Goal: Task Accomplishment & Management: Use online tool/utility

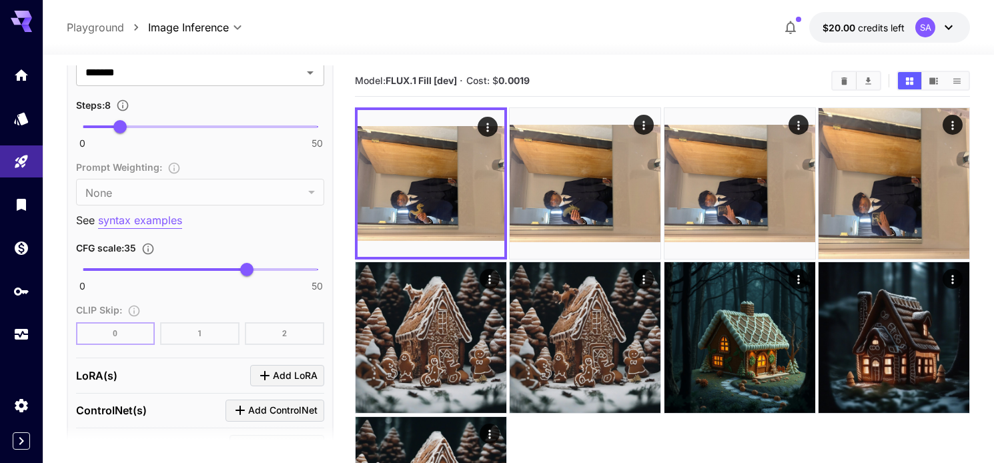
scroll to position [1143, 0]
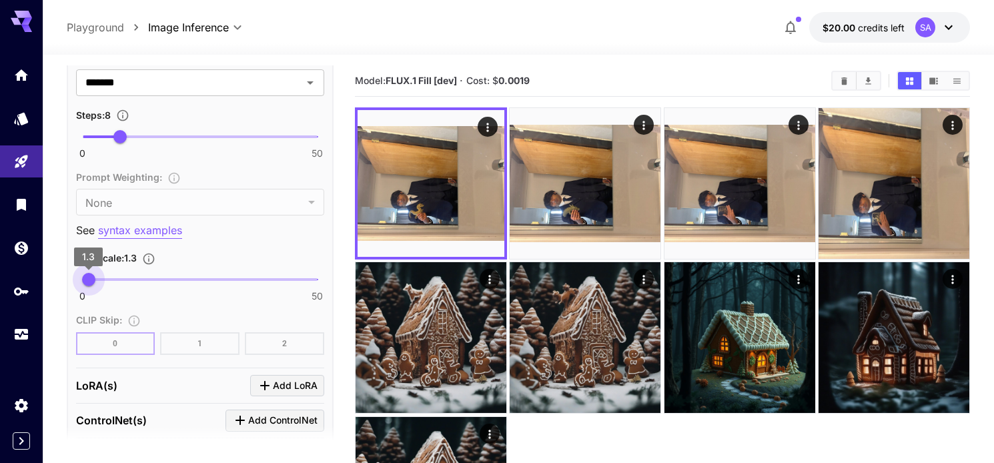
type input "*"
drag, startPoint x: 190, startPoint y: 281, endPoint x: 87, endPoint y: 280, distance: 102.1
click at [87, 280] on span "1" at bounding box center [87, 279] width 13 height 13
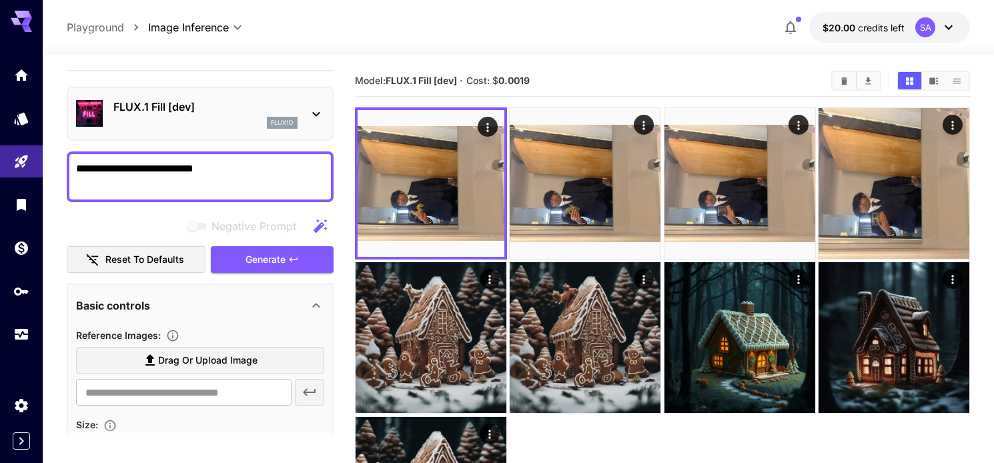
scroll to position [0, 0]
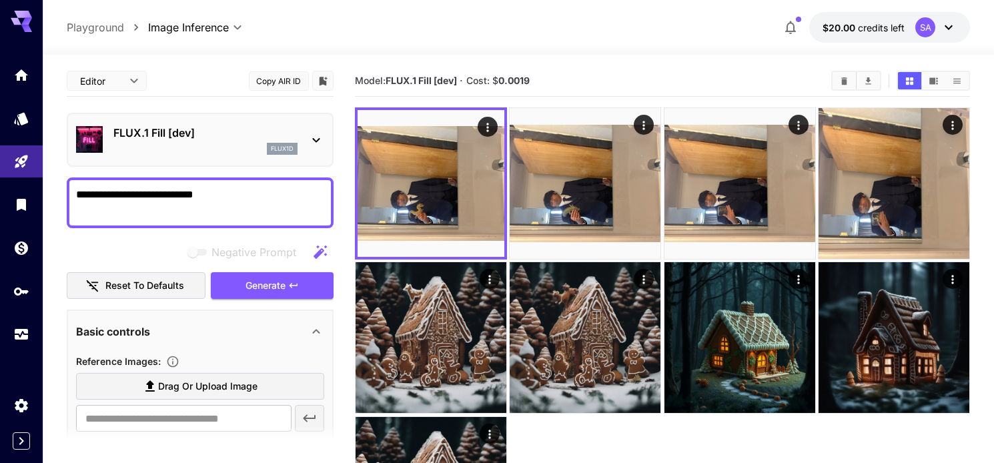
click at [318, 140] on icon at bounding box center [315, 140] width 7 height 5
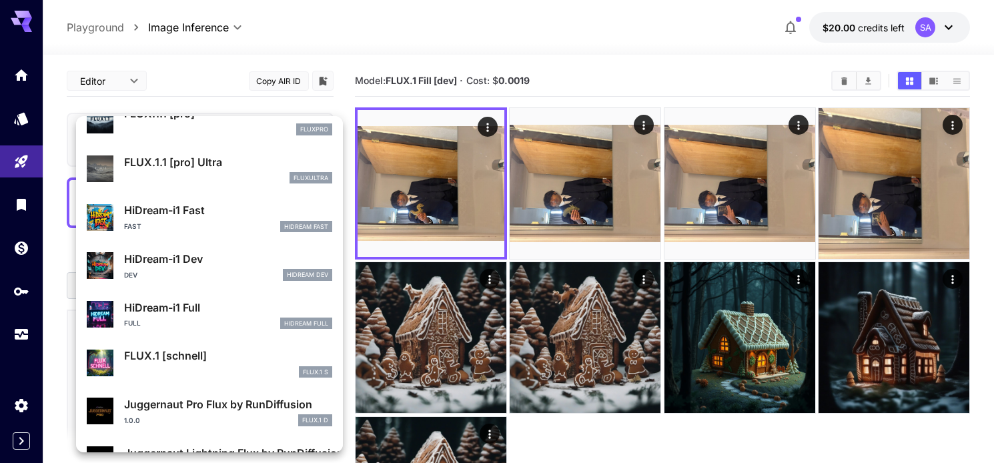
scroll to position [1080, 0]
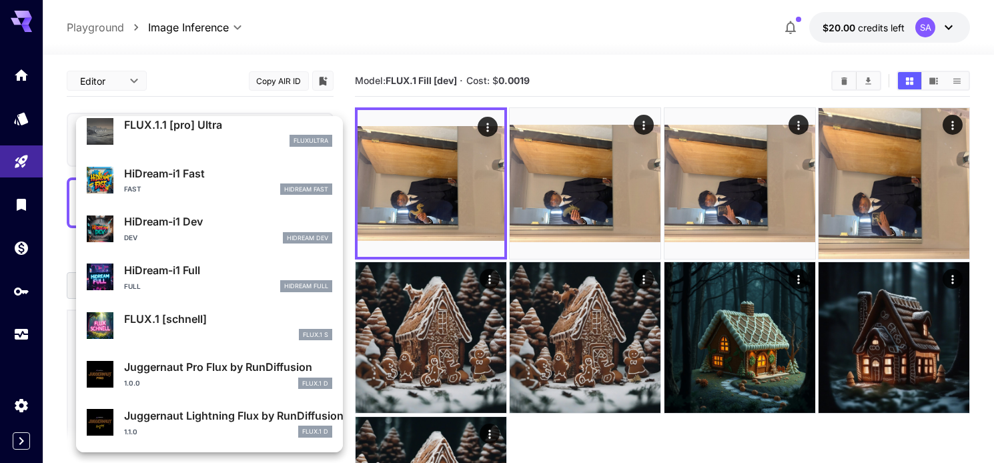
click at [157, 318] on p "FLUX.1 [schnell]" at bounding box center [228, 319] width 208 height 16
type input "*"
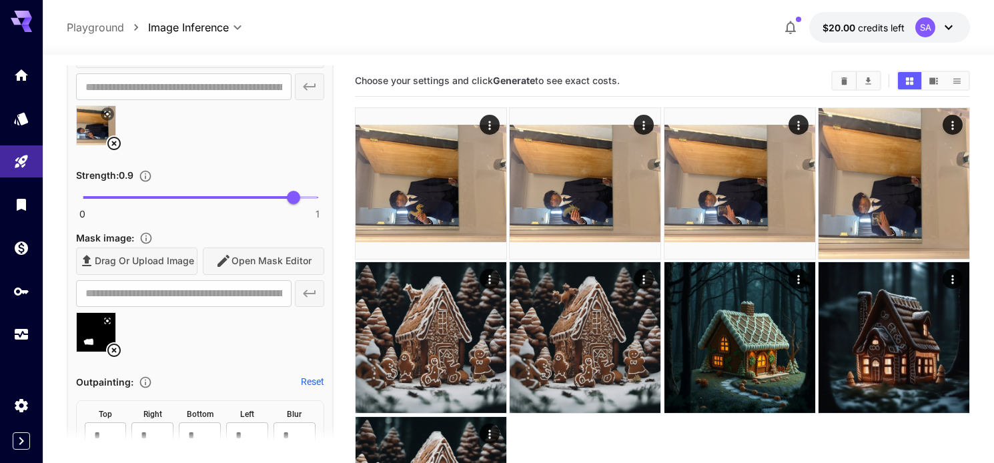
scroll to position [577, 0]
click at [113, 346] on icon at bounding box center [114, 350] width 16 height 16
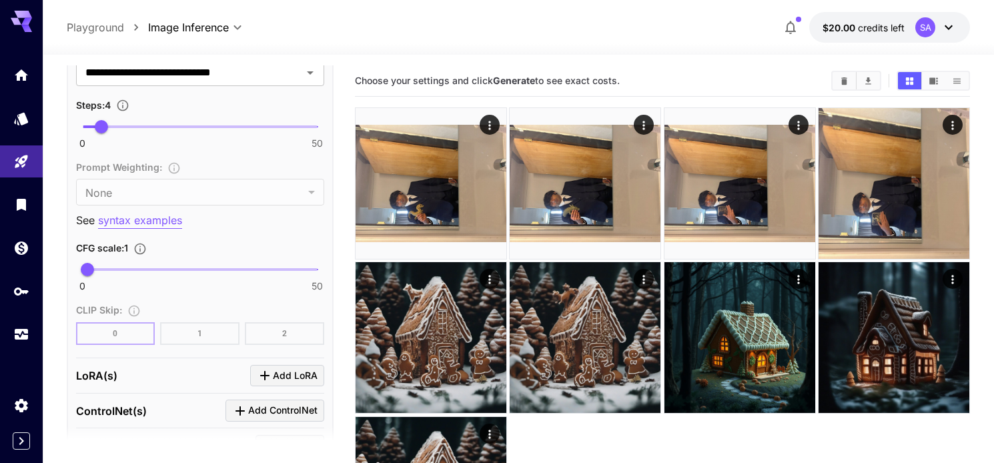
scroll to position [1026, 0]
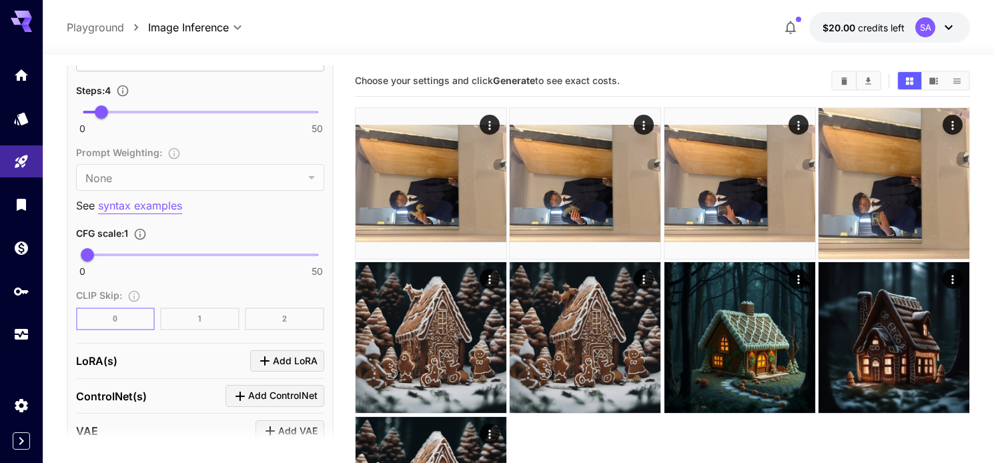
click at [172, 204] on p "syntax examples" at bounding box center [140, 206] width 84 height 17
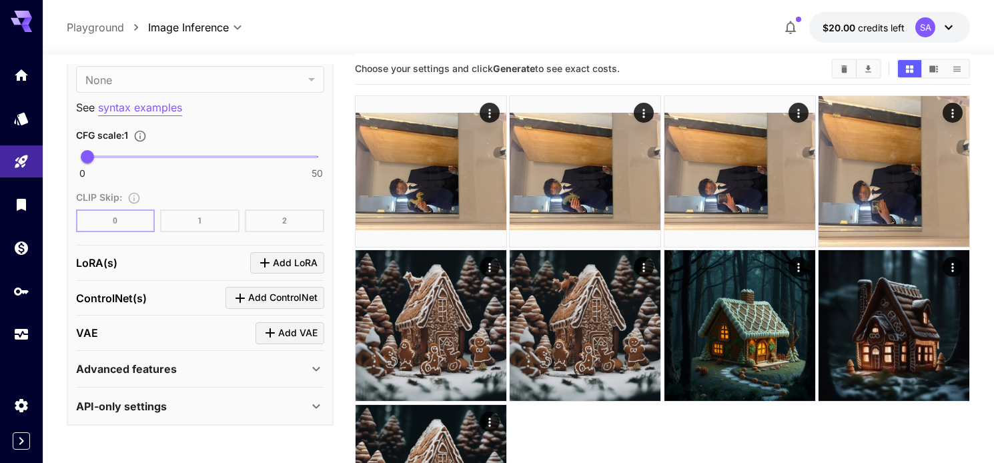
scroll to position [13, 0]
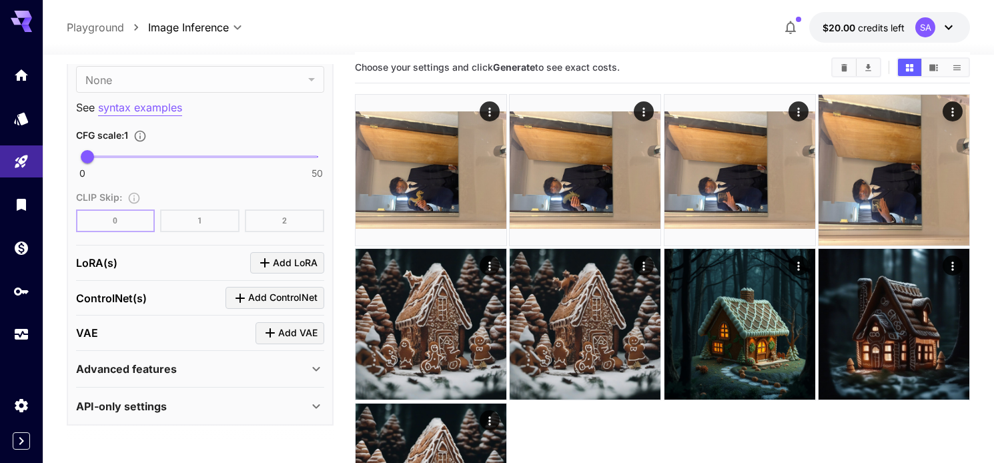
click at [162, 384] on div "Advanced features Accelerator options : None **** ​ LayerDiffuse : Enable Layer…" at bounding box center [200, 369] width 248 height 37
click at [187, 366] on div "Advanced features" at bounding box center [192, 369] width 232 height 16
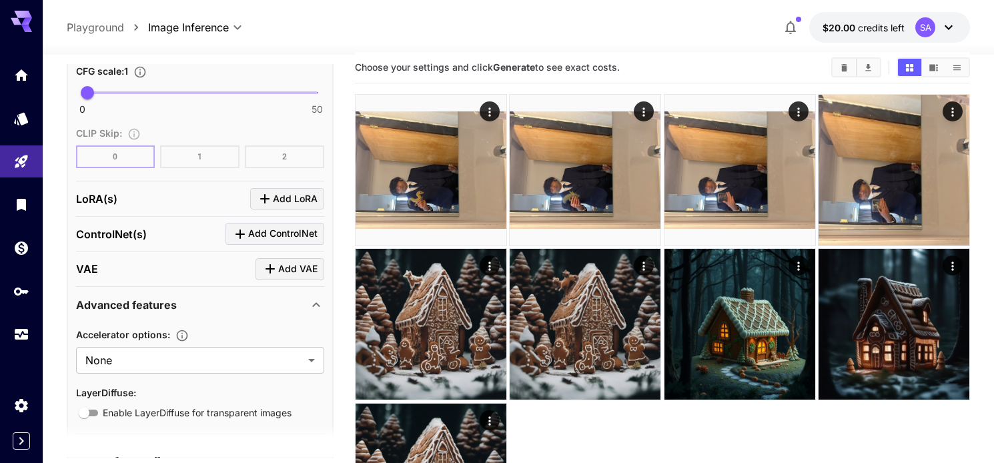
scroll to position [1234, 0]
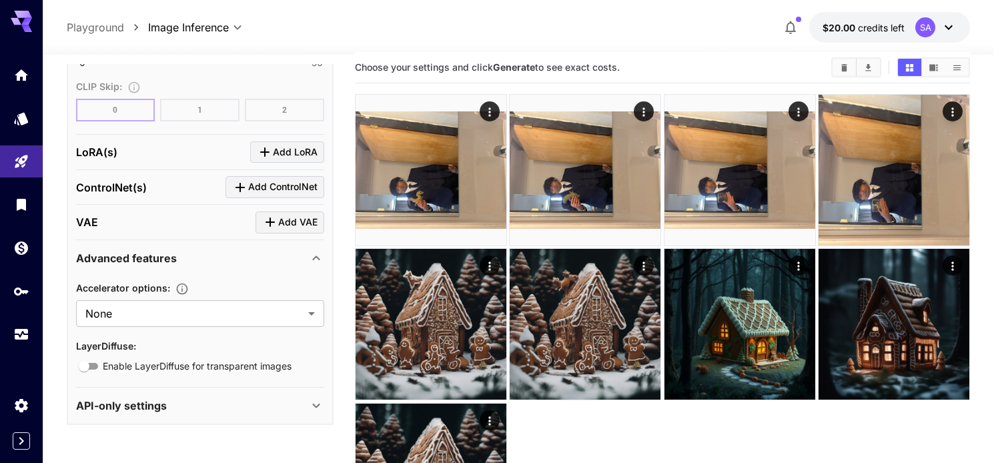
click at [176, 404] on div "API-only settings" at bounding box center [192, 406] width 232 height 16
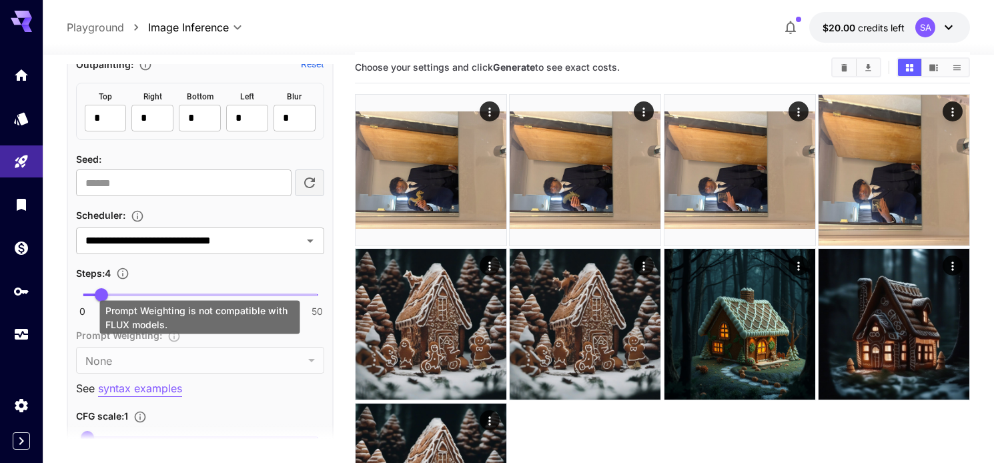
scroll to position [816, 0]
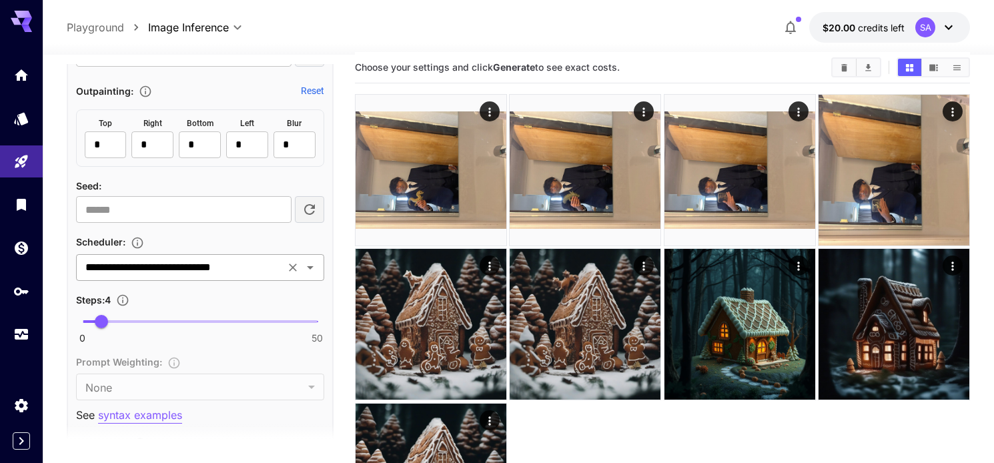
click at [307, 270] on icon "Open" at bounding box center [310, 268] width 16 height 16
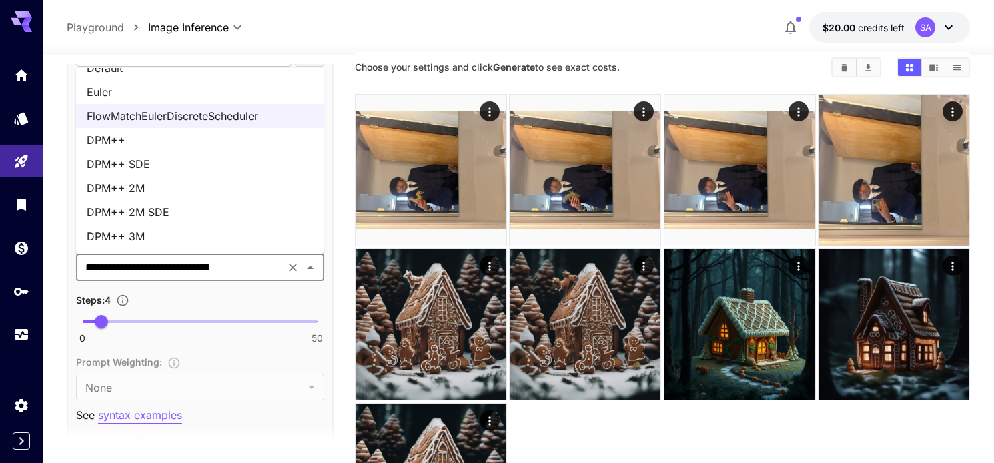
scroll to position [0, 0]
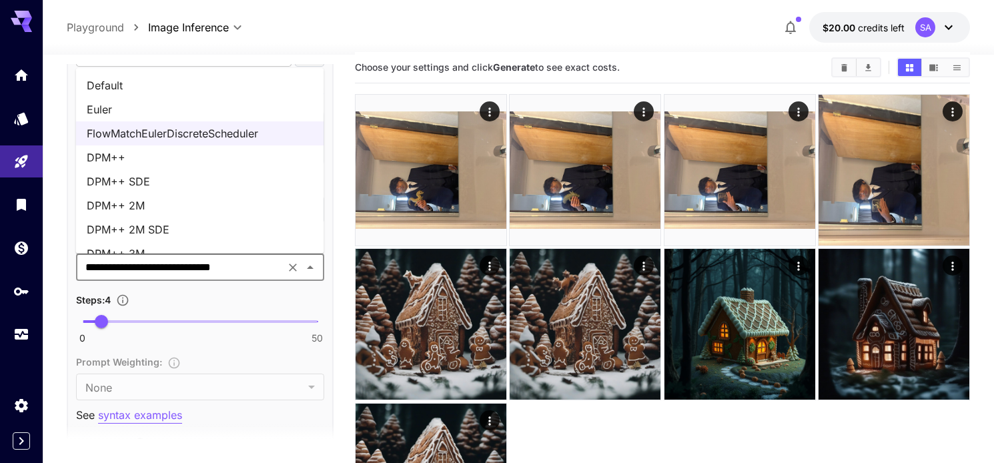
click at [176, 104] on li "Euler" at bounding box center [200, 109] width 248 height 24
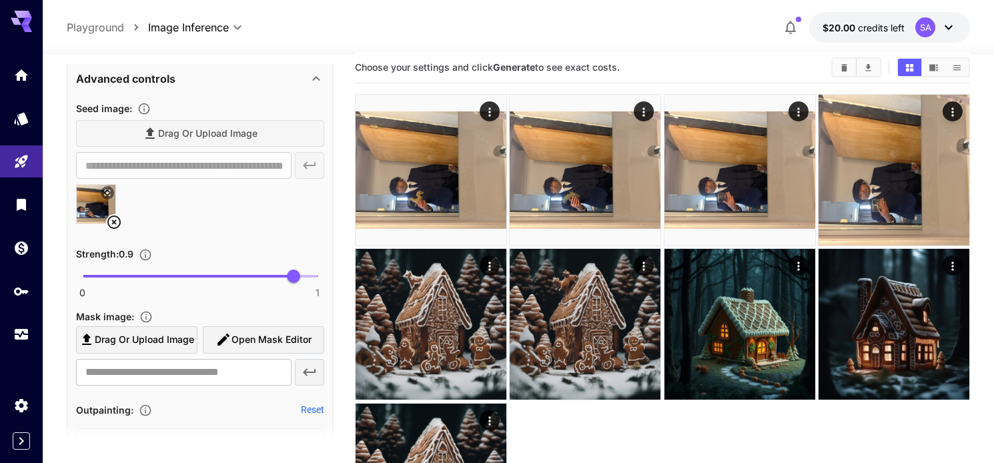
scroll to position [477, 0]
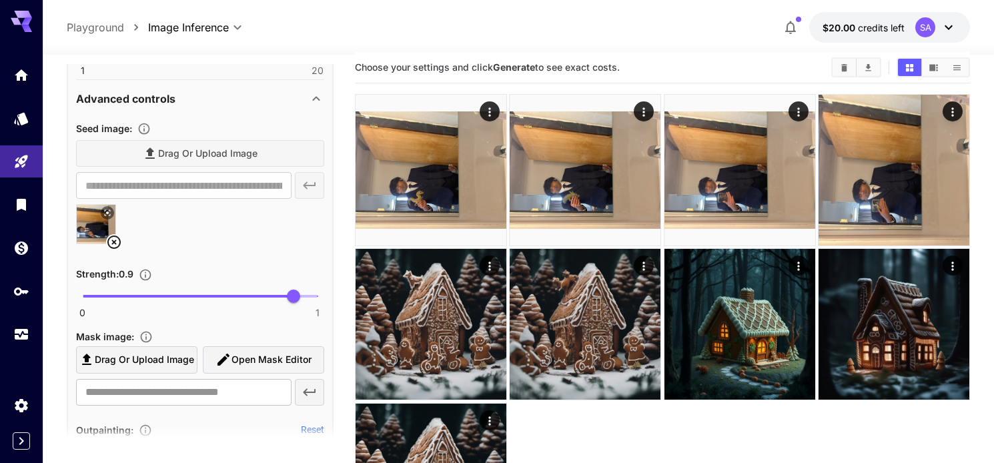
click at [111, 242] on icon at bounding box center [114, 242] width 16 height 16
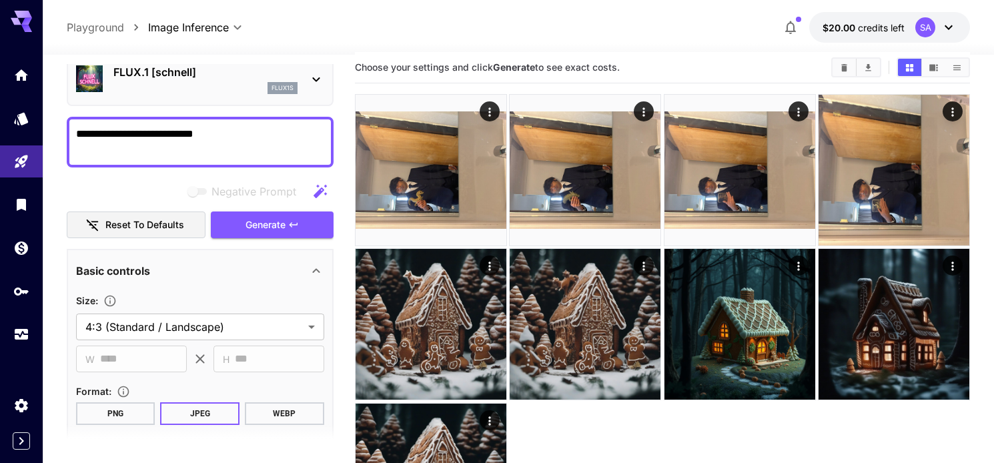
scroll to position [54, 0]
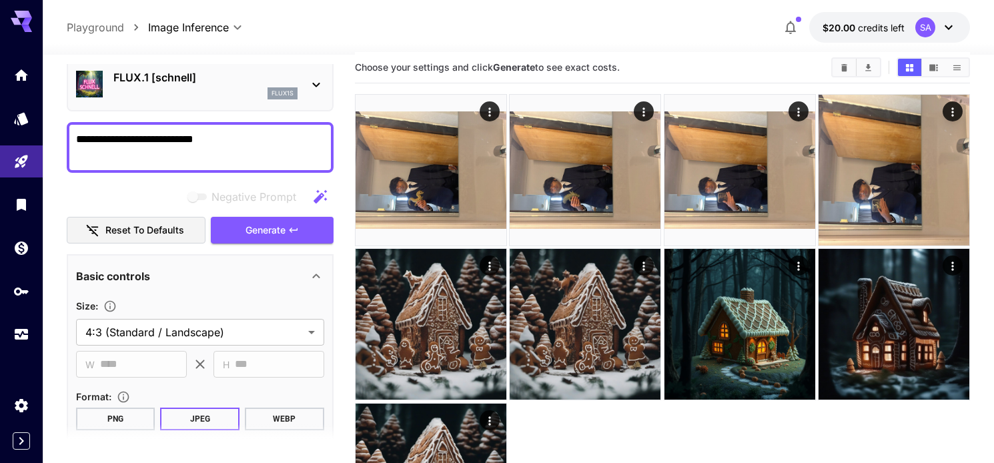
drag, startPoint x: 232, startPoint y: 137, endPoint x: 32, endPoint y: 138, distance: 200.2
click at [32, 138] on div "**********" at bounding box center [497, 291] width 994 height 609
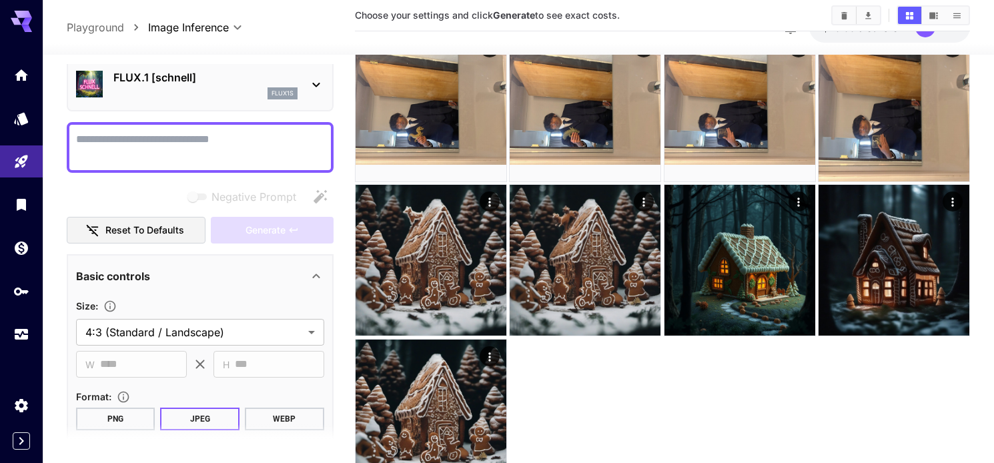
scroll to position [84, 0]
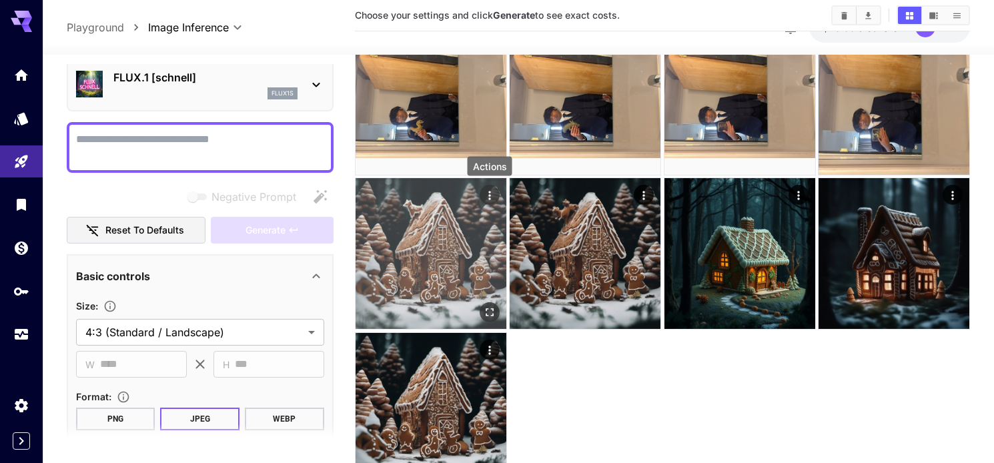
click at [495, 197] on icon "Actions" at bounding box center [489, 195] width 13 height 13
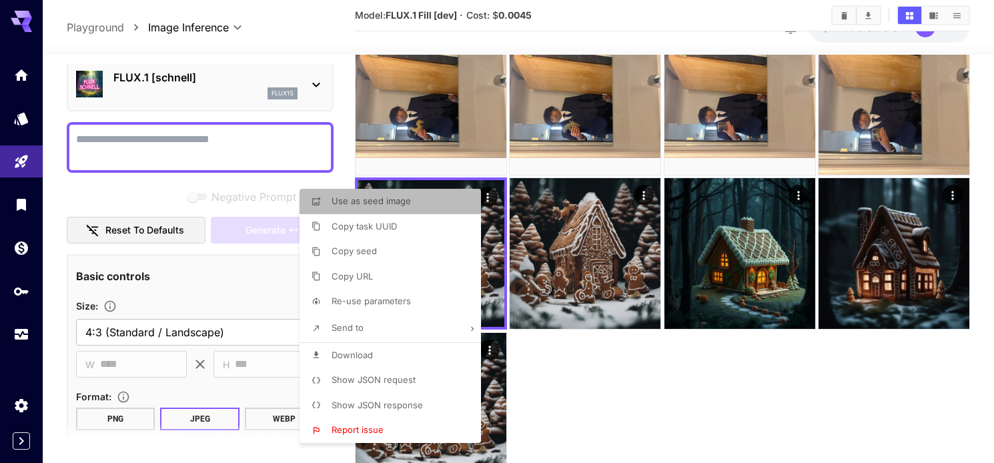
click at [384, 205] on span "Use as seed image" at bounding box center [371, 201] width 79 height 11
type input "**********"
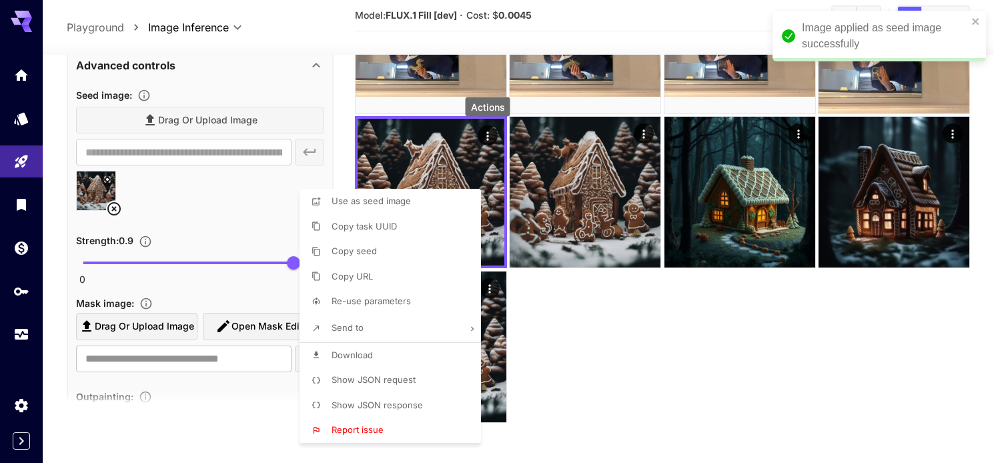
scroll to position [495, 0]
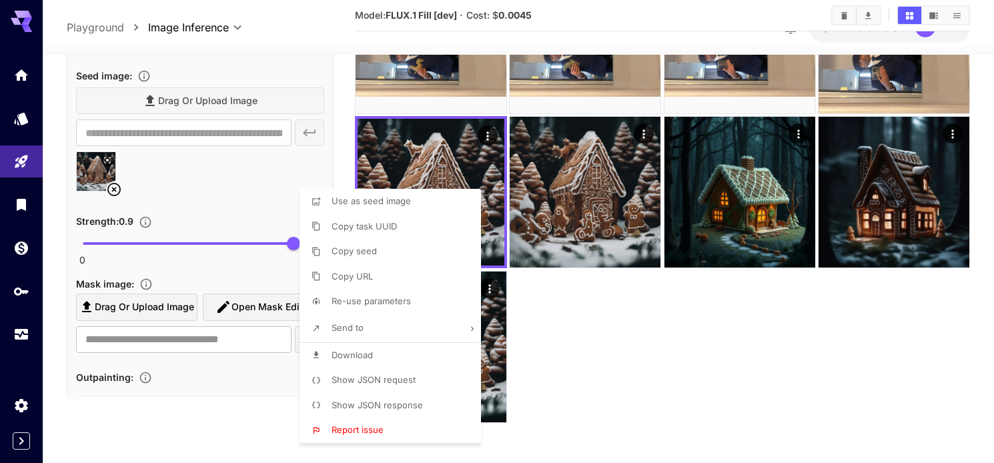
click at [241, 215] on div at bounding box center [497, 231] width 994 height 463
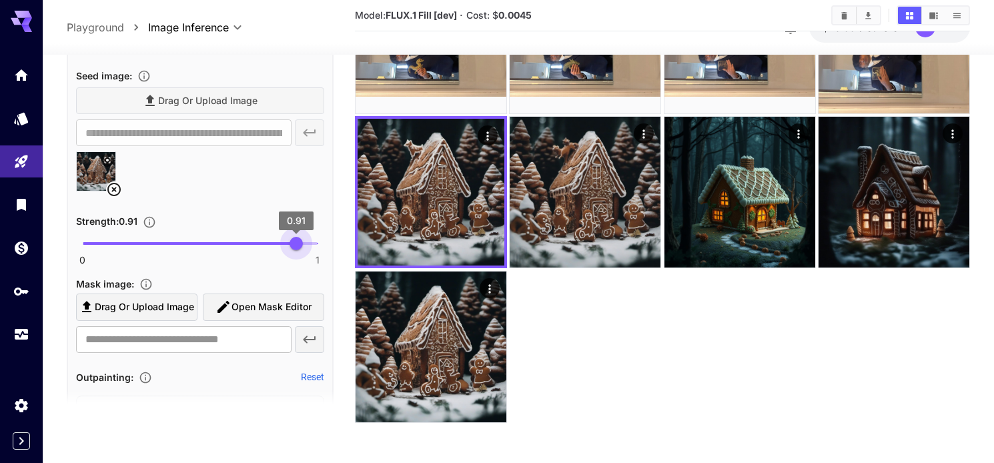
type input "***"
click at [294, 247] on span "0.9" at bounding box center [293, 243] width 13 height 13
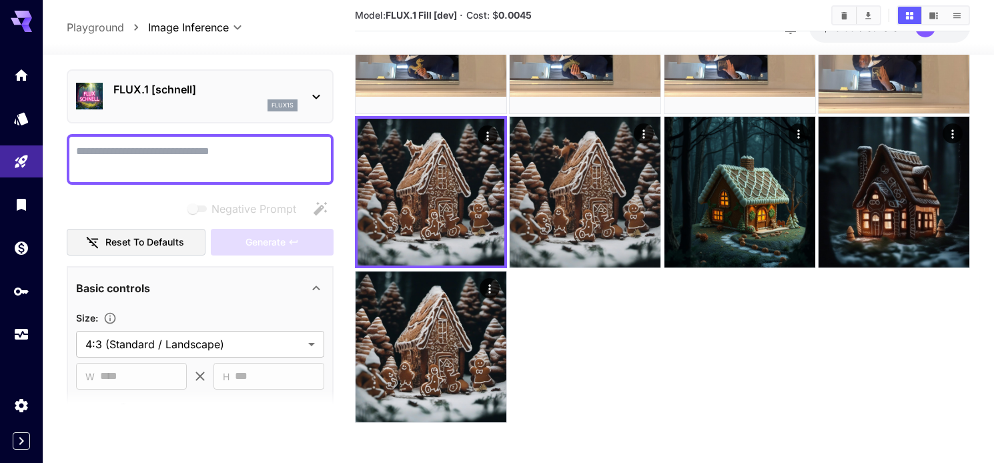
scroll to position [0, 0]
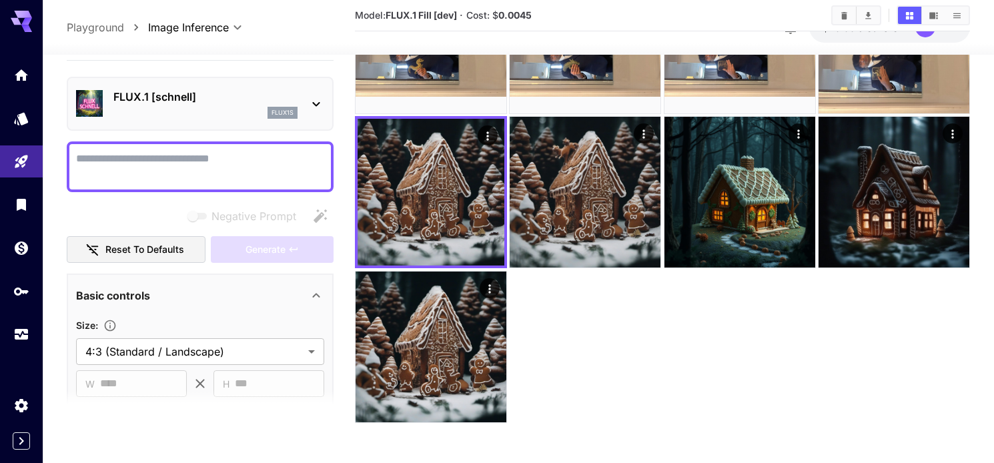
click at [180, 162] on textarea "Negative Prompt" at bounding box center [200, 167] width 248 height 32
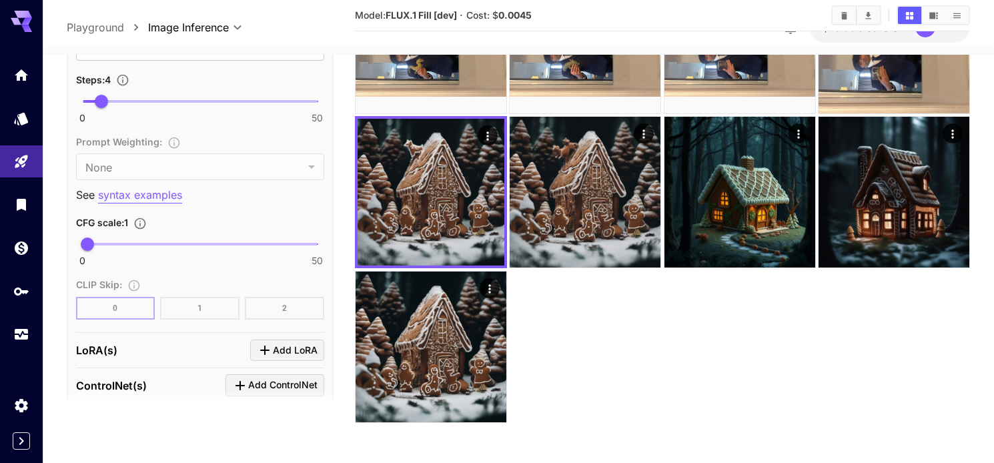
scroll to position [1002, 0]
type textarea "**********"
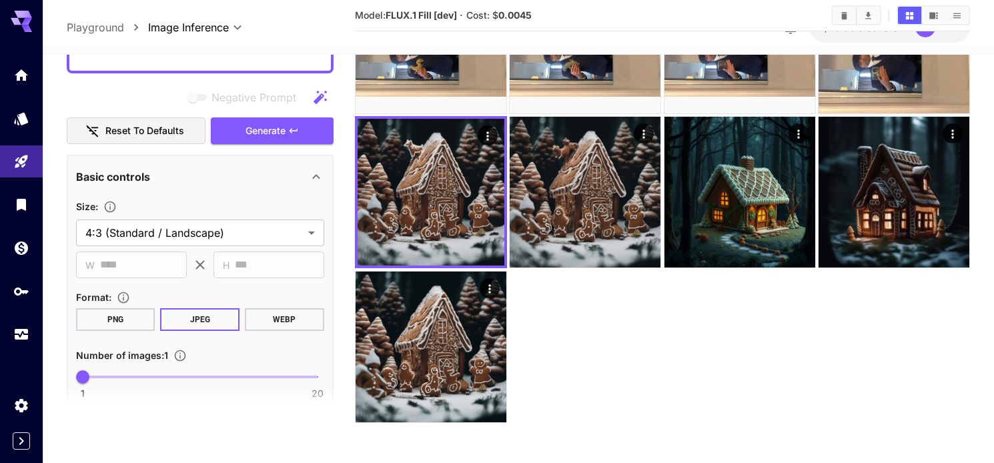
scroll to position [110, 0]
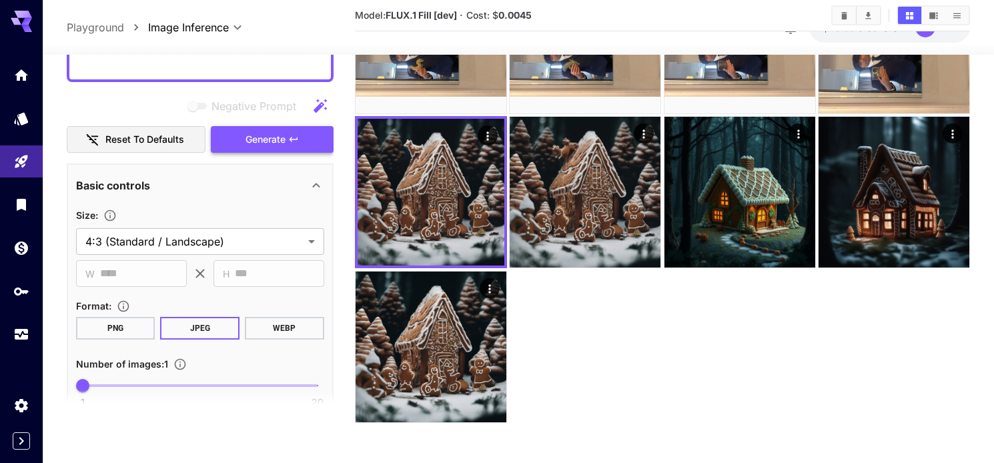
click at [246, 139] on span "Generate" at bounding box center [266, 139] width 40 height 17
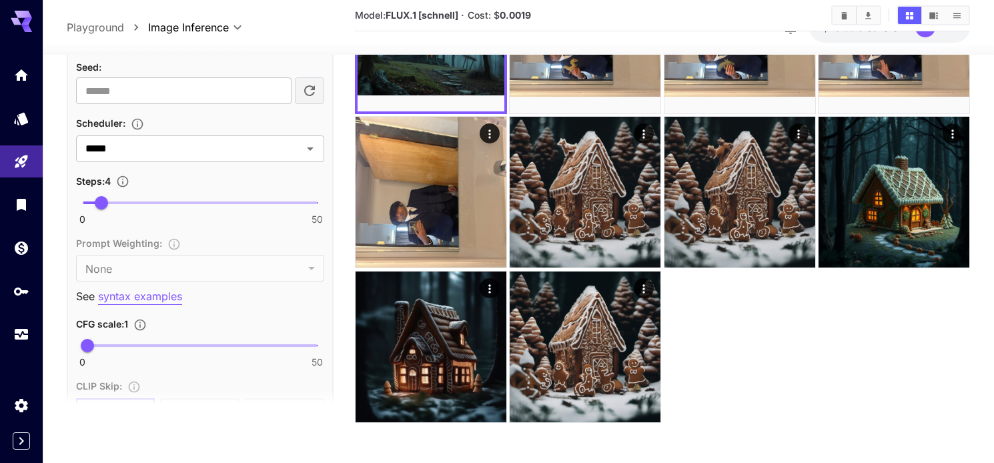
scroll to position [906, 0]
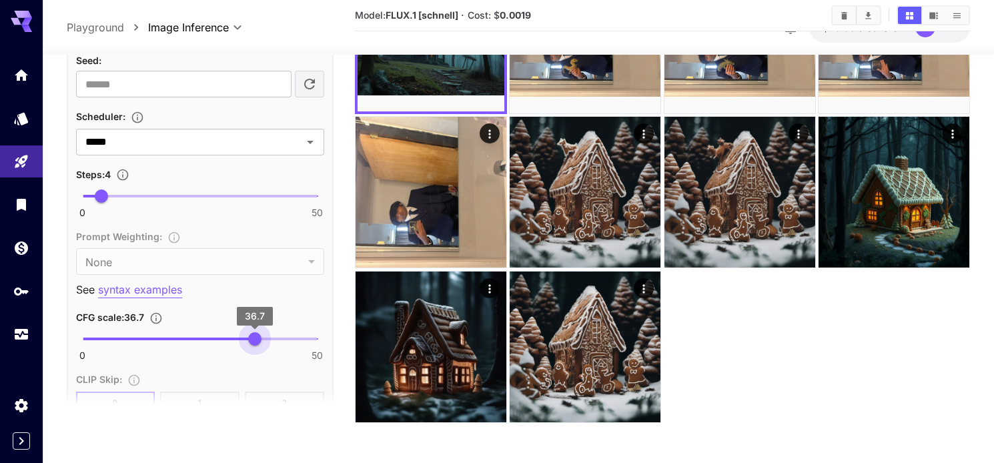
drag, startPoint x: 89, startPoint y: 340, endPoint x: 256, endPoint y: 344, distance: 166.9
click at [256, 344] on span "36.7" at bounding box center [254, 339] width 13 height 13
drag, startPoint x: 256, startPoint y: 344, endPoint x: 238, endPoint y: 343, distance: 18.1
click at [238, 343] on span "32.9" at bounding box center [236, 339] width 13 height 13
click at [221, 336] on span "0 50 33" at bounding box center [200, 340] width 235 height 20
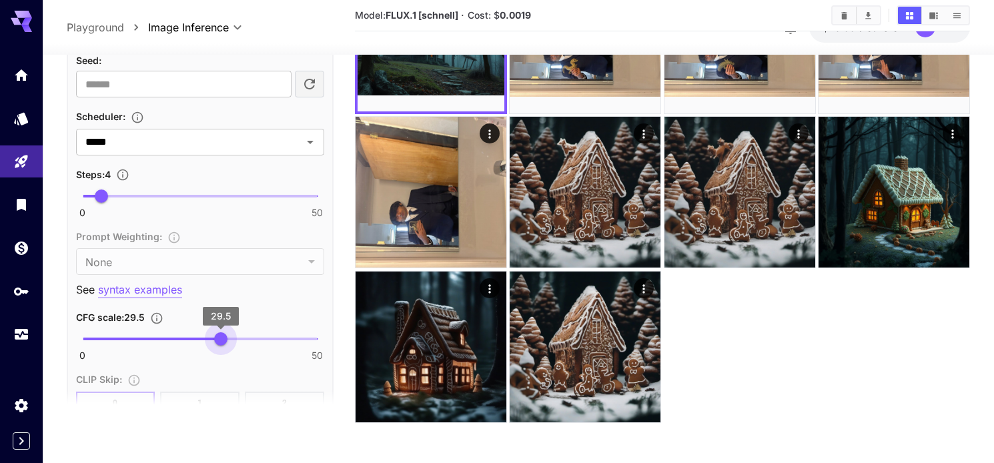
type input "****"
click at [224, 336] on span "30.2" at bounding box center [224, 339] width 13 height 13
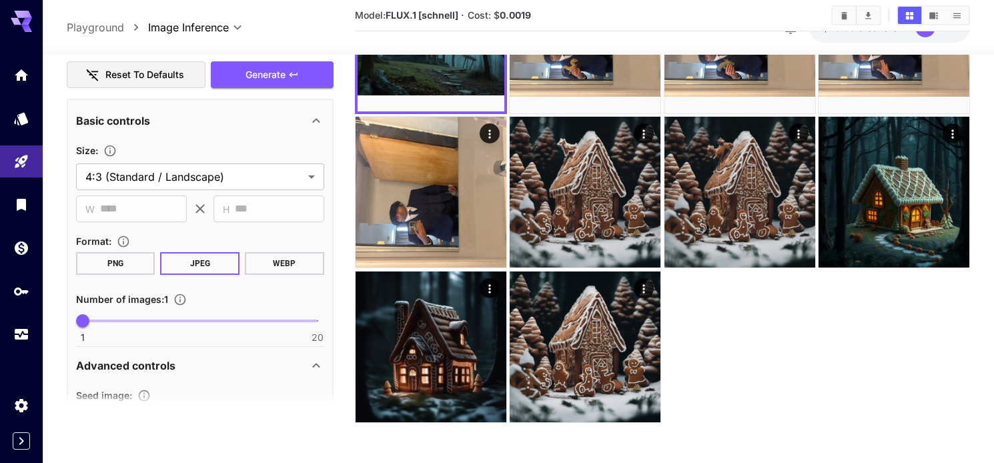
scroll to position [0, 0]
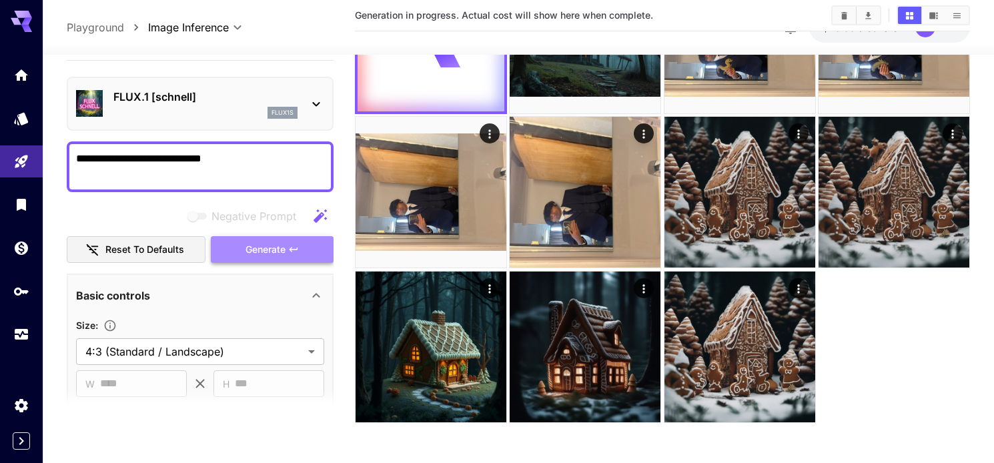
click at [250, 248] on span "Generate" at bounding box center [266, 250] width 40 height 17
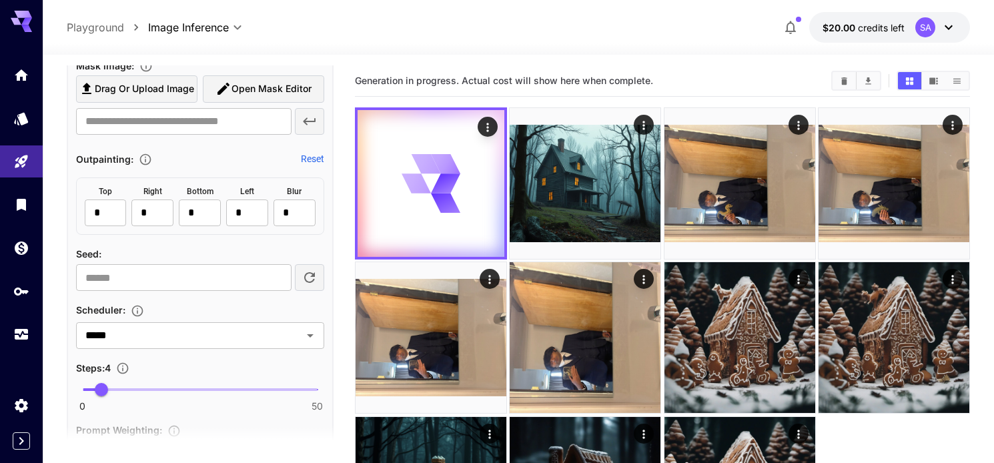
scroll to position [750, 0]
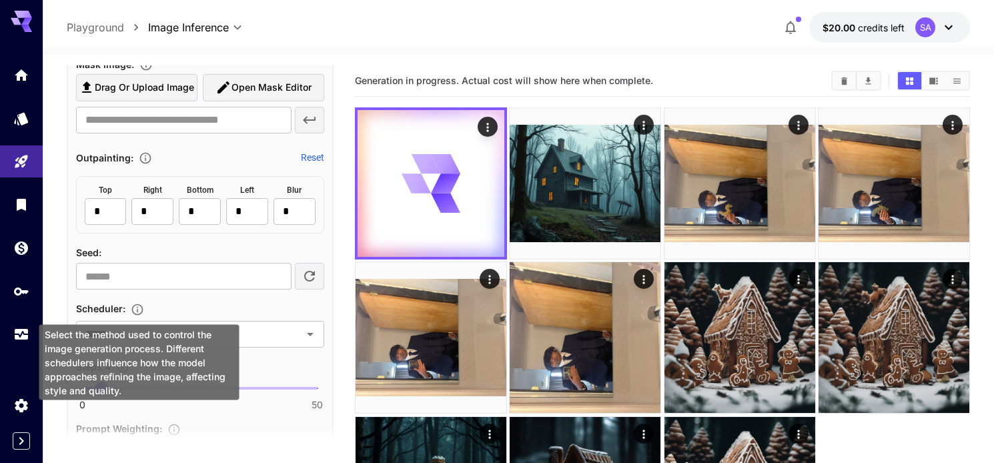
click at [140, 309] on icon "Select the method used to control the image generation process. Different sched…" at bounding box center [137, 309] width 13 height 13
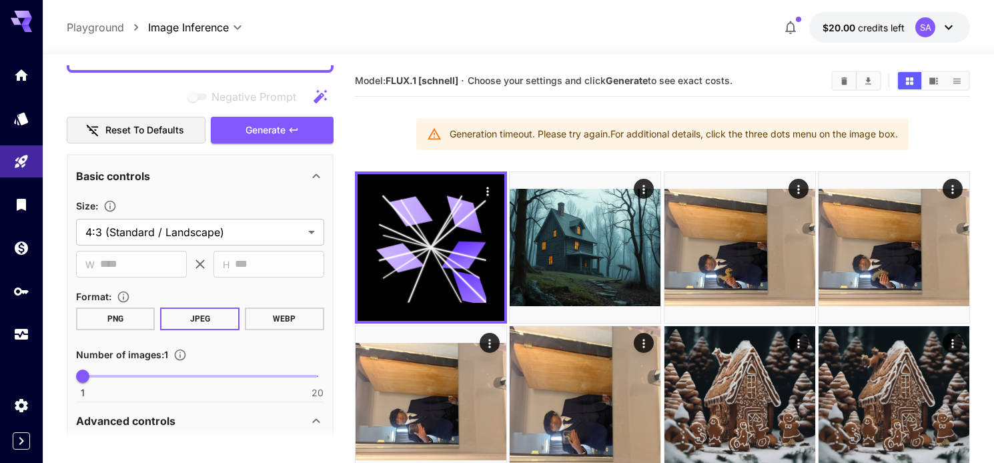
scroll to position [0, 0]
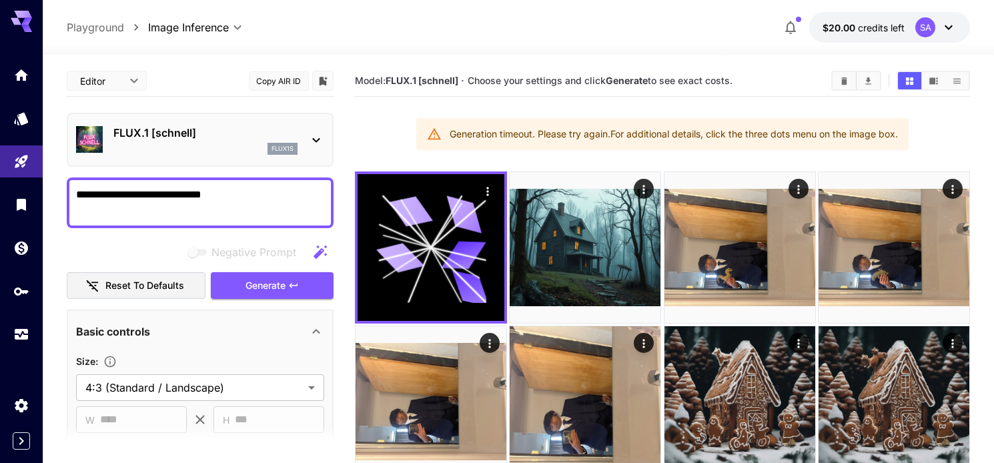
click at [221, 204] on textarea "**********" at bounding box center [200, 203] width 248 height 32
drag, startPoint x: 244, startPoint y: 198, endPoint x: 39, endPoint y: 198, distance: 204.9
click at [39, 198] on div "**********" at bounding box center [497, 336] width 994 height 673
paste textarea "**********"
click at [230, 205] on textarea "**********" at bounding box center [200, 203] width 248 height 32
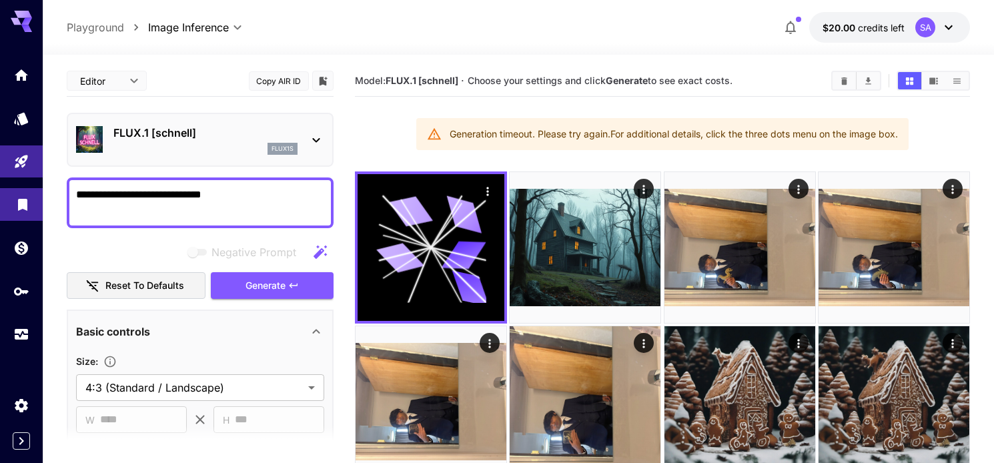
drag, startPoint x: 238, startPoint y: 197, endPoint x: 17, endPoint y: 196, distance: 220.9
click at [17, 196] on div "**********" at bounding box center [497, 336] width 994 height 673
paste textarea "**********"
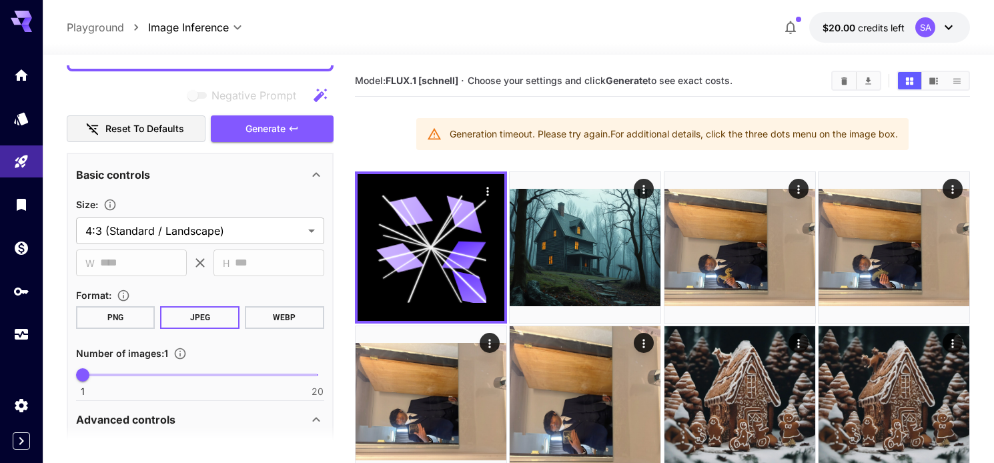
scroll to position [277, 0]
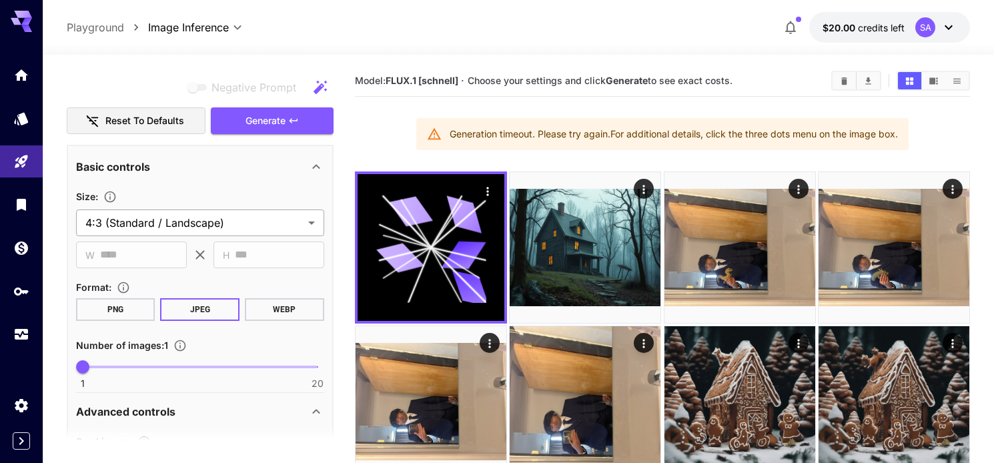
type textarea "**********"
click at [293, 222] on body "**********" at bounding box center [497, 336] width 994 height 673
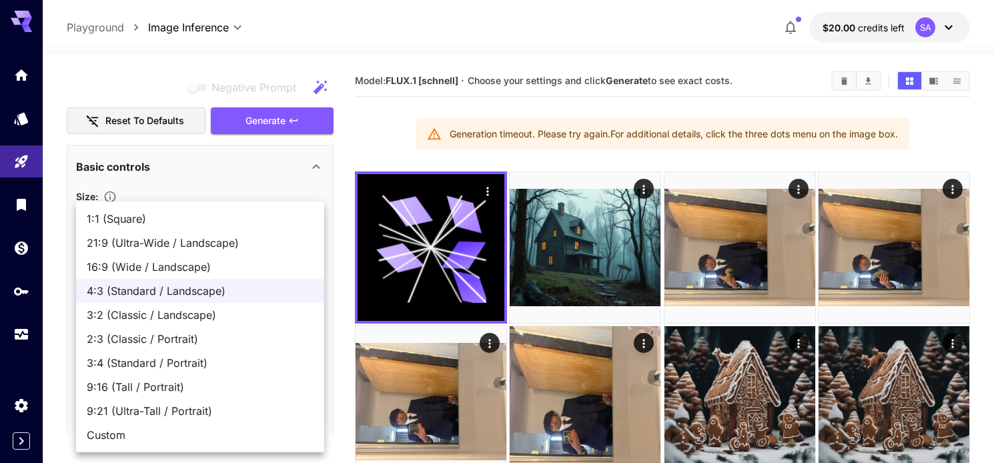
click at [134, 221] on span "1:1 (Square)" at bounding box center [200, 219] width 227 height 16
type input "**********"
type input "****"
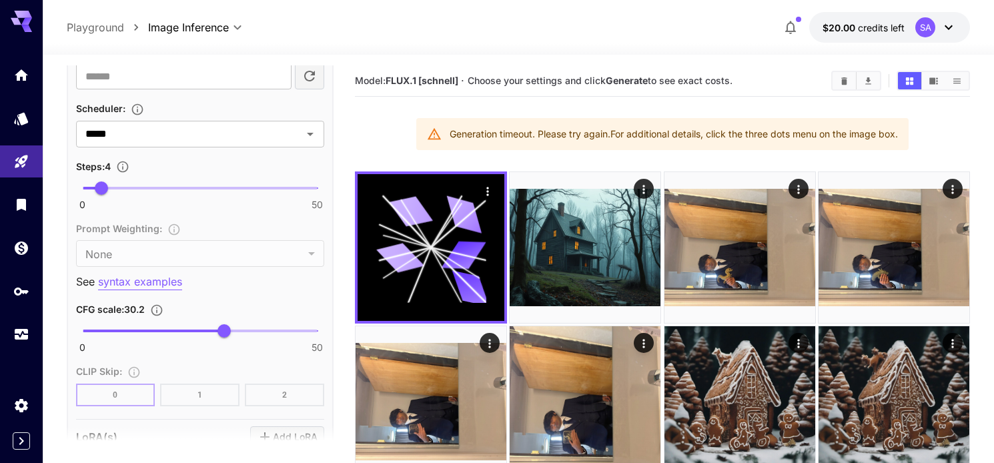
scroll to position [1070, 0]
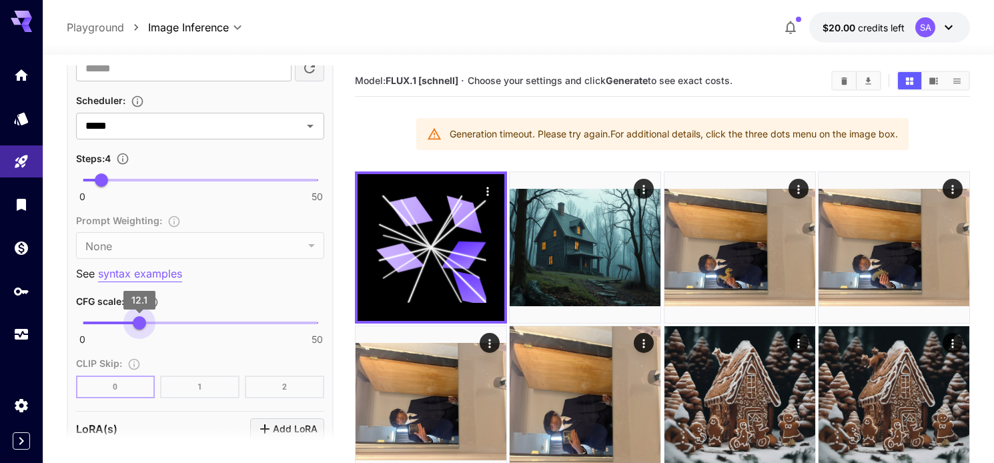
drag, startPoint x: 230, startPoint y: 323, endPoint x: 140, endPoint y: 326, distance: 89.5
click at [140, 326] on span "12.1" at bounding box center [139, 322] width 13 height 13
drag, startPoint x: 141, startPoint y: 319, endPoint x: 124, endPoint y: 320, distance: 16.7
click at [124, 320] on span "9" at bounding box center [124, 322] width 13 height 13
type input "***"
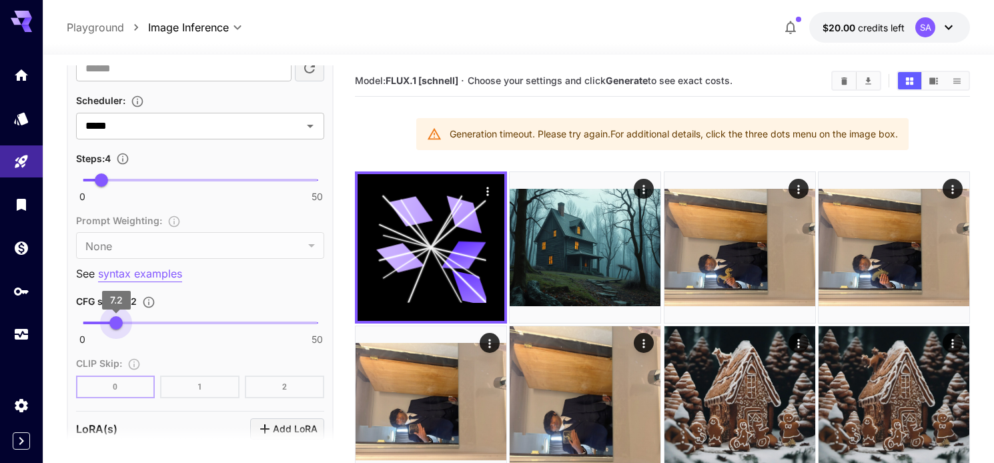
drag, startPoint x: 127, startPoint y: 322, endPoint x: 116, endPoint y: 322, distance: 10.7
click at [116, 322] on span "7.2" at bounding box center [115, 322] width 13 height 13
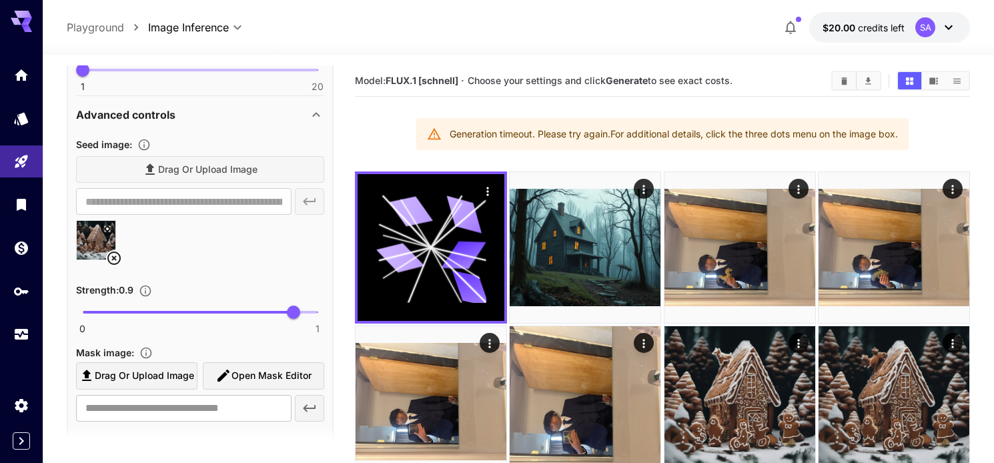
scroll to position [572, 0]
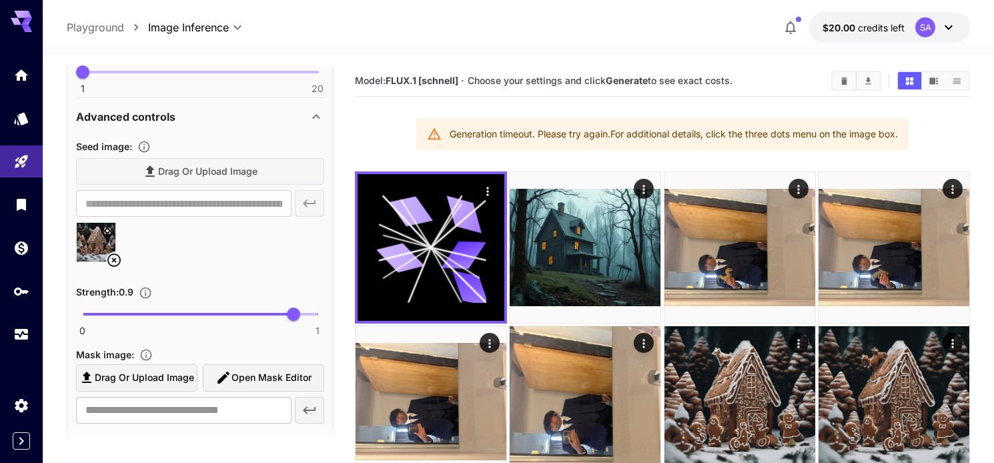
click at [115, 262] on icon at bounding box center [113, 260] width 13 height 13
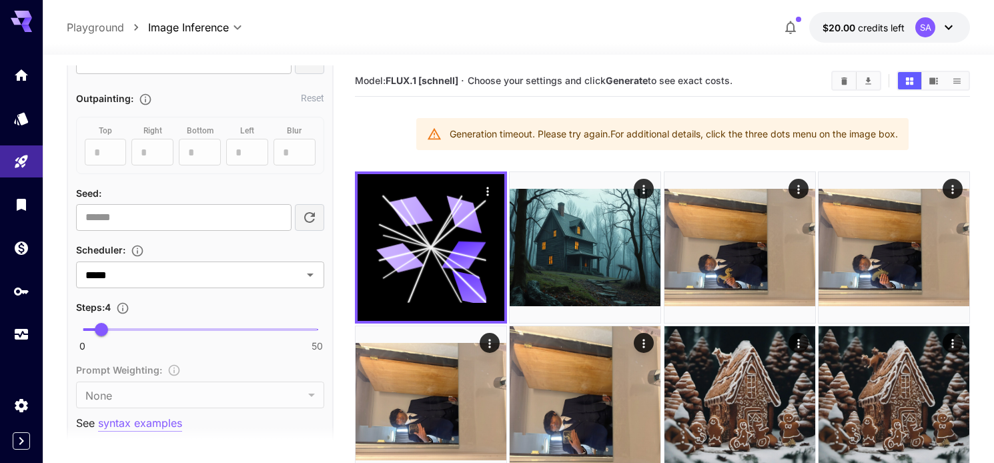
scroll to position [833, 0]
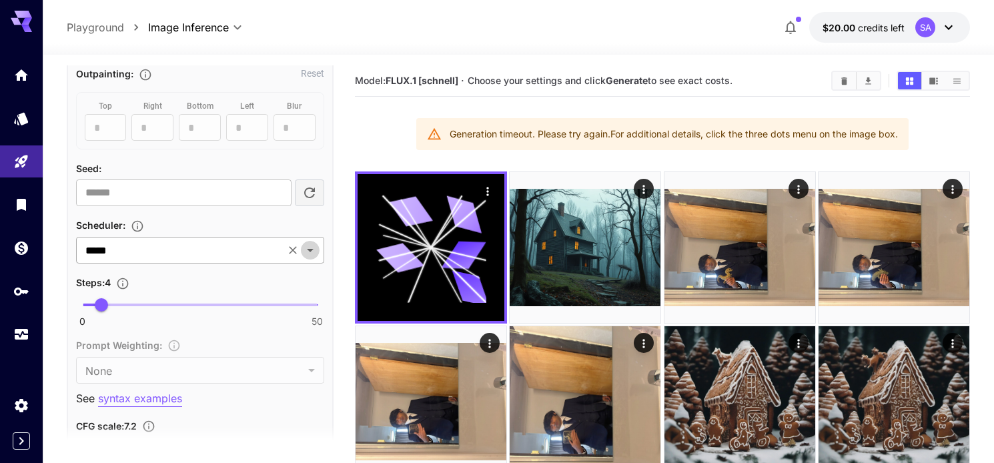
click at [308, 252] on icon "Open" at bounding box center [310, 250] width 16 height 16
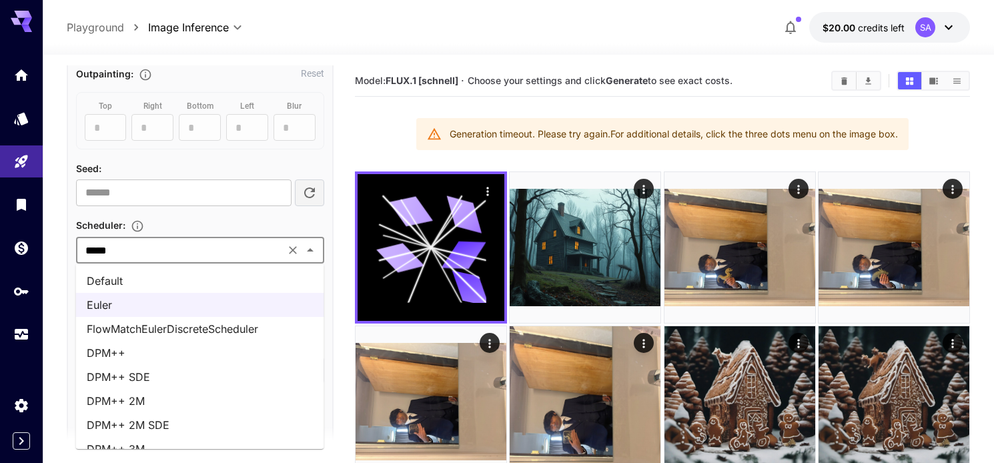
click at [178, 287] on li "Default" at bounding box center [200, 281] width 248 height 24
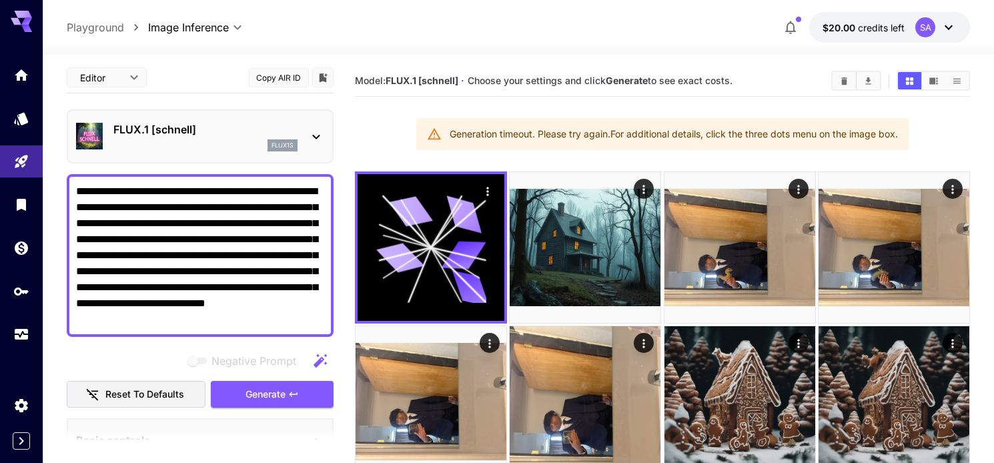
scroll to position [0, 0]
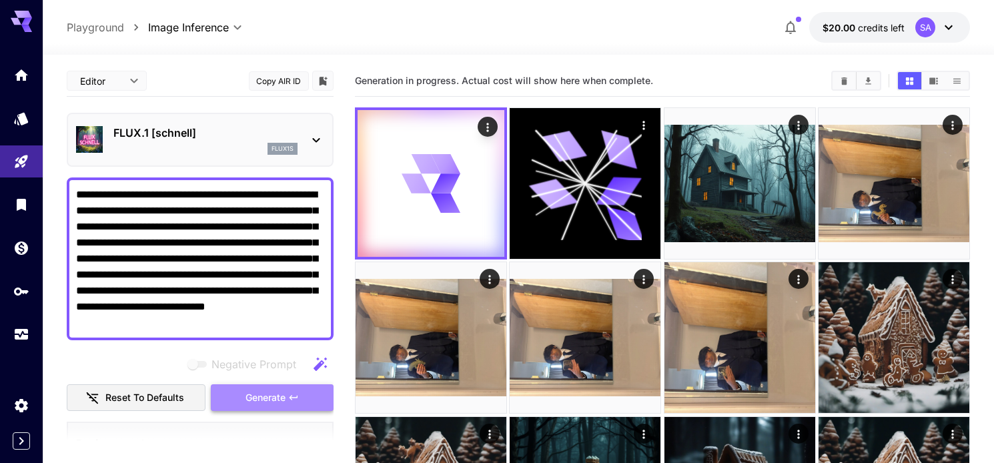
click at [254, 398] on span "Generate" at bounding box center [266, 398] width 40 height 17
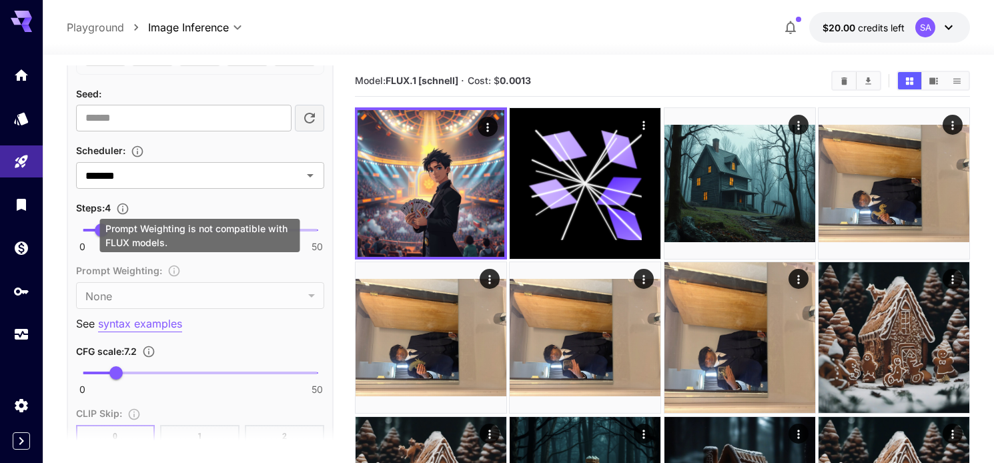
scroll to position [915, 0]
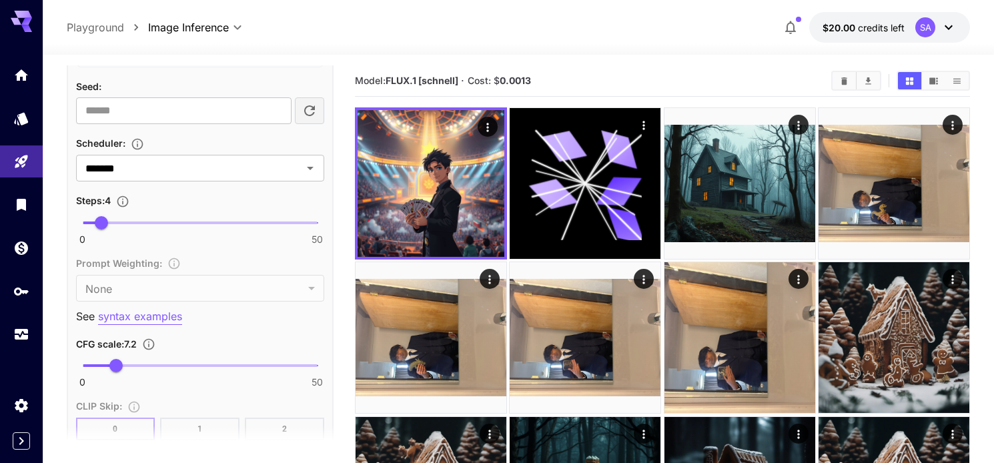
click at [243, 336] on div "CFG scale : 7.2" at bounding box center [200, 344] width 248 height 16
drag, startPoint x: 123, startPoint y: 362, endPoint x: 204, endPoint y: 364, distance: 81.4
click at [204, 364] on span "25.9" at bounding box center [204, 365] width 13 height 13
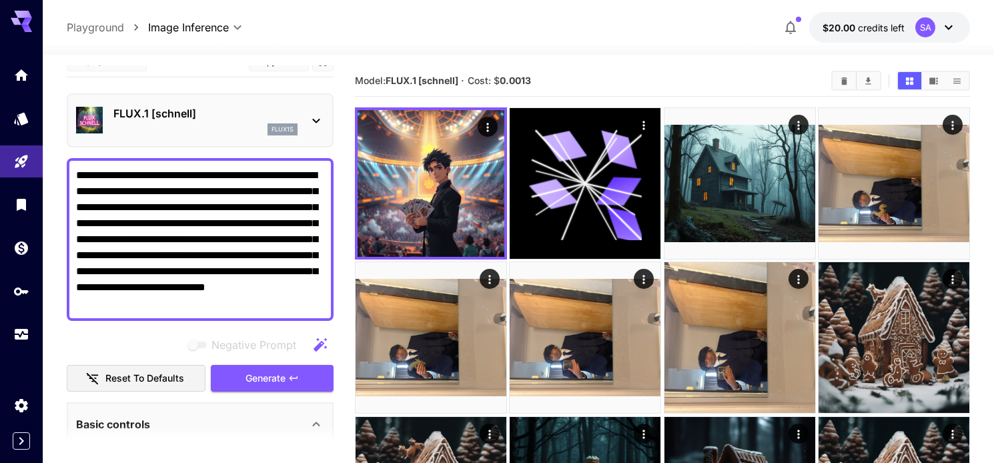
scroll to position [0, 0]
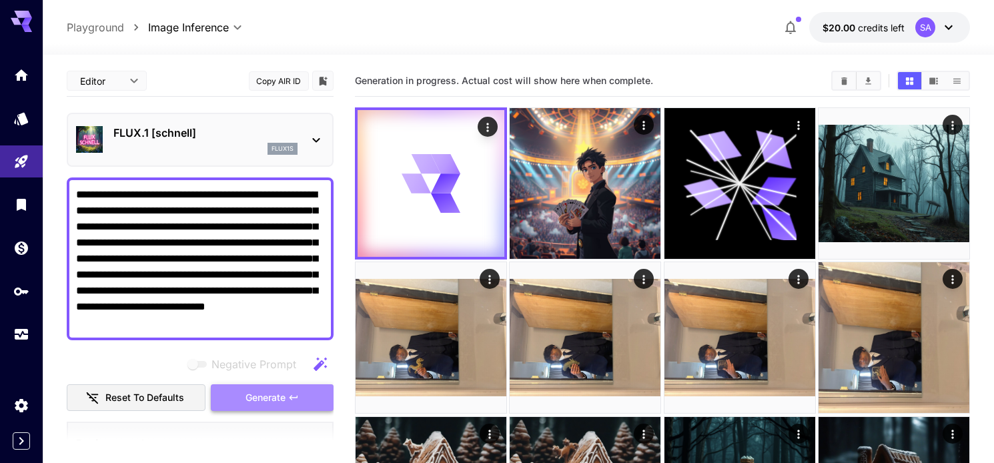
click at [250, 391] on span "Generate" at bounding box center [266, 398] width 40 height 17
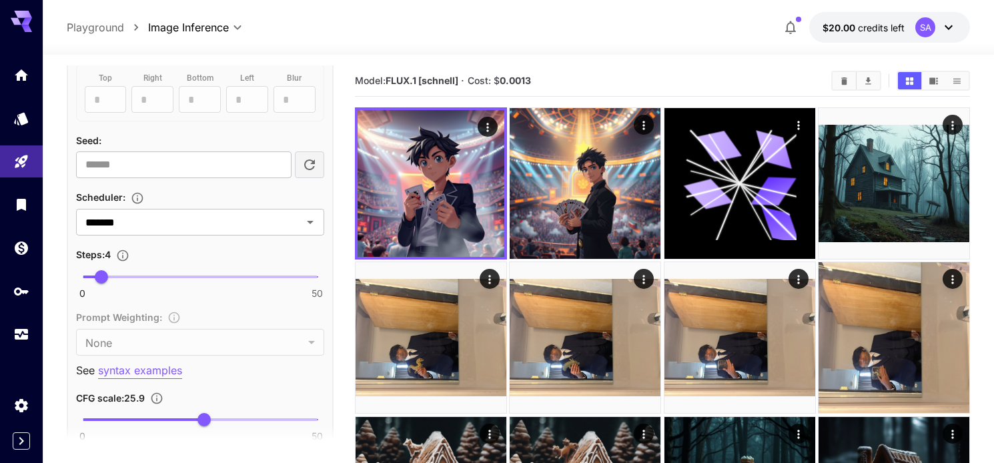
scroll to position [870, 0]
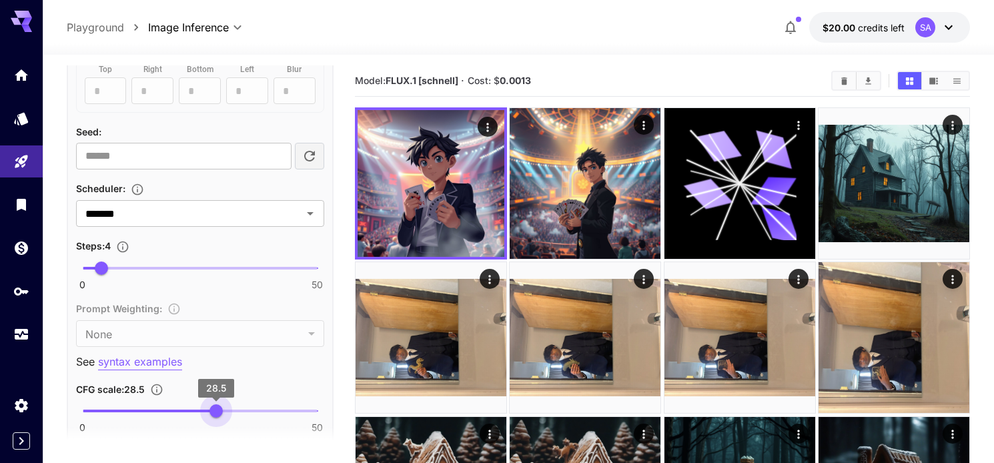
type input "****"
drag, startPoint x: 204, startPoint y: 409, endPoint x: 226, endPoint y: 410, distance: 22.0
click at [226, 410] on span "30.4" at bounding box center [225, 410] width 13 height 13
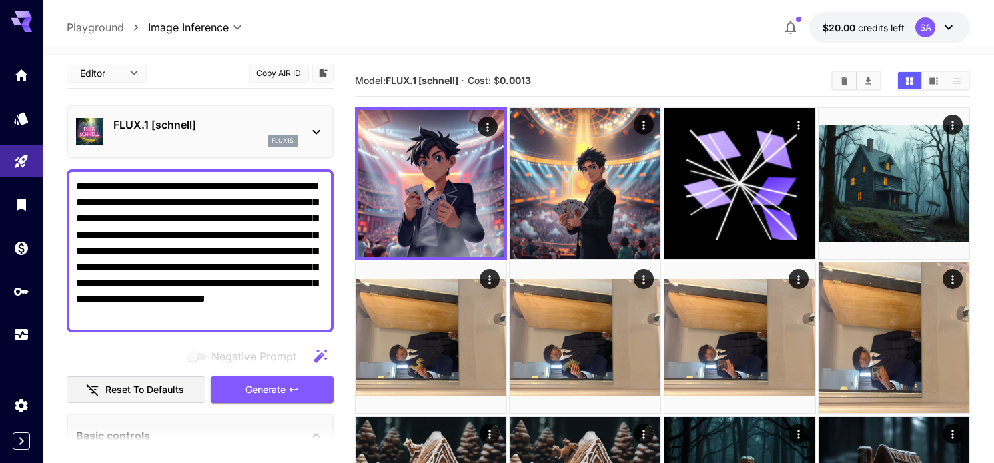
scroll to position [0, 0]
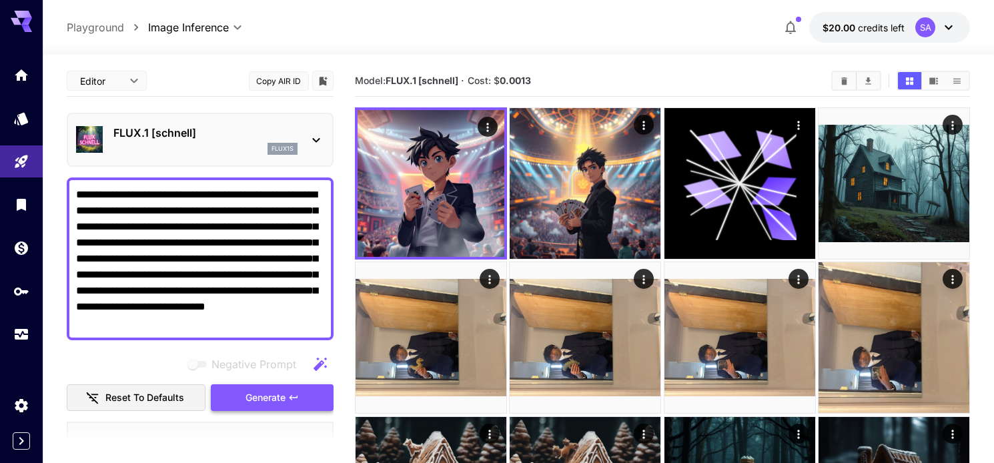
click at [247, 396] on span "Generate" at bounding box center [266, 398] width 40 height 17
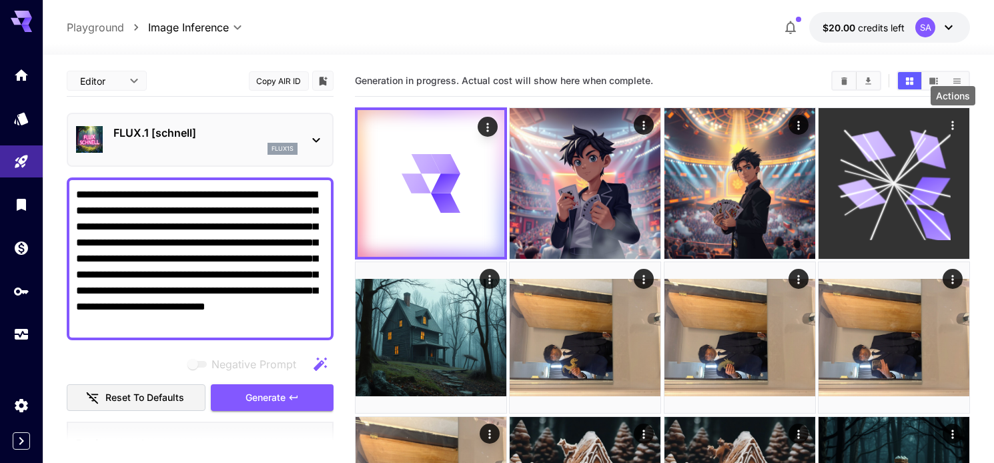
click at [952, 124] on icon "Actions" at bounding box center [952, 125] width 13 height 13
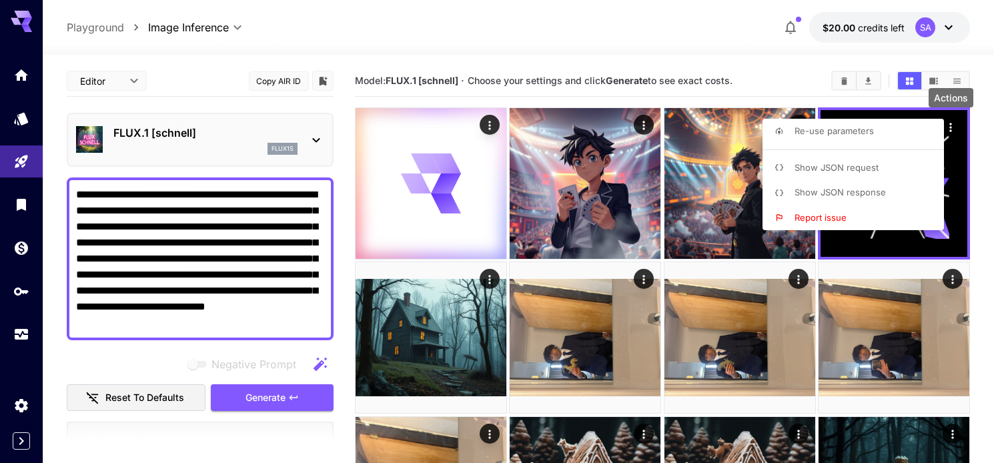
click at [920, 241] on div at bounding box center [497, 231] width 994 height 463
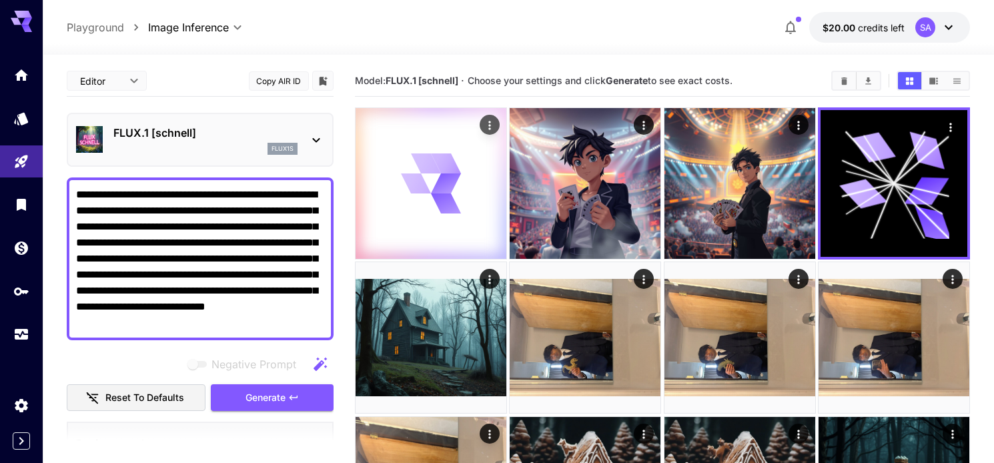
click at [493, 120] on icon "Actions" at bounding box center [489, 125] width 13 height 13
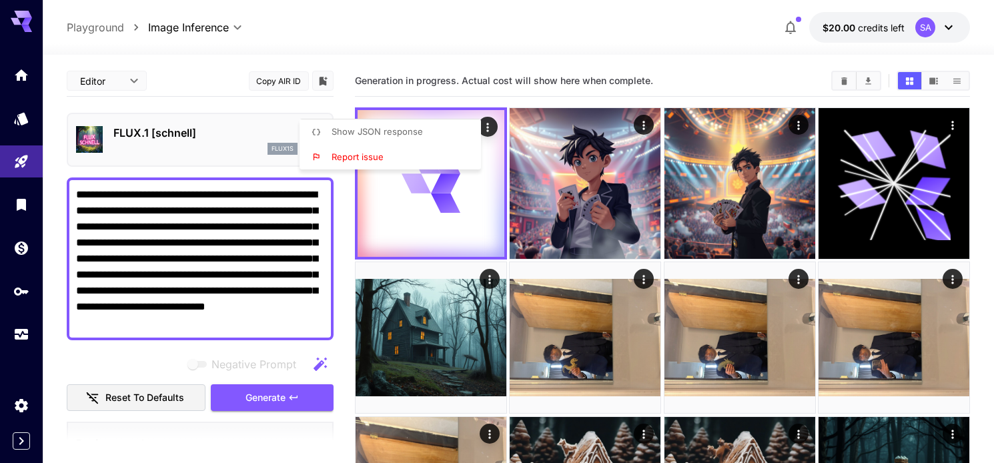
click at [478, 184] on div at bounding box center [497, 231] width 994 height 463
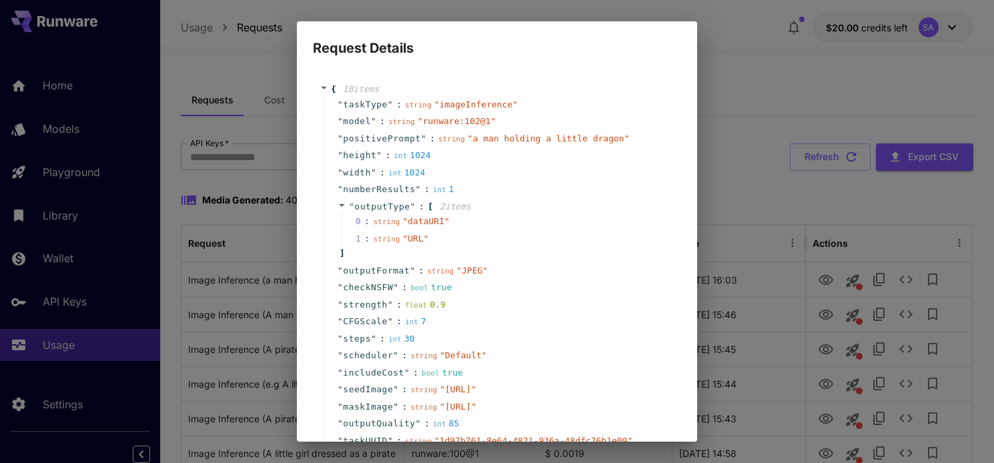
click at [83, 360] on div "Request Details { 18 item s " taskType " : string " imageInference " " model " …" at bounding box center [497, 231] width 994 height 463
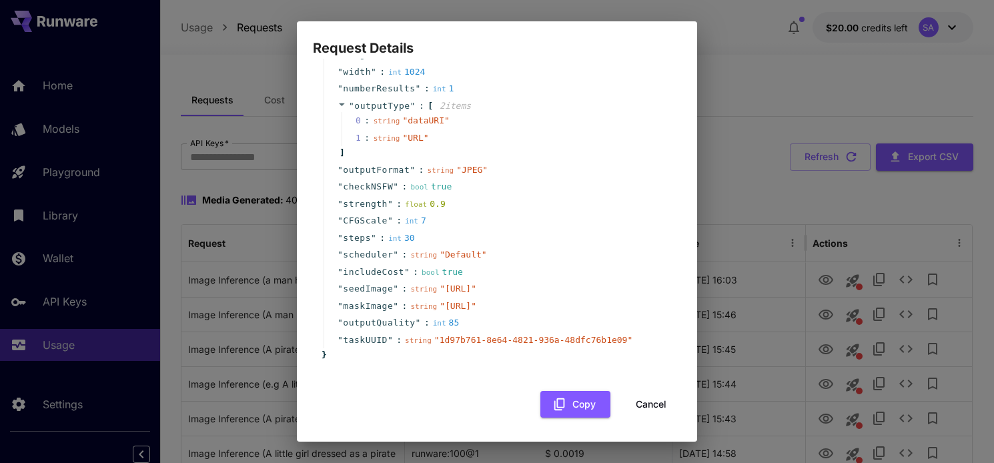
scroll to position [153, 0]
click at [655, 401] on button "Cancel" at bounding box center [651, 404] width 60 height 27
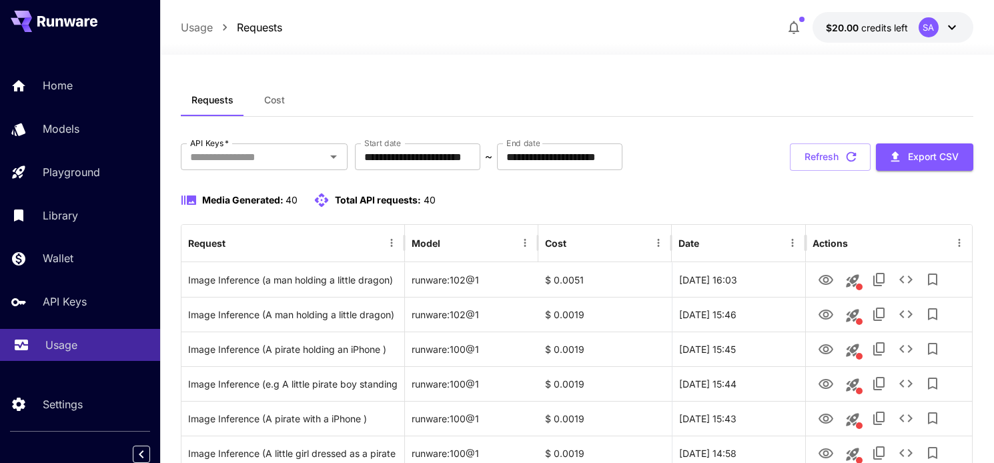
click at [77, 350] on p "Usage" at bounding box center [61, 345] width 32 height 16
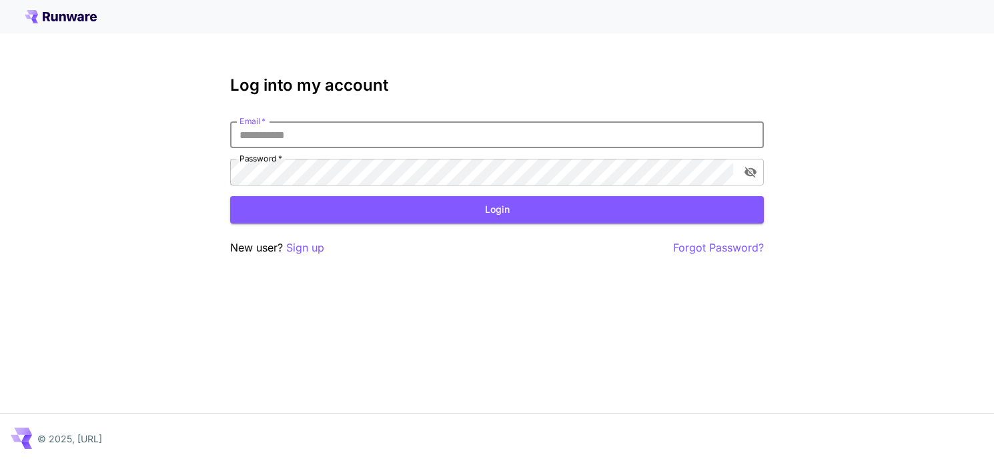
click at [397, 141] on input "Email   *" at bounding box center [497, 134] width 534 height 27
type input "**********"
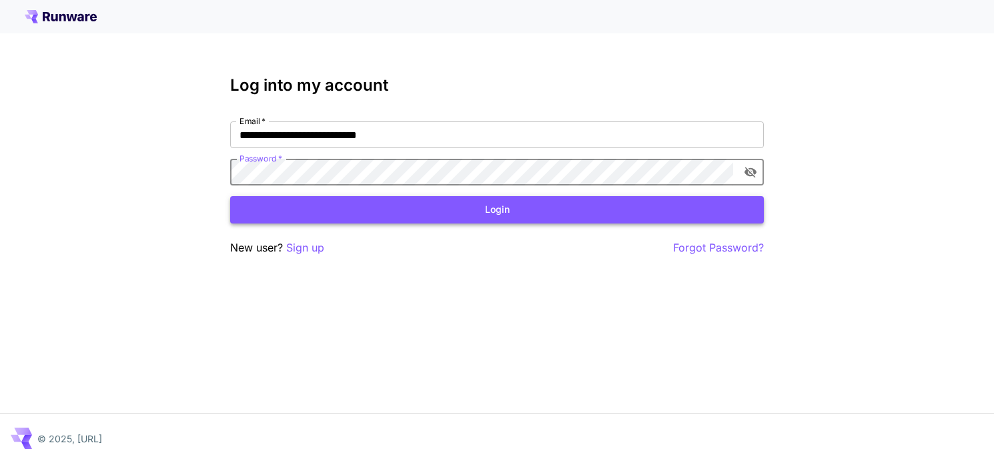
click at [436, 208] on button "Login" at bounding box center [497, 209] width 534 height 27
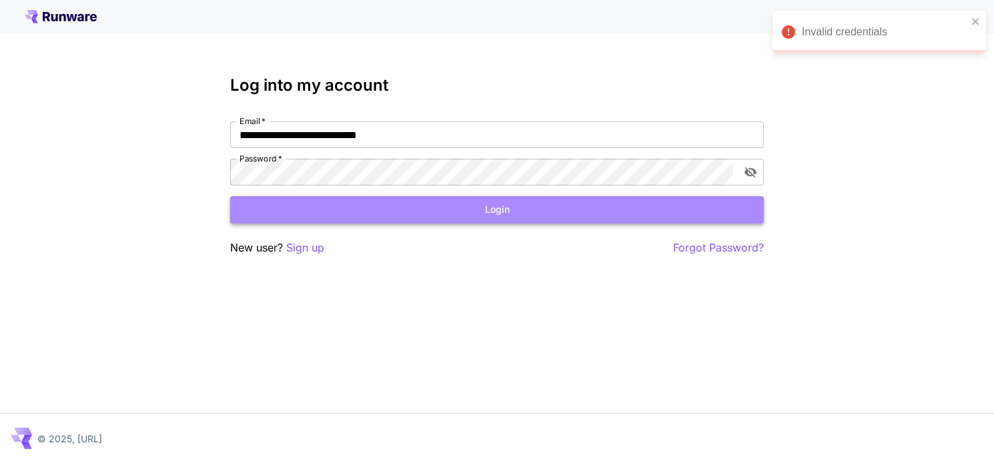
click at [468, 210] on button "Login" at bounding box center [497, 209] width 534 height 27
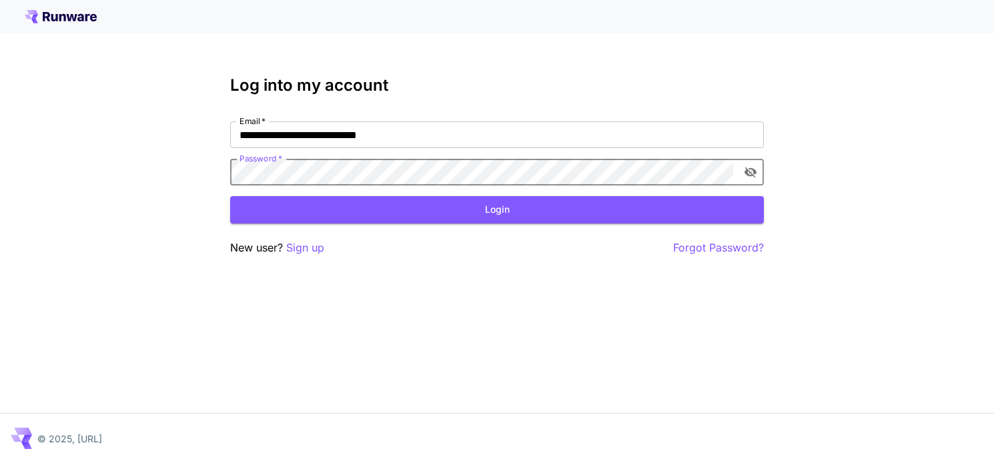
click at [180, 174] on div "**********" at bounding box center [497, 231] width 994 height 463
click at [350, 202] on button "Login" at bounding box center [497, 209] width 534 height 27
click at [438, 218] on button "Login" at bounding box center [497, 209] width 534 height 27
click at [190, 180] on div "**********" at bounding box center [497, 231] width 994 height 463
click at [748, 171] on icon "toggle password visibility" at bounding box center [750, 172] width 13 height 13
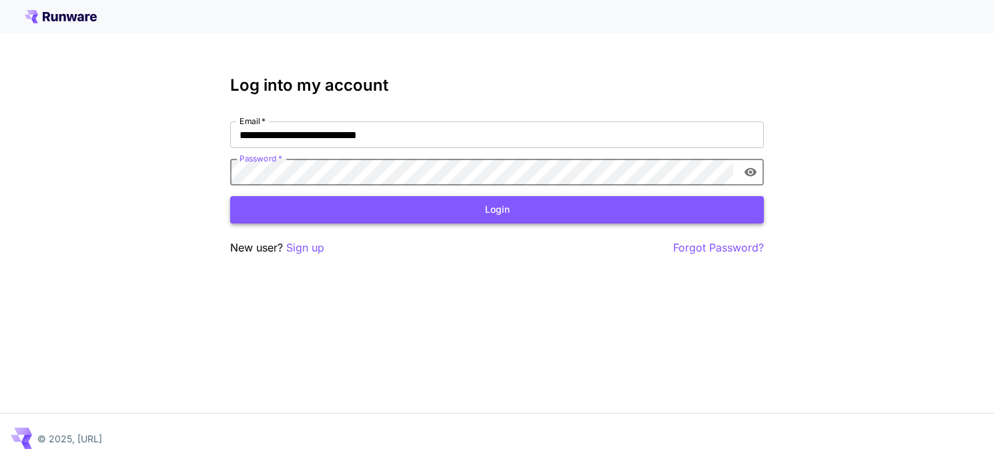
click at [527, 201] on button "Login" at bounding box center [497, 209] width 534 height 27
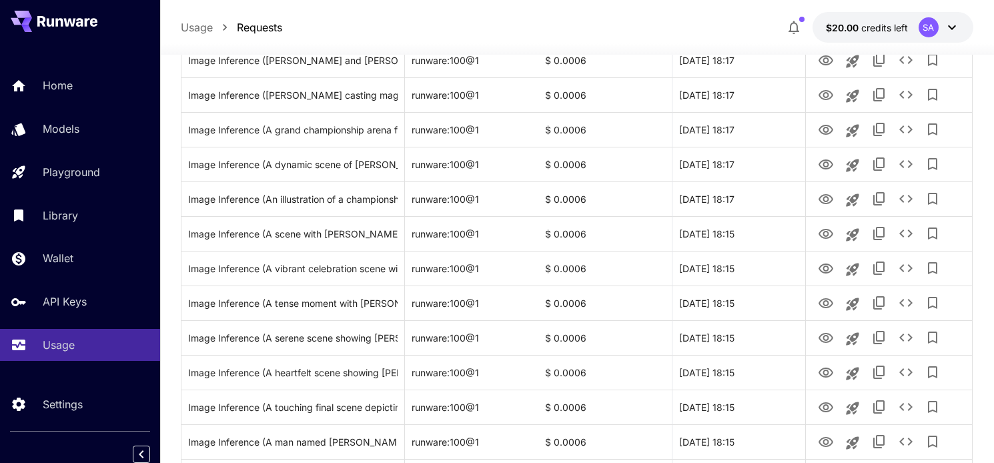
scroll to position [1504, 0]
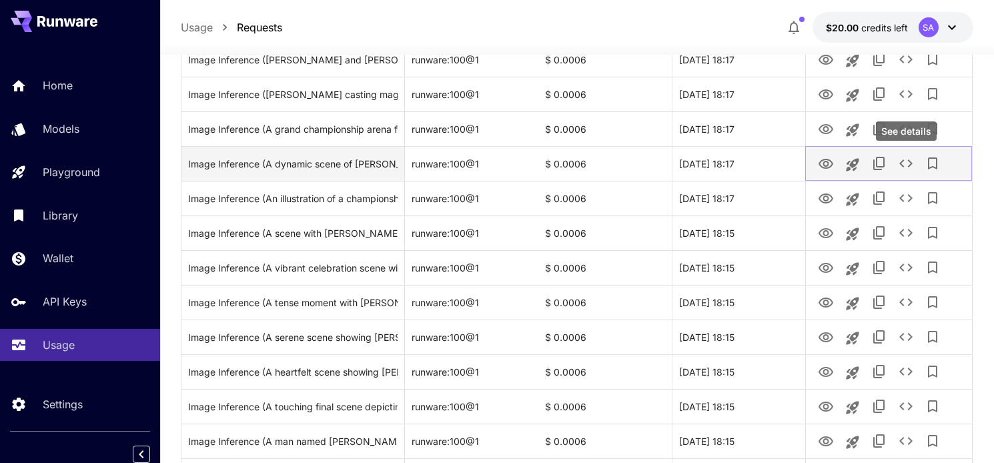
click at [905, 166] on icon "See details" at bounding box center [906, 163] width 16 height 16
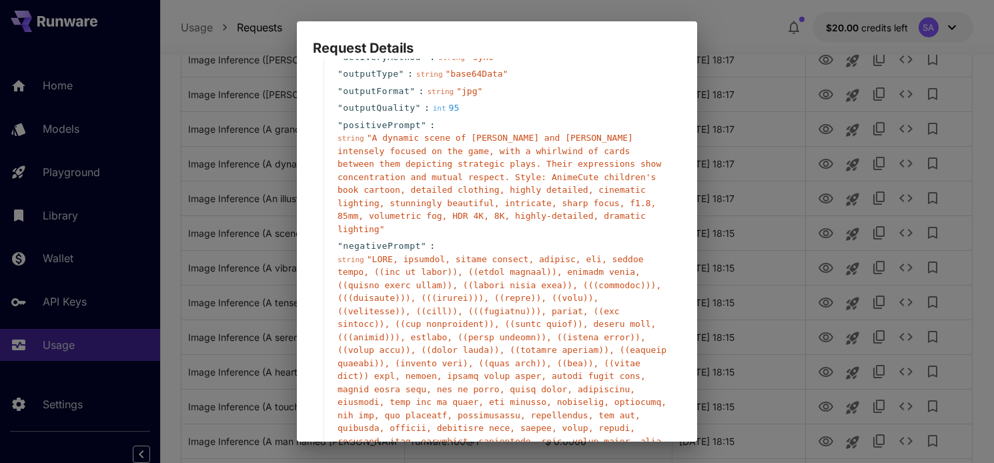
scroll to position [0, 0]
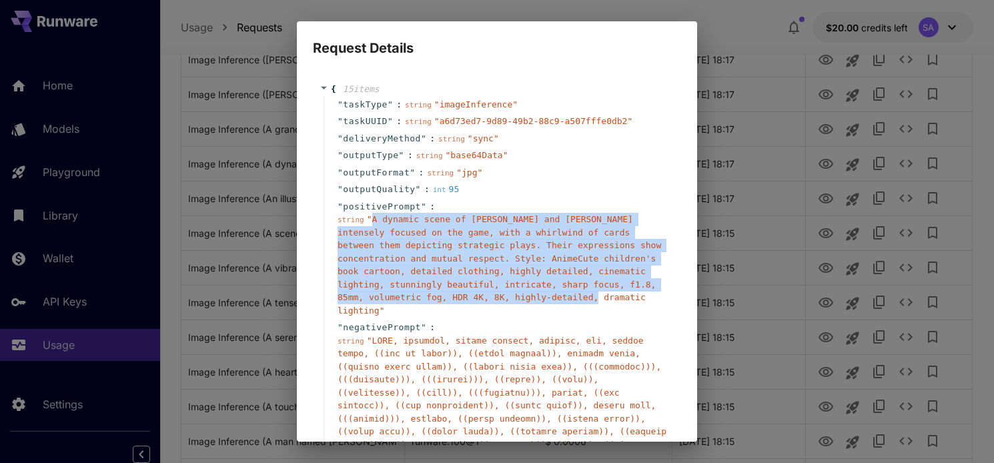
drag, startPoint x: 371, startPoint y: 217, endPoint x: 662, endPoint y: 296, distance: 301.4
click at [661, 296] on span "" A dynamic scene of Riko and Mika intensely focused on the game, with a whirlw…" at bounding box center [500, 264] width 324 height 101
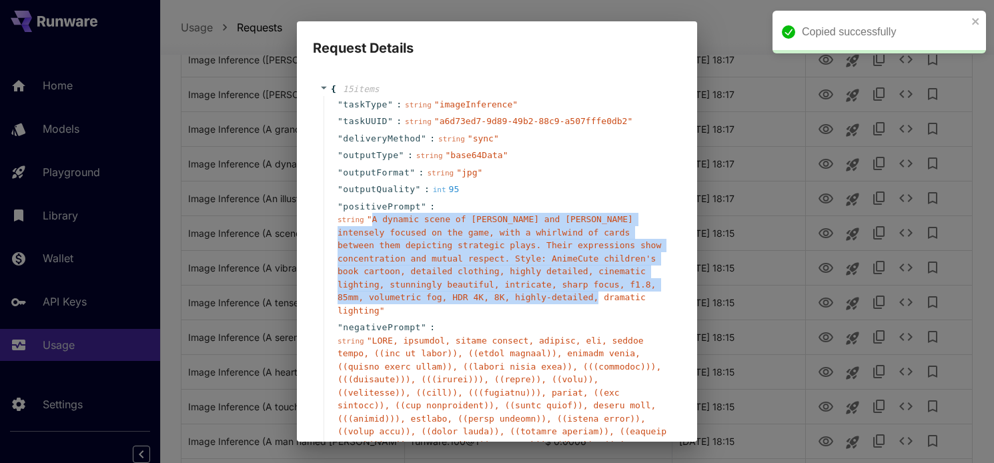
copy span "A dynamic scene of Riko and Mika intensely focused on the game, with a whirlwin…"
click at [974, 25] on icon "close" at bounding box center [976, 21] width 9 height 11
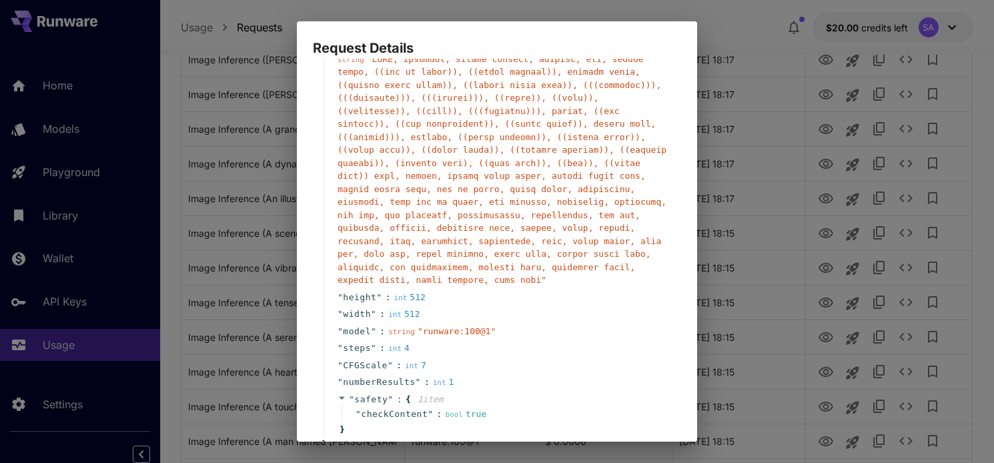
scroll to position [358, 0]
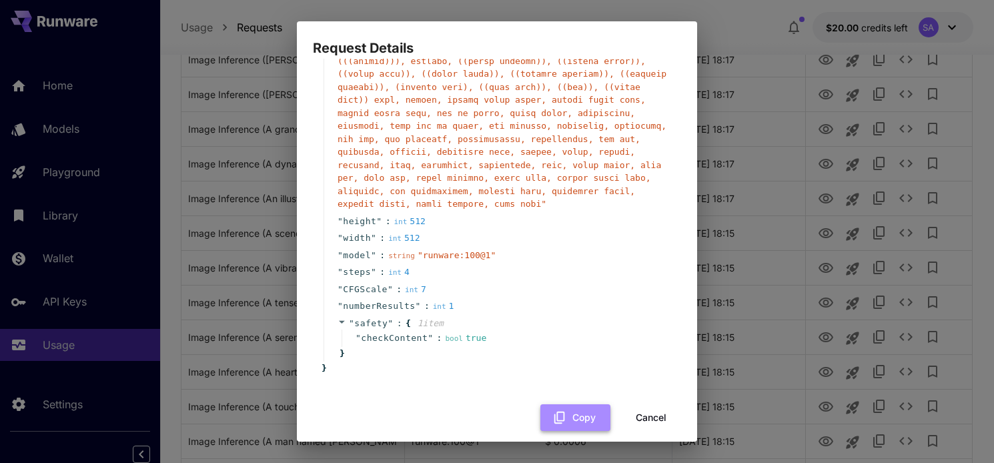
click at [573, 404] on button "Copy" at bounding box center [576, 417] width 70 height 27
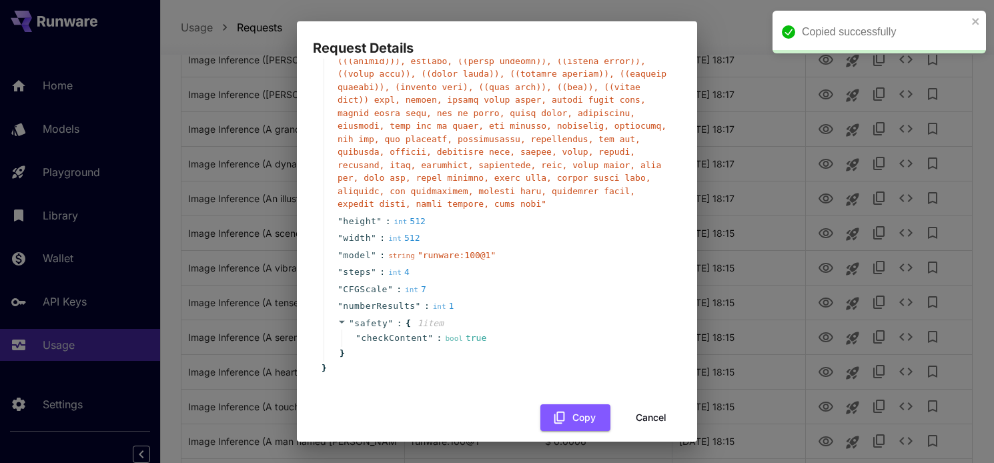
click at [651, 406] on button "Cancel" at bounding box center [651, 417] width 60 height 27
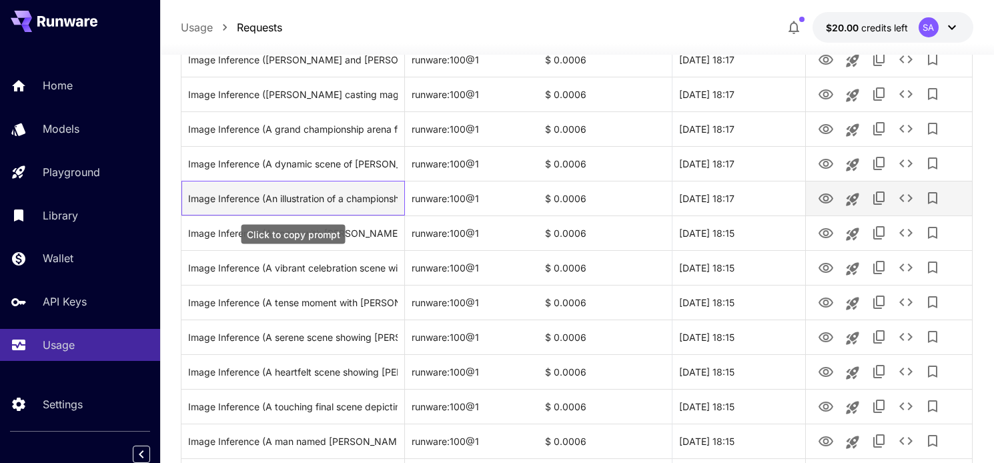
click at [288, 202] on div "Image Inference (An illustration of a championship arena with a radiant, glowin…" at bounding box center [292, 199] width 209 height 34
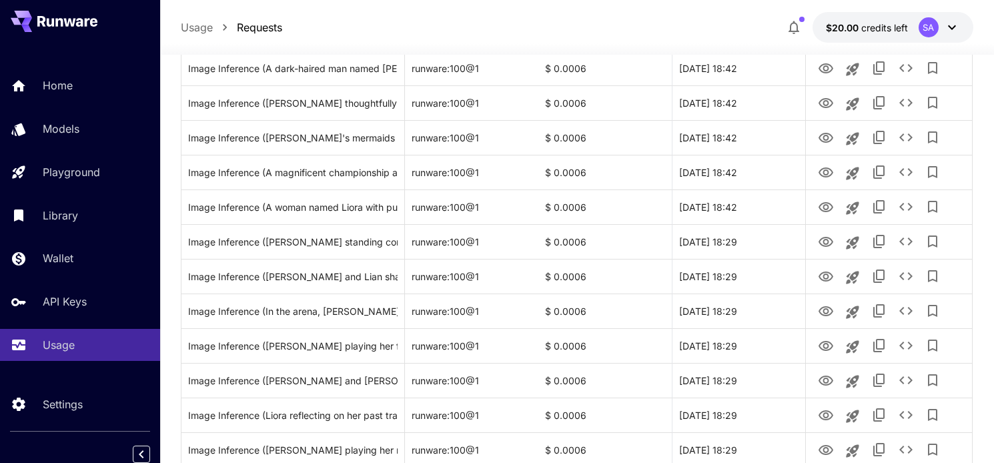
scroll to position [0, 0]
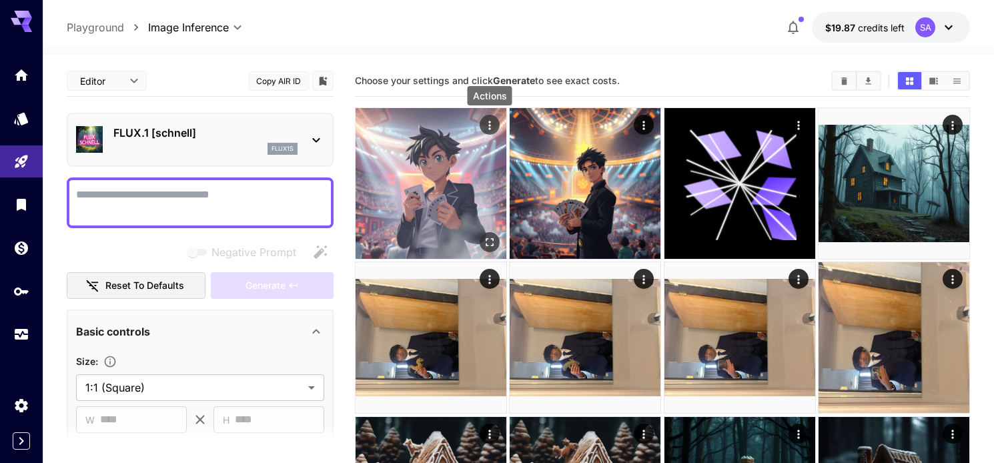
click at [497, 120] on button "Actions" at bounding box center [490, 125] width 20 height 20
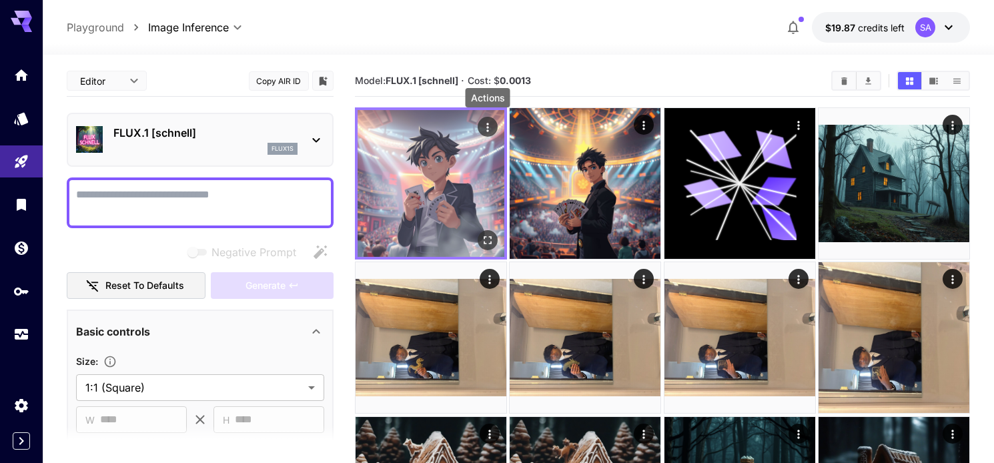
click at [491, 127] on icon "Actions" at bounding box center [487, 127] width 13 height 13
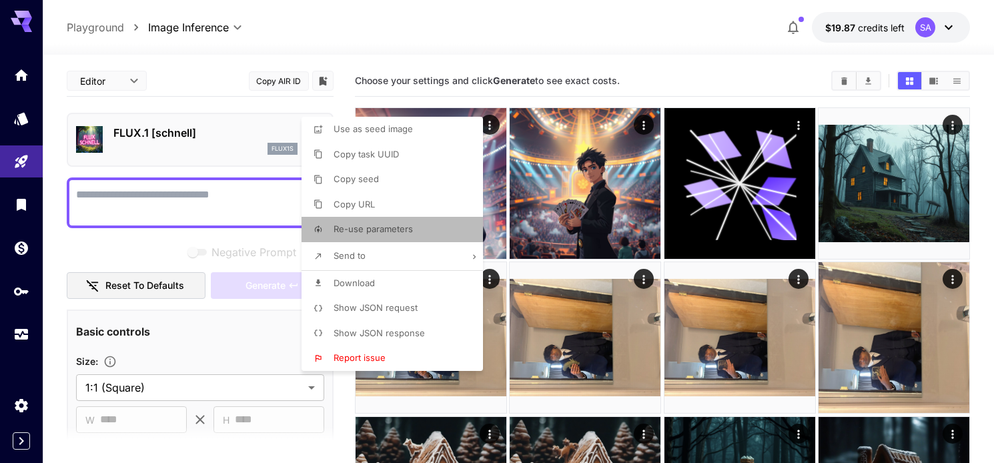
click at [389, 224] on span "Re-use parameters" at bounding box center [373, 229] width 79 height 11
type input "*********"
type input "*"
type input "*******"
type input "*"
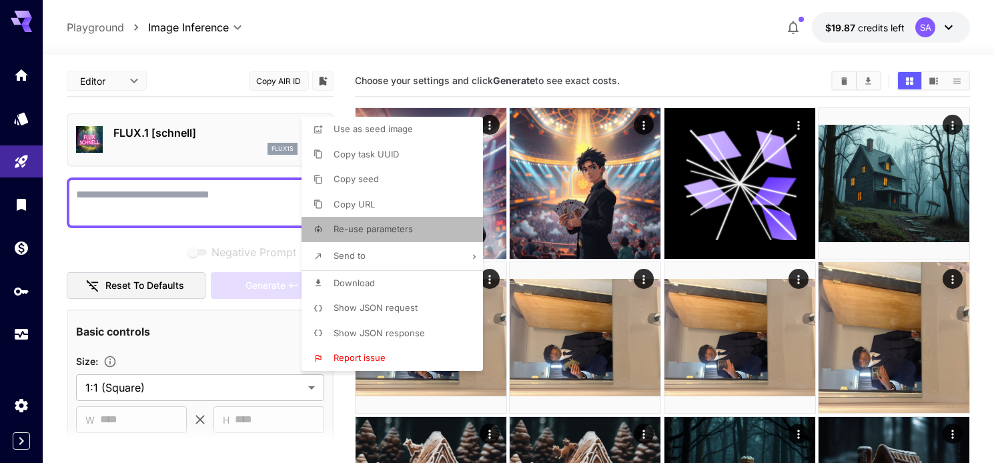
type input "*******"
type input "**"
type input "**********"
type input "****"
type input "*"
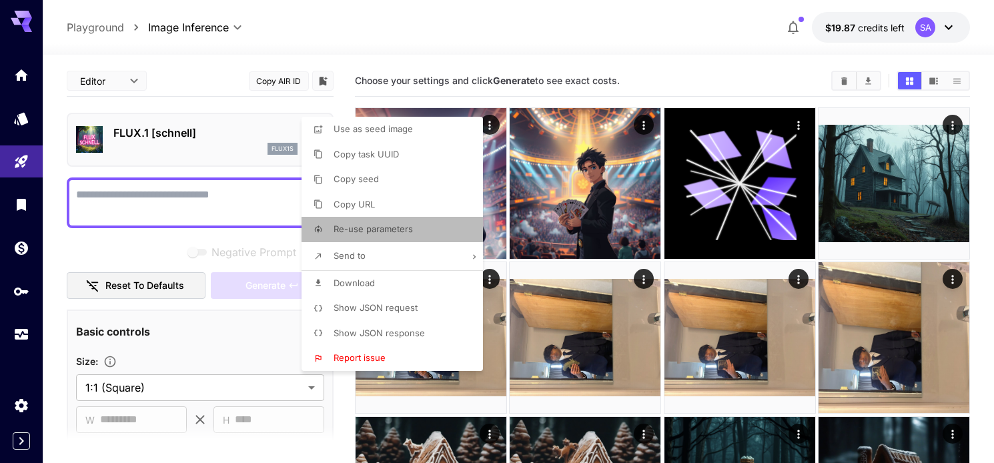
type input "****"
type input "**"
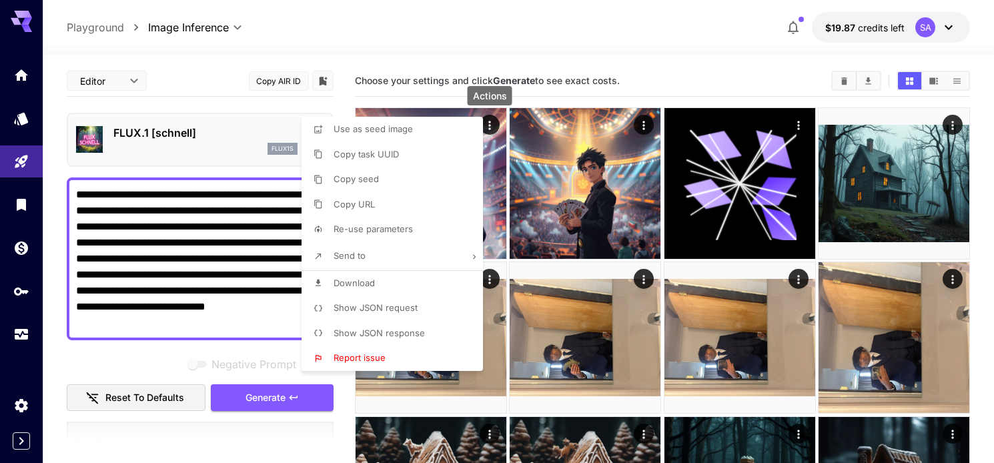
click at [157, 357] on div at bounding box center [497, 231] width 994 height 463
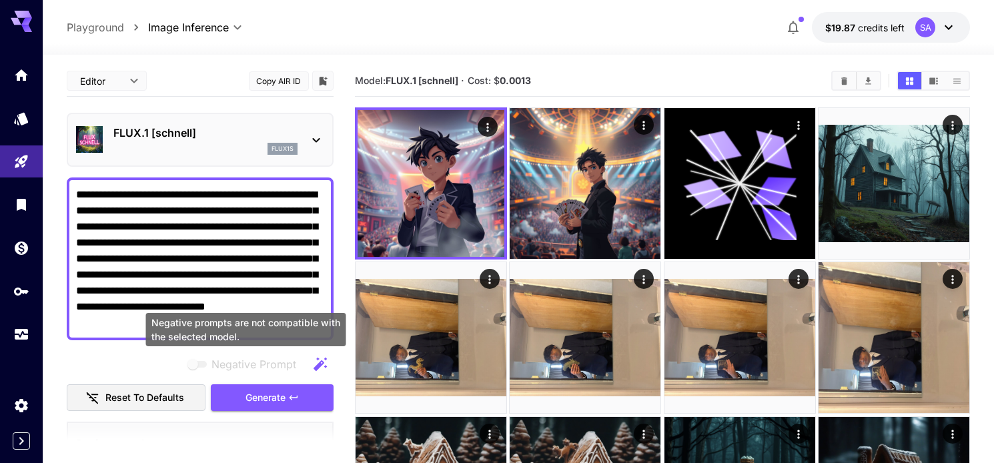
click at [202, 364] on span "Negative prompts are not compatible with the selected model." at bounding box center [198, 364] width 17 height 7
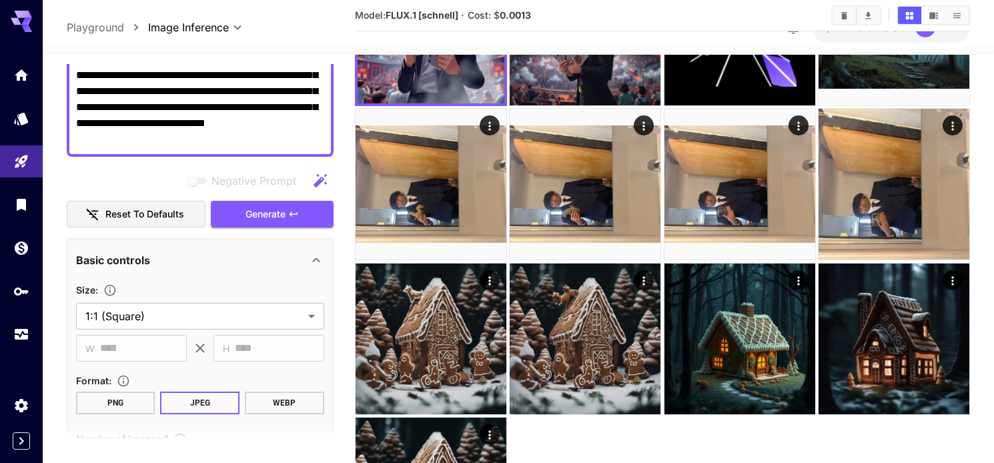
scroll to position [461, 0]
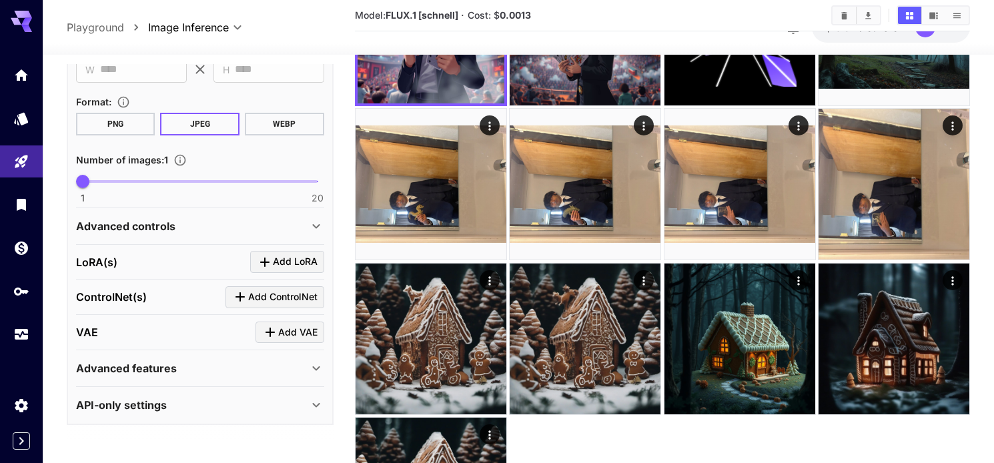
click at [169, 222] on p "Advanced controls" at bounding box center [125, 226] width 99 height 16
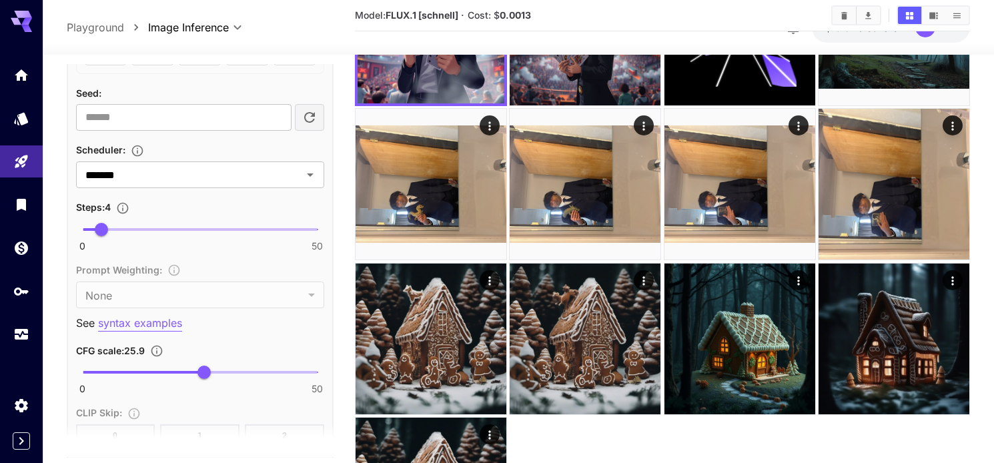
scroll to position [994, 0]
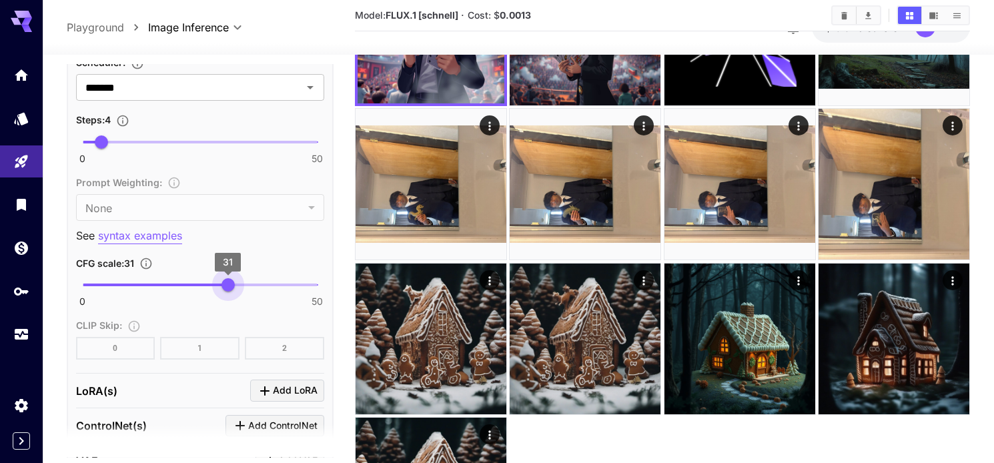
drag, startPoint x: 202, startPoint y: 288, endPoint x: 228, endPoint y: 286, distance: 26.7
click at [228, 286] on span "31" at bounding box center [228, 284] width 13 height 13
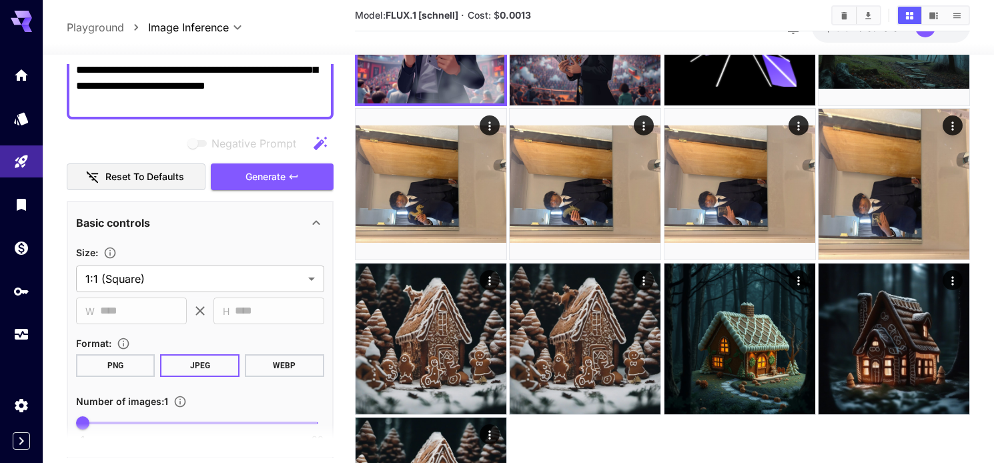
scroll to position [0, 0]
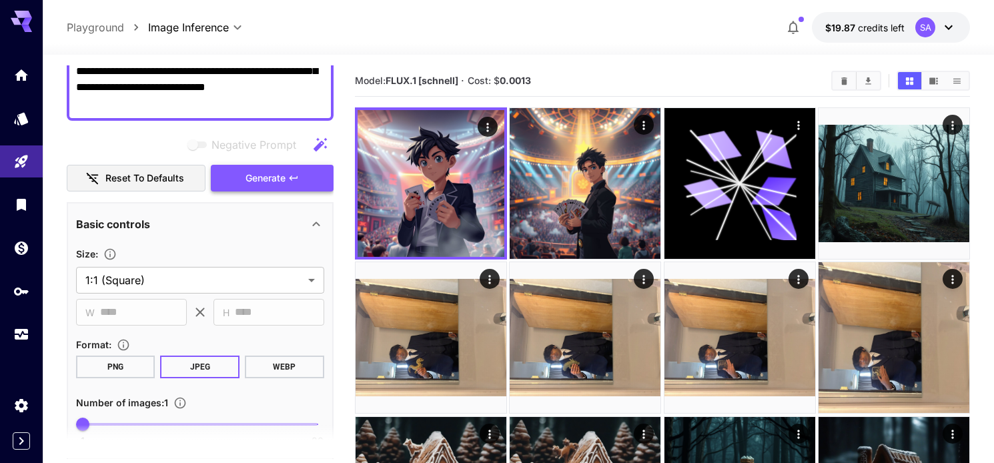
click at [262, 176] on span "Generate" at bounding box center [266, 178] width 40 height 17
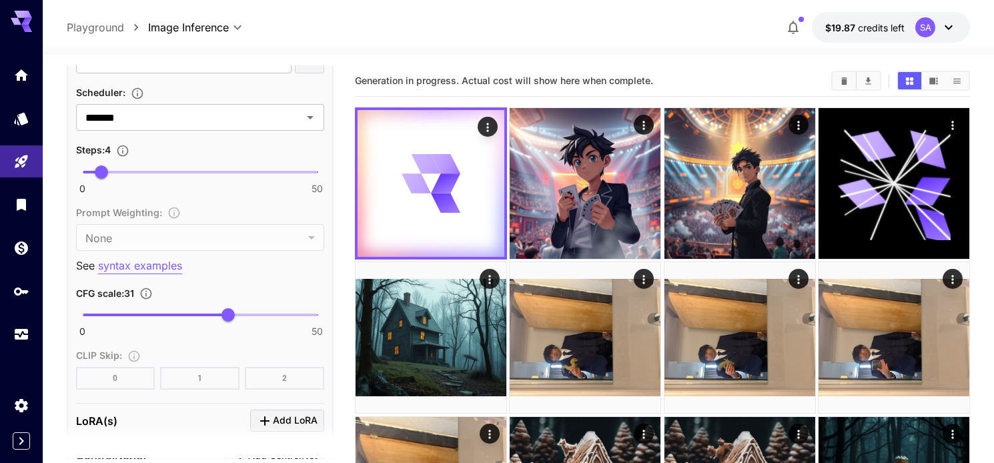
scroll to position [994, 0]
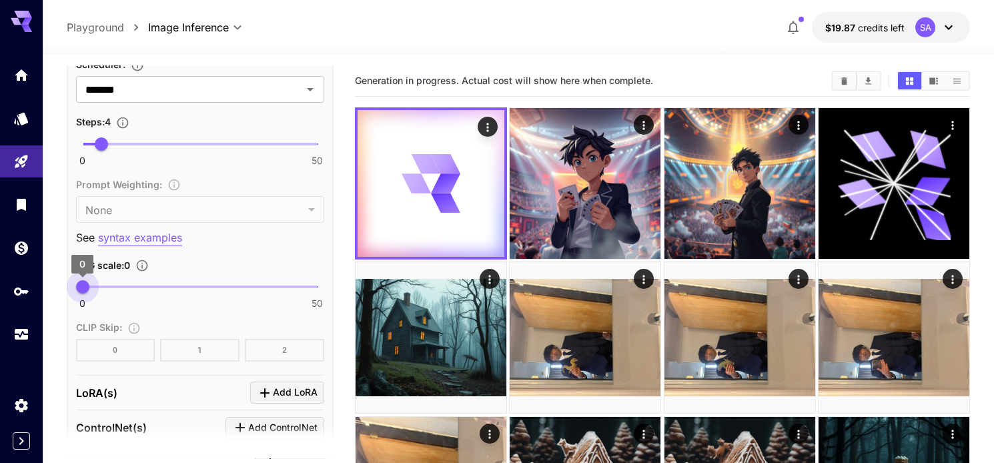
drag, startPoint x: 229, startPoint y: 289, endPoint x: 57, endPoint y: 289, distance: 172.2
click at [57, 289] on section "**********" at bounding box center [519, 409] width 952 height 709
drag, startPoint x: 85, startPoint y: 288, endPoint x: 115, endPoint y: 288, distance: 30.0
click at [115, 288] on span "7" at bounding box center [115, 286] width 13 height 13
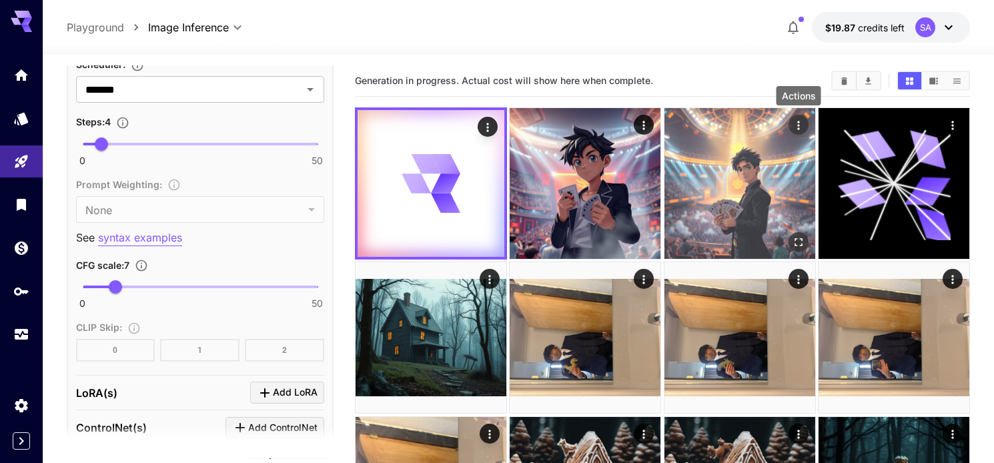
click at [799, 118] on div "Actions" at bounding box center [798, 125] width 13 height 16
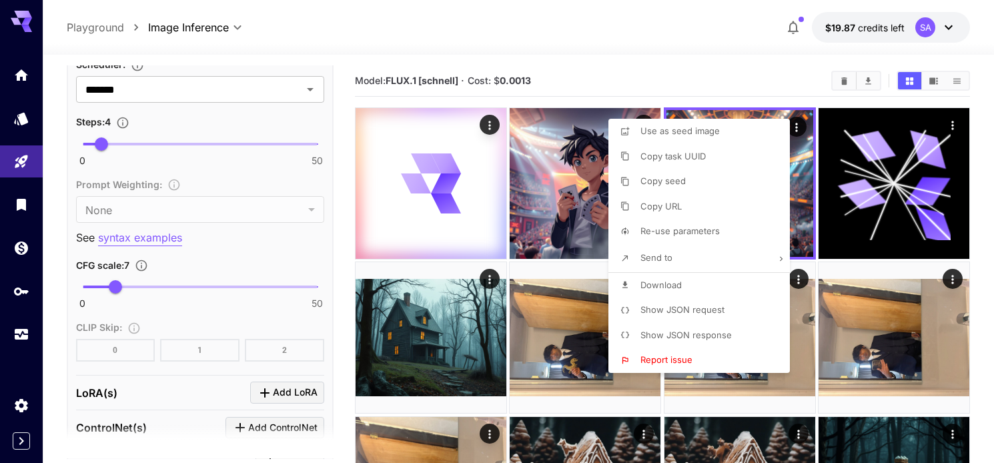
click at [639, 65] on div at bounding box center [497, 231] width 994 height 463
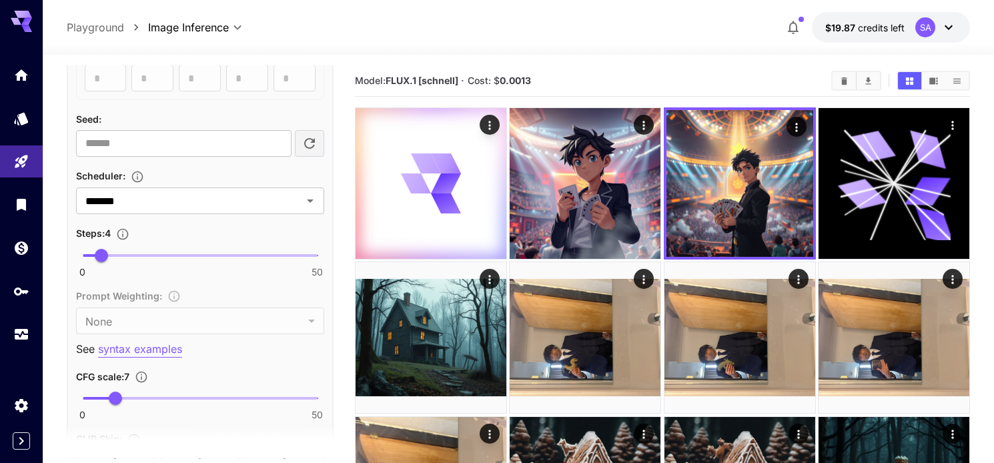
scroll to position [914, 0]
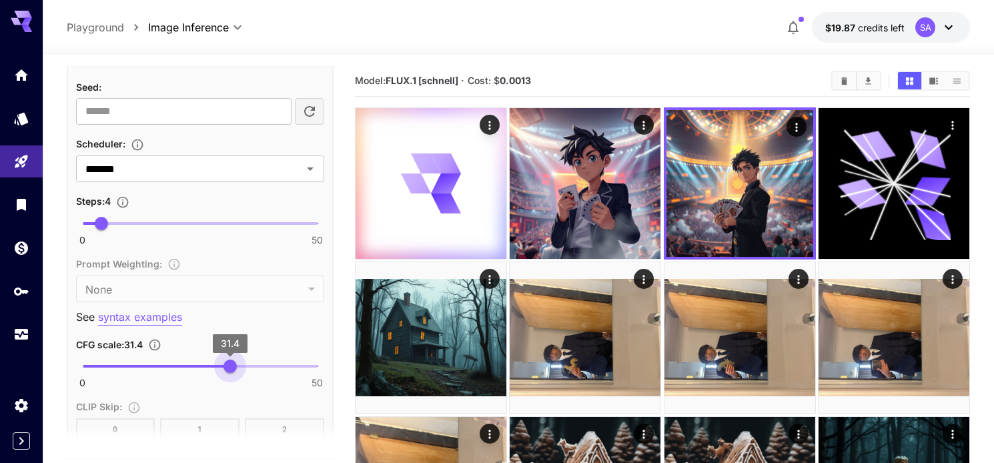
type input "**"
drag, startPoint x: 115, startPoint y: 364, endPoint x: 233, endPoint y: 368, distance: 118.2
click at [233, 369] on span "32" at bounding box center [232, 366] width 13 height 13
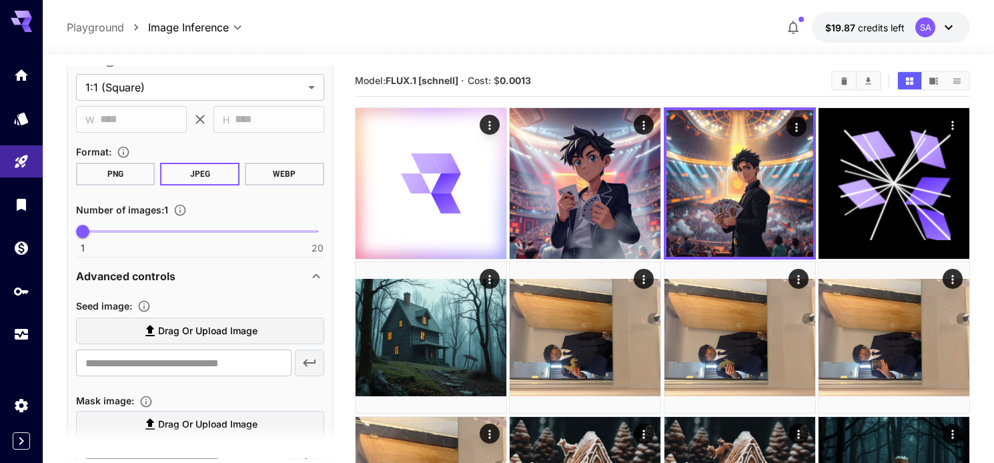
scroll to position [0, 0]
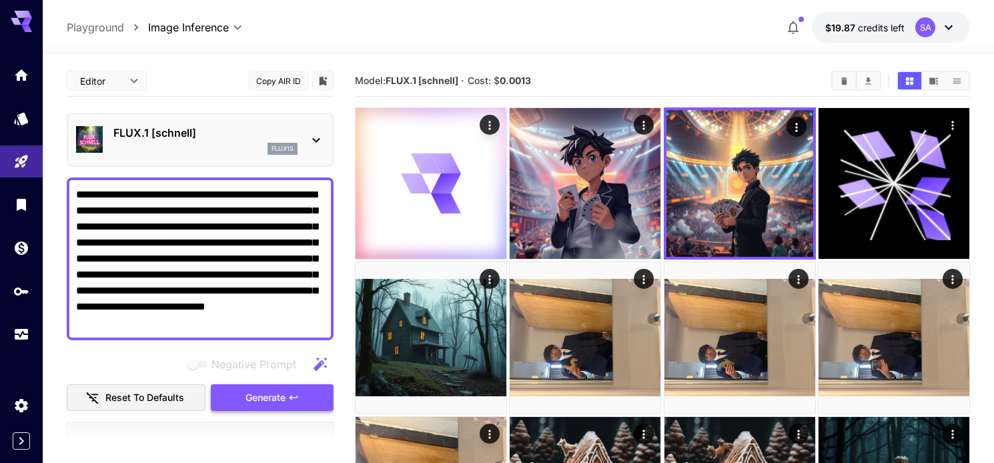
click at [253, 401] on span "Generate" at bounding box center [266, 398] width 40 height 17
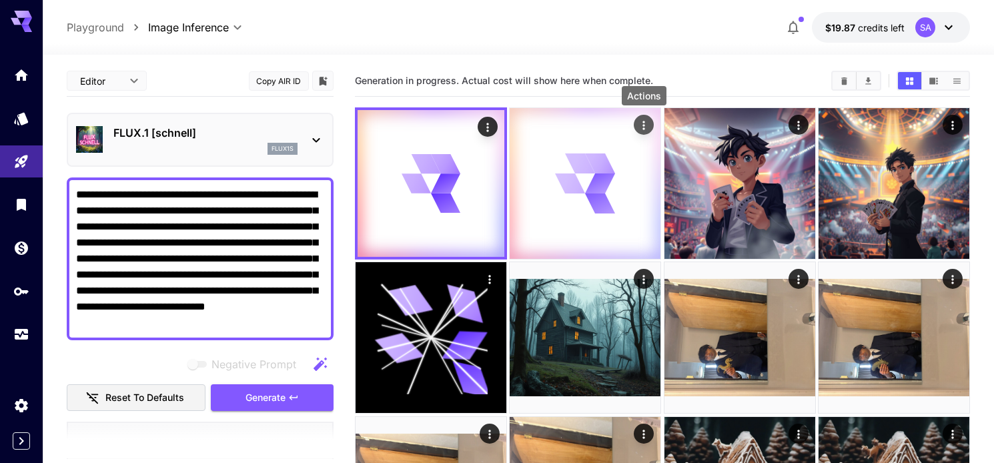
click at [643, 121] on icon "Actions" at bounding box center [643, 125] width 13 height 13
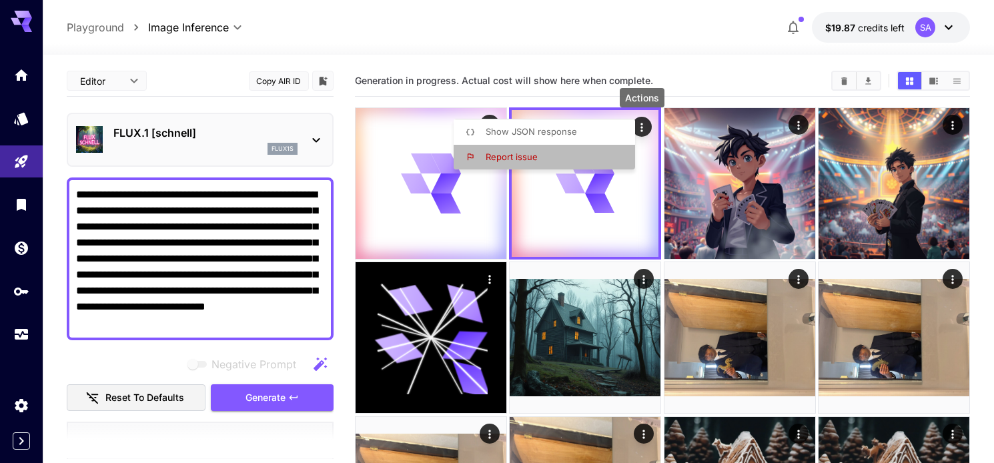
click at [563, 151] on li "Report issue" at bounding box center [549, 157] width 190 height 25
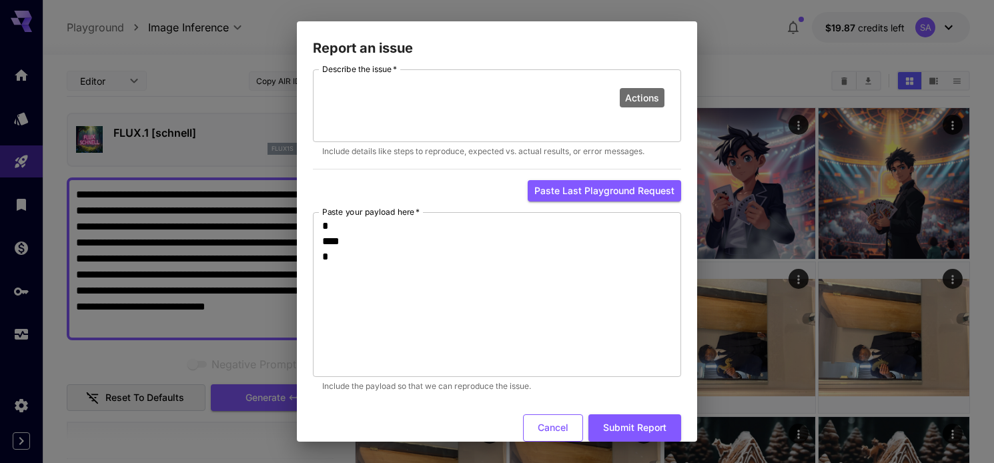
click at [544, 424] on button "Cancel" at bounding box center [553, 427] width 60 height 27
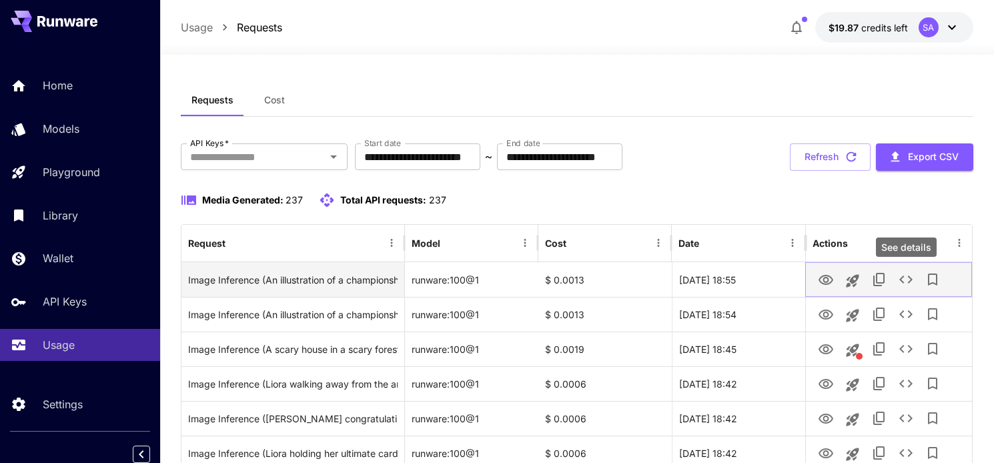
click at [901, 282] on icon "See details" at bounding box center [906, 280] width 16 height 16
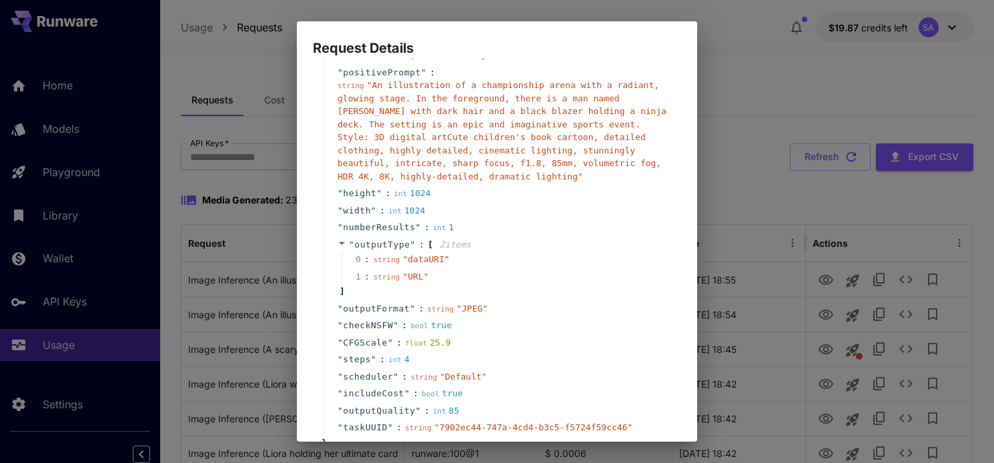
scroll to position [153, 0]
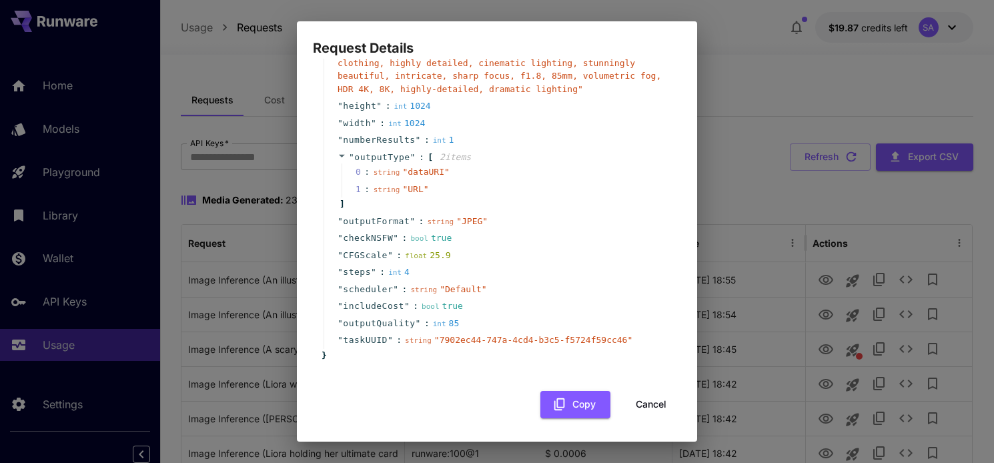
click at [904, 310] on div "Request Details { 15 item s " taskType " : string " imageInference " " model " …" at bounding box center [497, 231] width 994 height 463
click at [643, 400] on button "Cancel" at bounding box center [651, 404] width 60 height 27
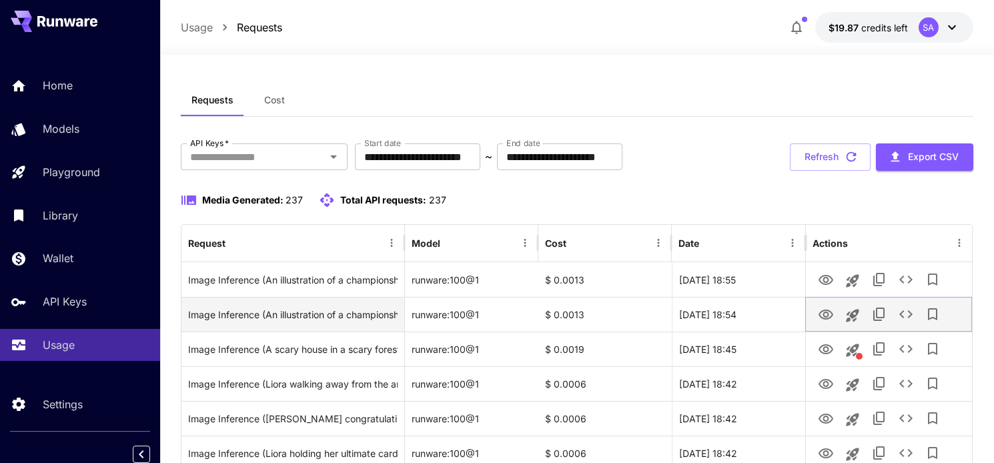
click at [902, 318] on icon "See details" at bounding box center [906, 314] width 16 height 16
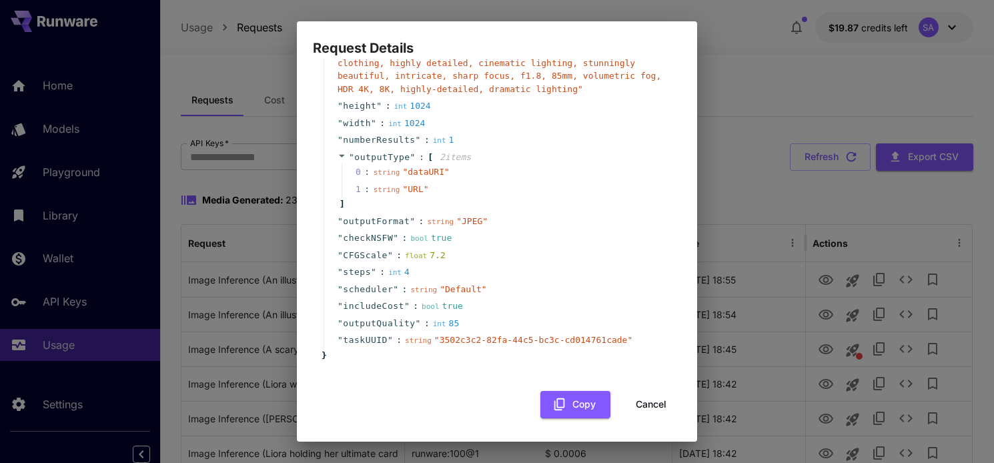
click at [651, 409] on button "Cancel" at bounding box center [651, 404] width 60 height 27
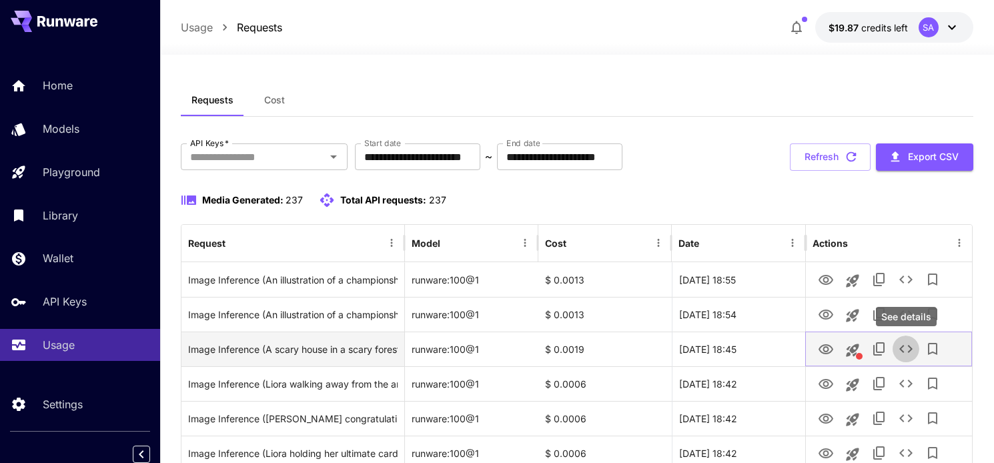
click at [902, 352] on icon "See details" at bounding box center [906, 349] width 16 height 16
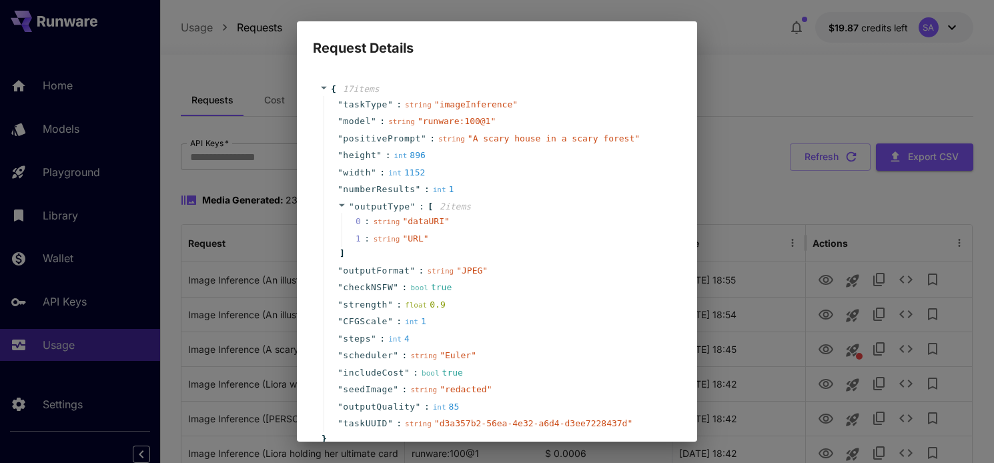
scroll to position [83, 0]
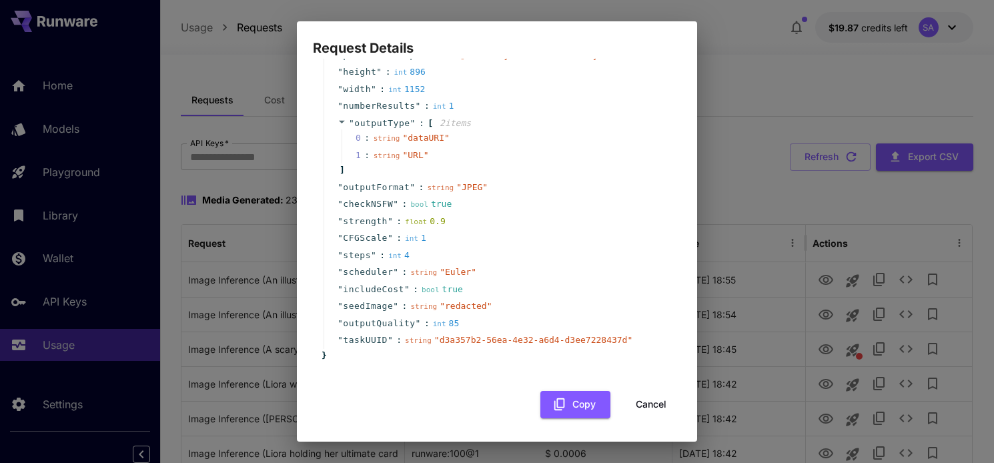
click at [647, 403] on button "Cancel" at bounding box center [651, 404] width 60 height 27
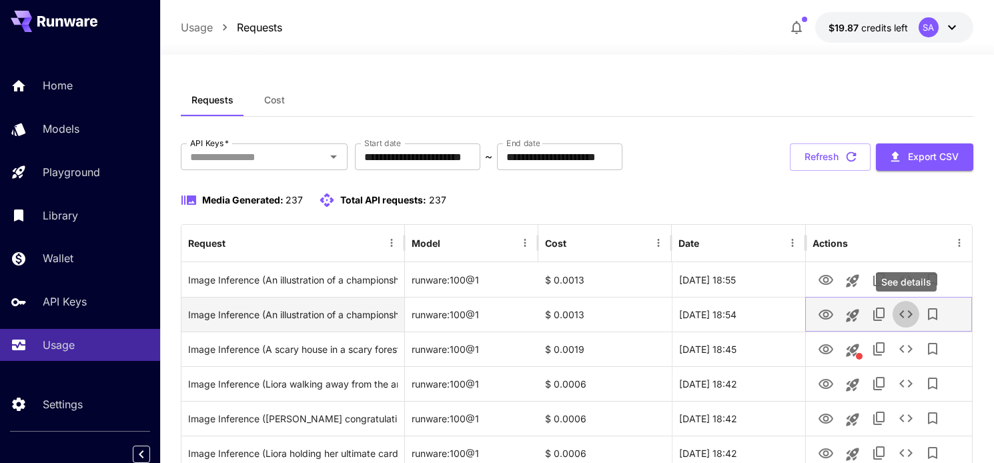
click at [909, 316] on icon "See details" at bounding box center [906, 314] width 16 height 16
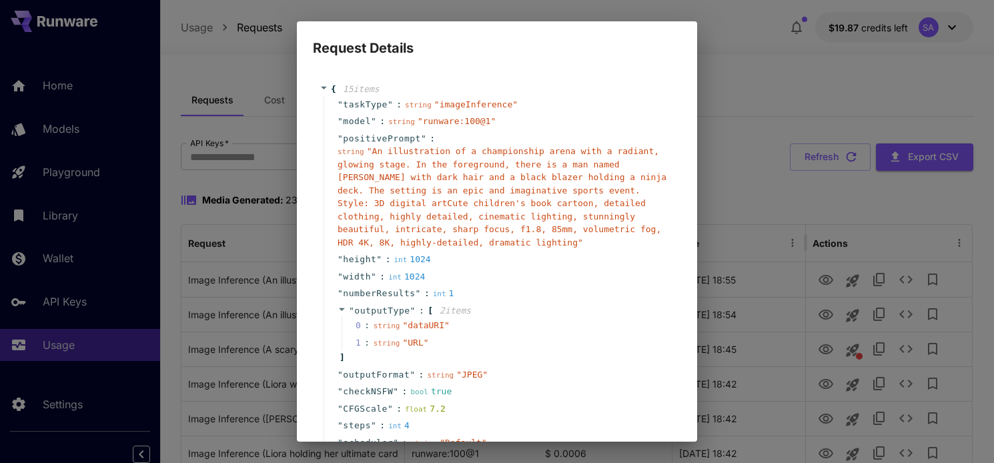
click at [913, 281] on div "Request Details { 15 item s " taskType " : string " imageInference " " model " …" at bounding box center [497, 231] width 994 height 463
click at [905, 283] on div "Request Details { 15 item s " taskType " : string " imageInference " " model " …" at bounding box center [497, 231] width 994 height 463
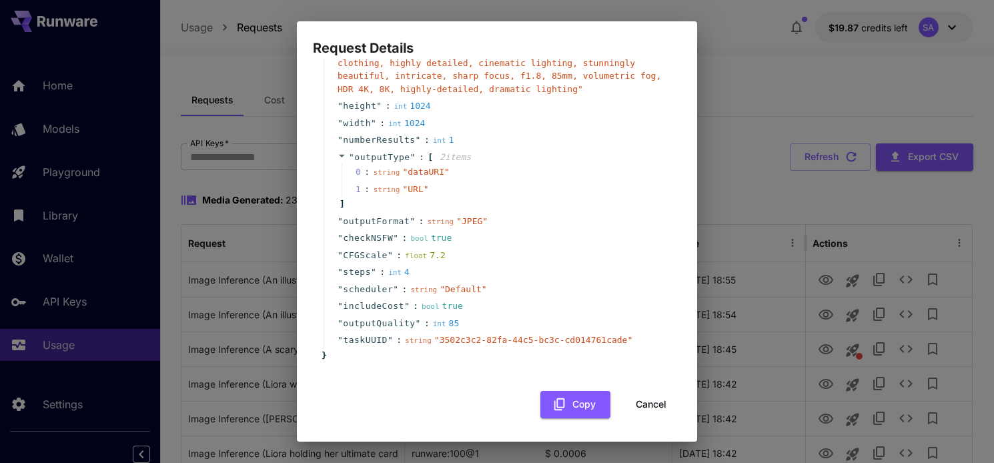
click at [641, 396] on button "Cancel" at bounding box center [651, 404] width 60 height 27
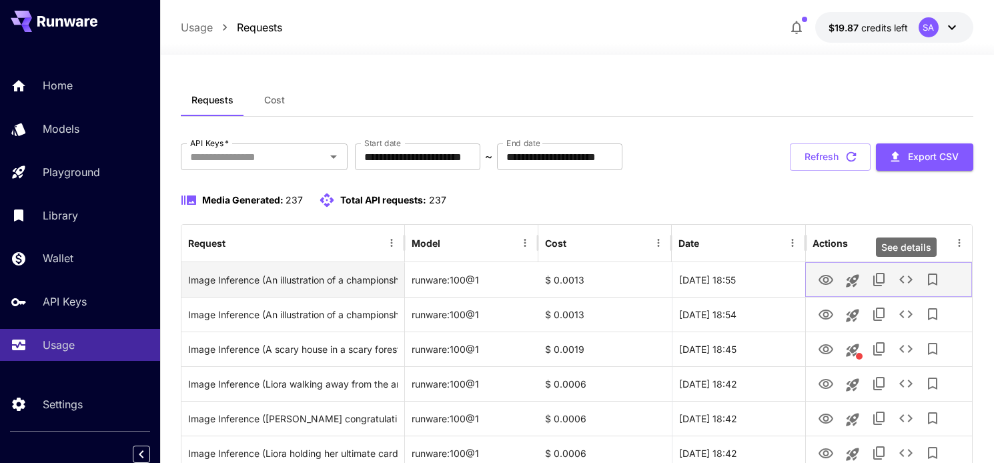
click at [904, 282] on icon "See details" at bounding box center [906, 280] width 16 height 16
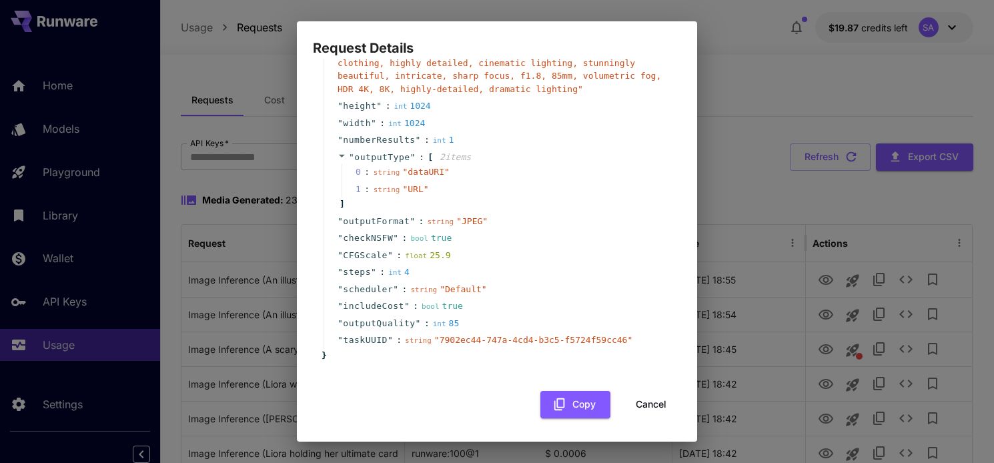
click at [661, 404] on button "Cancel" at bounding box center [651, 404] width 60 height 27
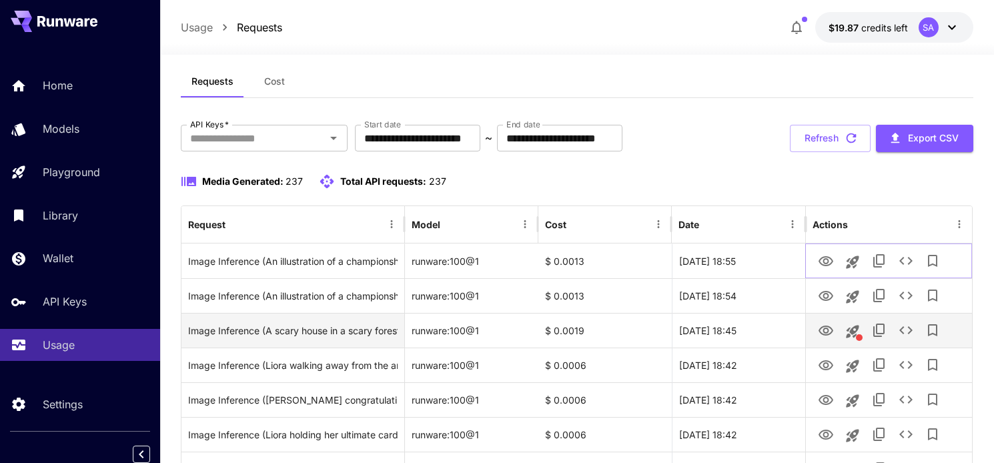
scroll to position [19, 0]
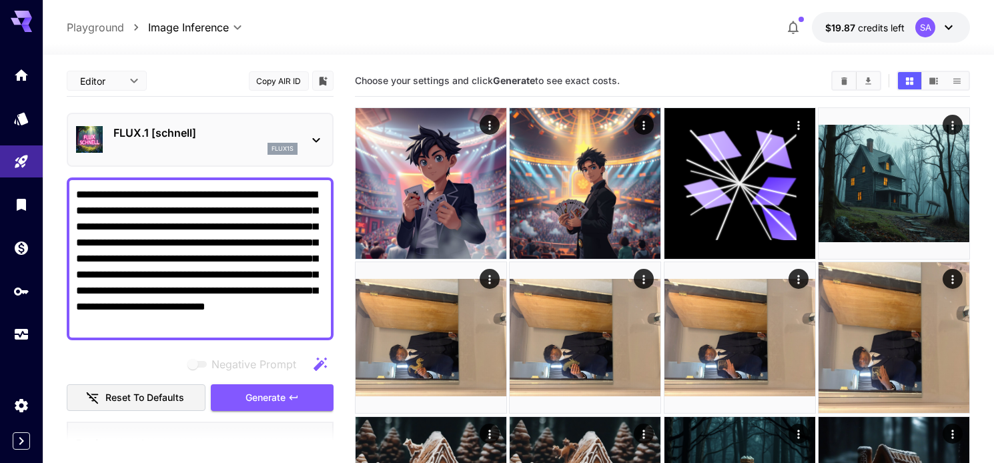
scroll to position [21, 0]
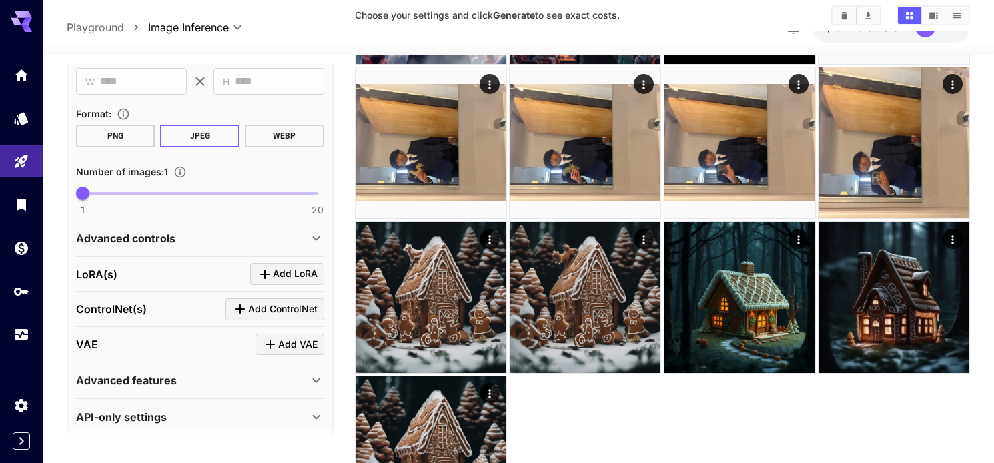
scroll to position [461, 0]
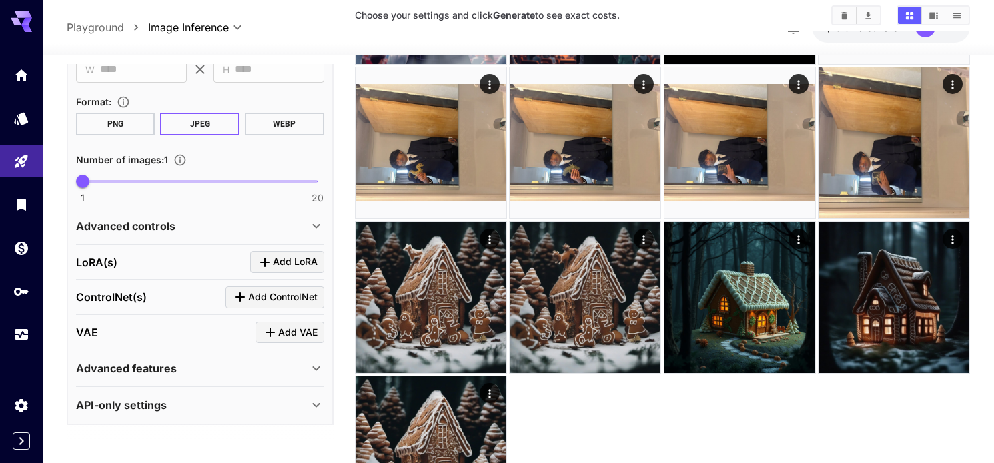
click at [180, 228] on div "Advanced controls" at bounding box center [192, 226] width 232 height 16
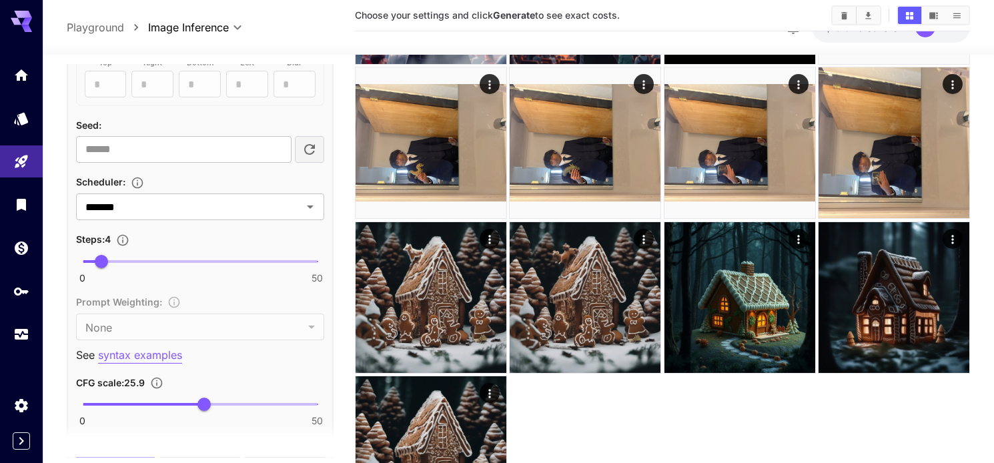
scroll to position [882, 0]
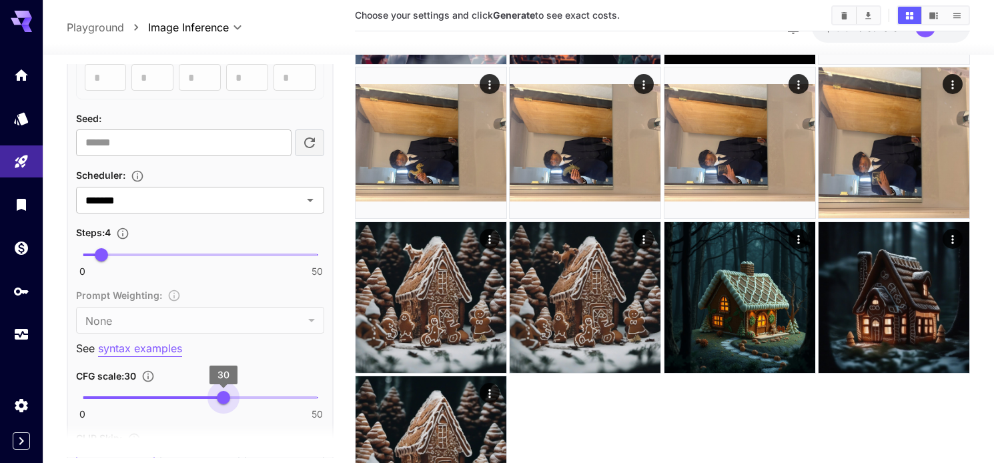
drag, startPoint x: 200, startPoint y: 396, endPoint x: 224, endPoint y: 398, distance: 23.4
click at [224, 398] on span "30" at bounding box center [223, 397] width 13 height 13
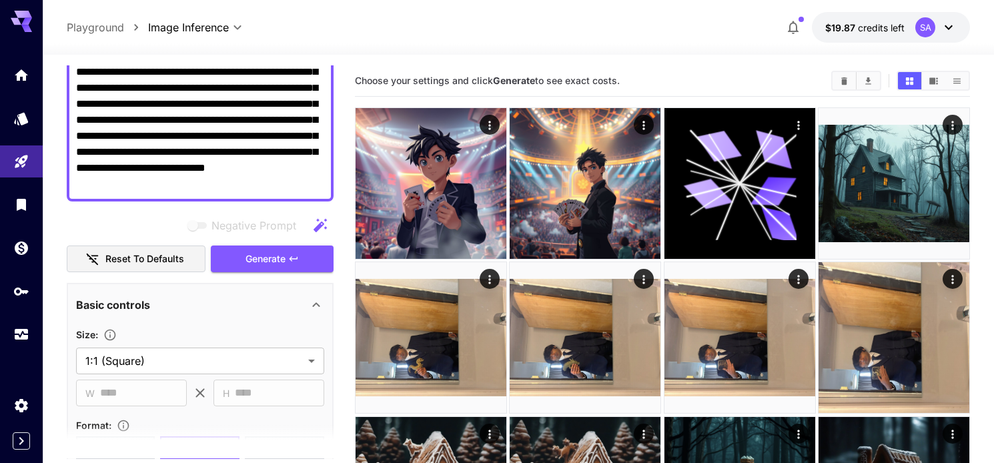
scroll to position [0, 0]
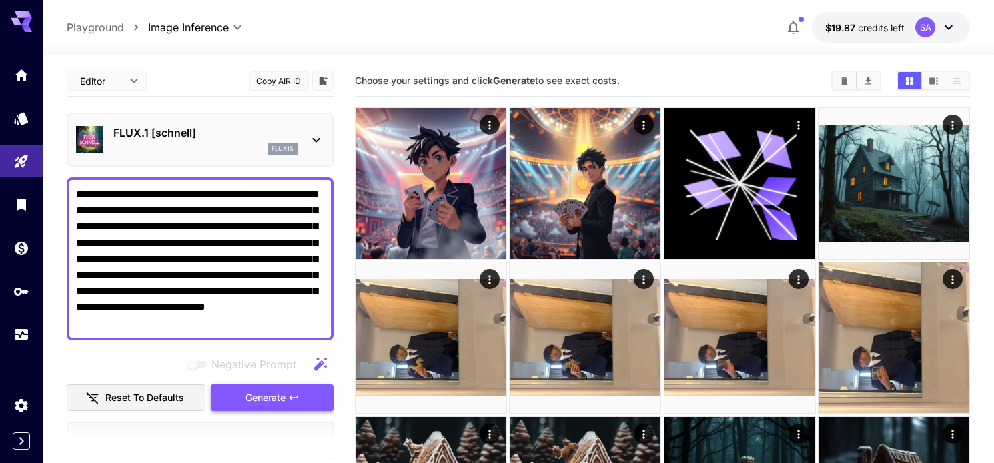
click at [242, 392] on button "Generate" at bounding box center [272, 397] width 123 height 27
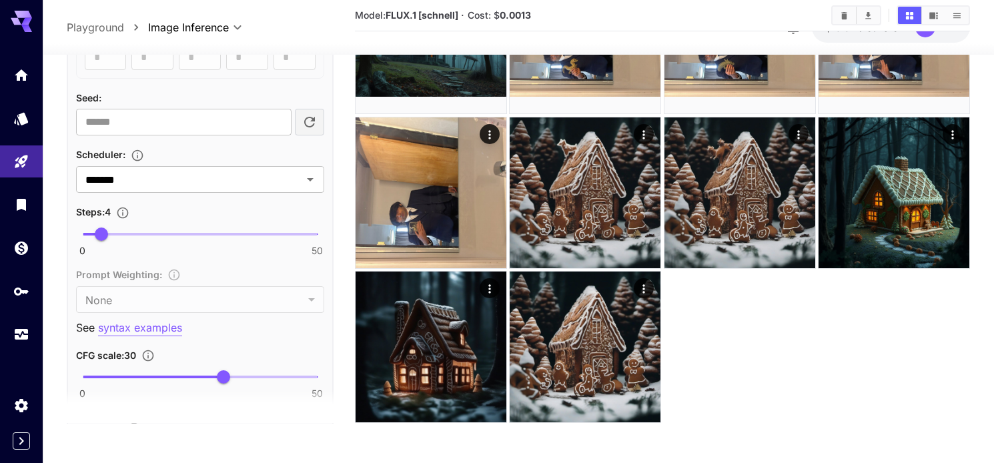
scroll to position [872, 0]
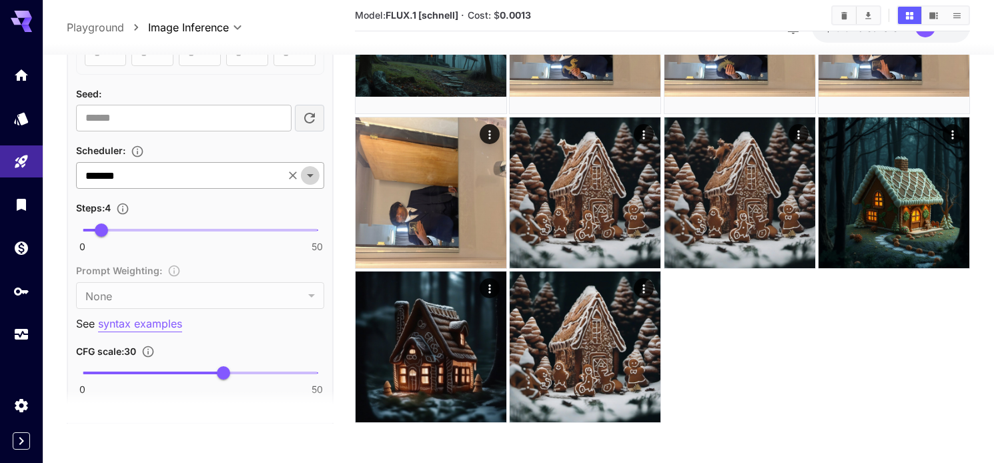
click at [310, 177] on icon "Open" at bounding box center [310, 176] width 16 height 16
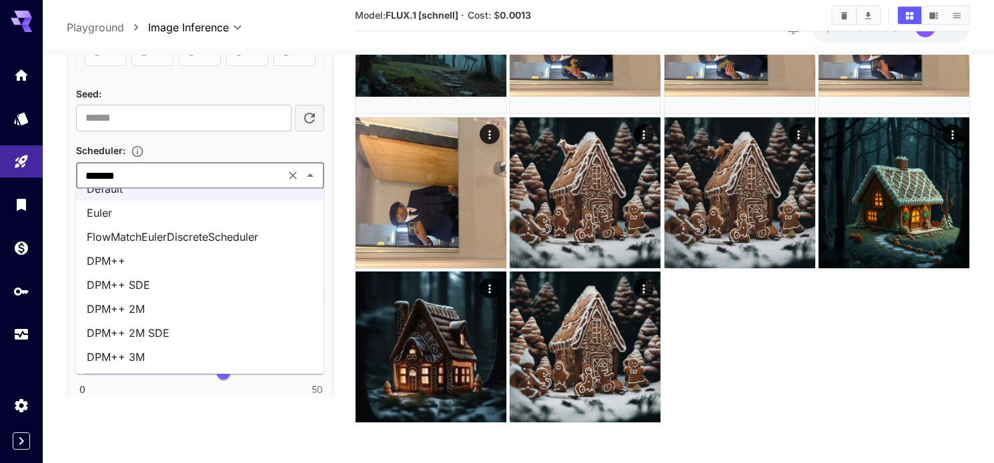
scroll to position [0, 0]
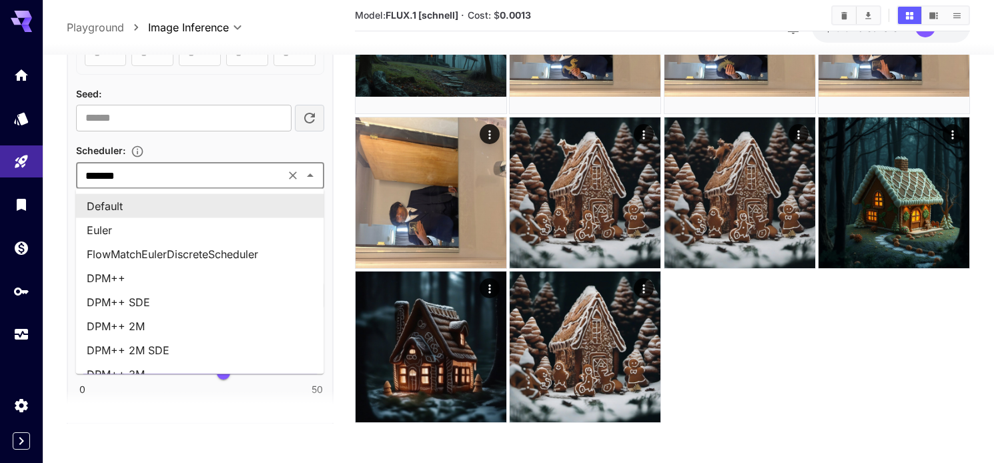
click at [175, 145] on div "Scheduler :" at bounding box center [200, 150] width 248 height 16
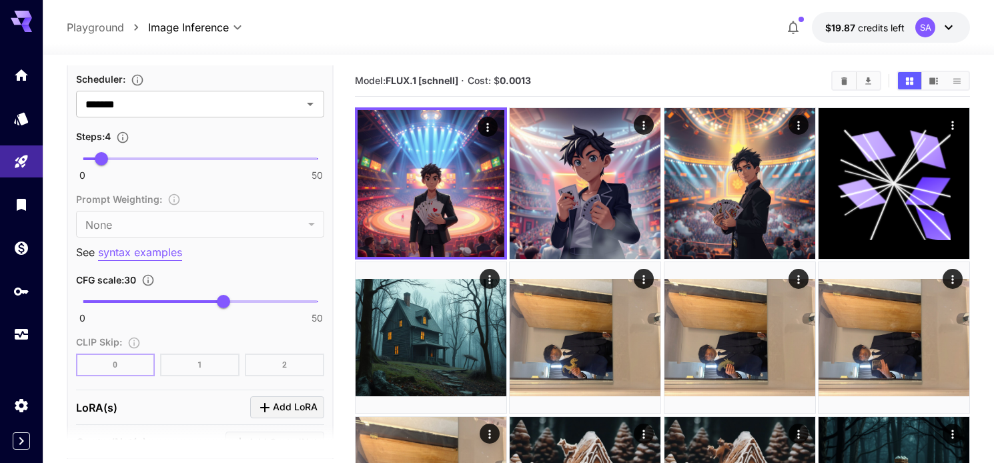
scroll to position [925, 0]
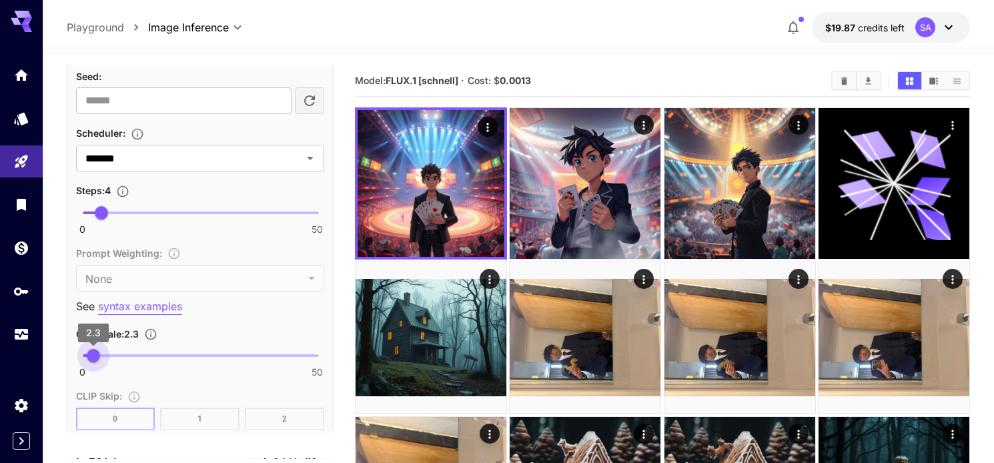
drag, startPoint x: 226, startPoint y: 357, endPoint x: 79, endPoint y: 357, distance: 147.5
click at [87, 357] on span "2.3" at bounding box center [93, 355] width 13 height 13
click at [87, 355] on span "1" at bounding box center [87, 355] width 13 height 13
type input "*"
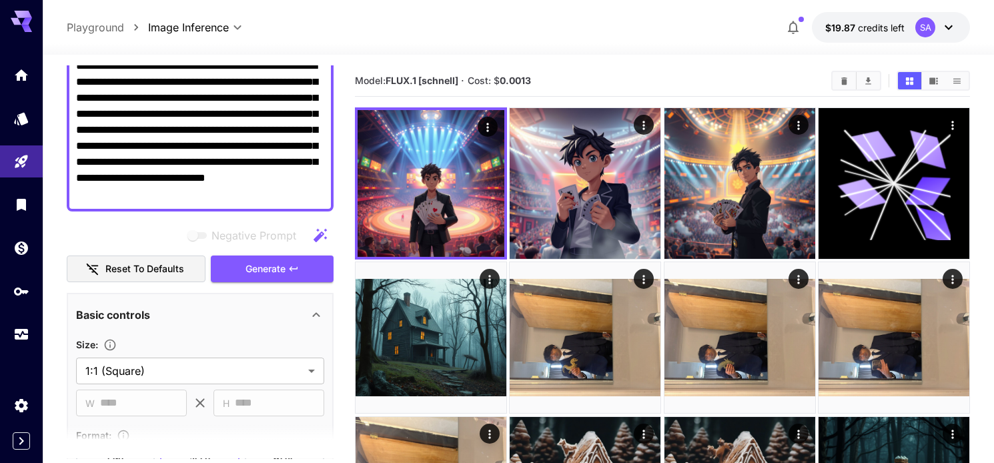
scroll to position [0, 0]
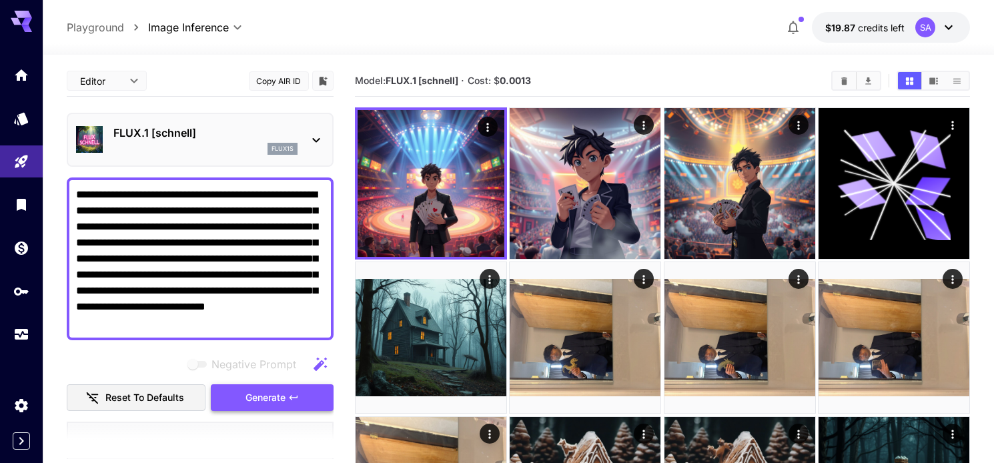
click at [237, 388] on button "Generate" at bounding box center [272, 397] width 123 height 27
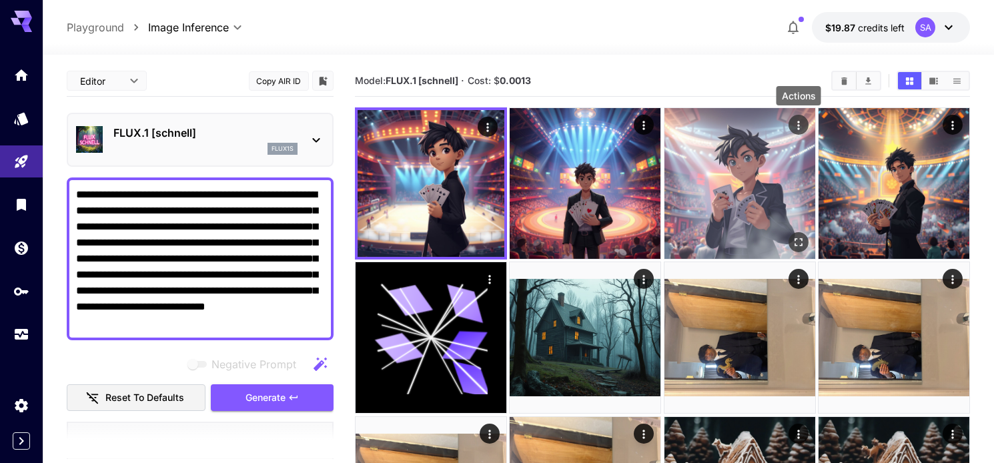
click at [799, 121] on icon "Actions" at bounding box center [799, 125] width 2 height 9
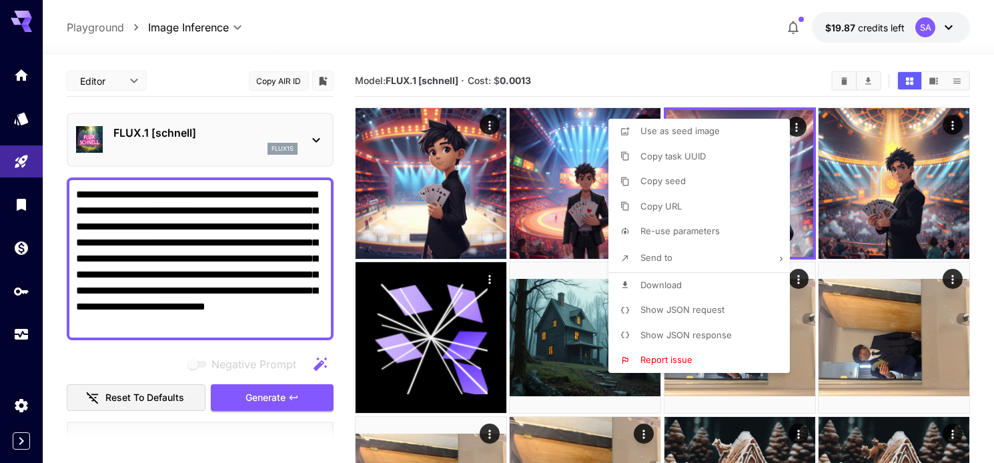
click at [298, 331] on div at bounding box center [497, 231] width 994 height 463
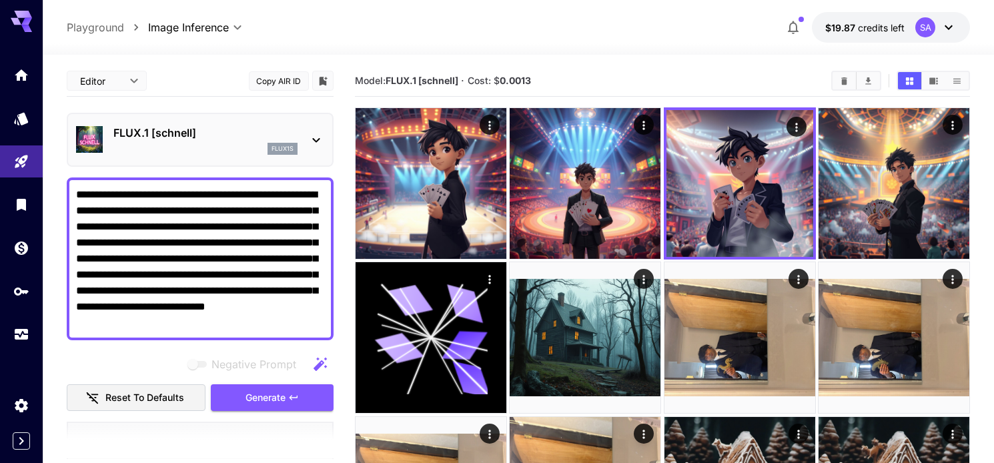
drag, startPoint x: 293, startPoint y: 323, endPoint x: 46, endPoint y: 194, distance: 278.8
click at [46, 194] on section "**********" at bounding box center [519, 409] width 952 height 709
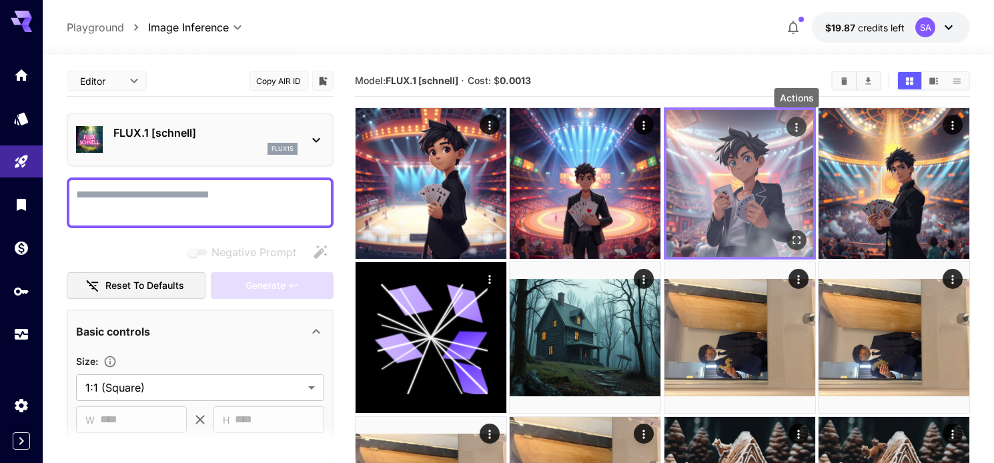
click at [794, 125] on icon "Actions" at bounding box center [796, 127] width 13 height 13
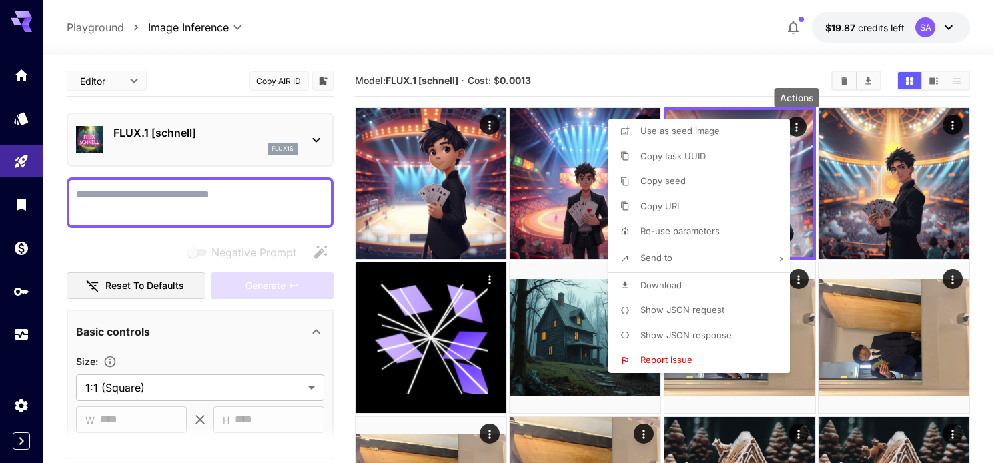
click at [670, 131] on span "Use as seed image" at bounding box center [680, 130] width 79 height 11
type input "**********"
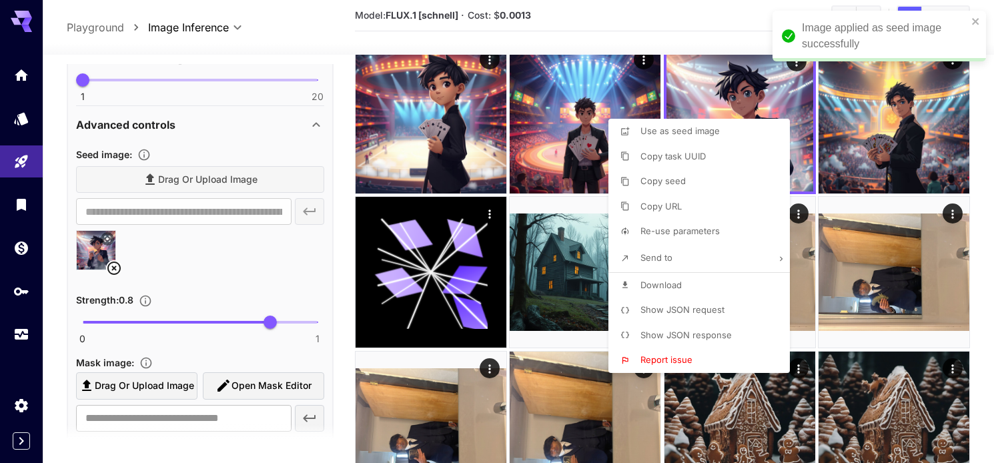
scroll to position [495, 0]
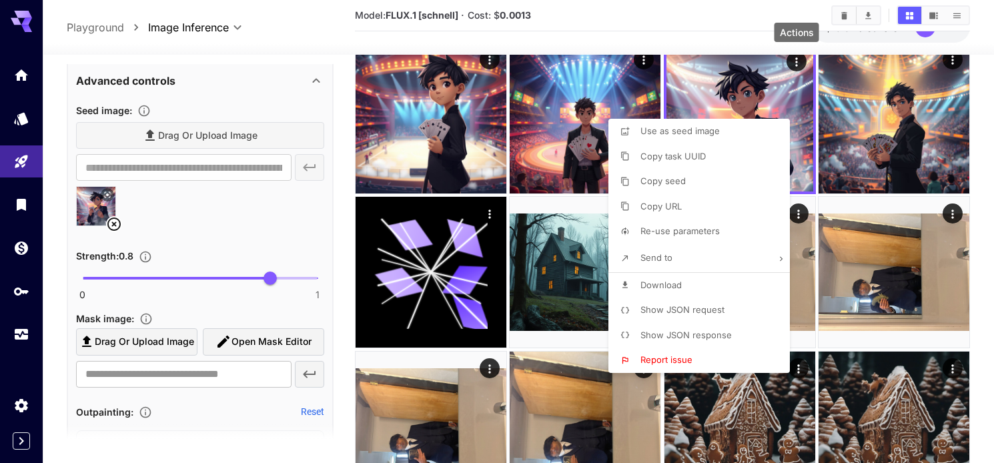
click at [229, 299] on div at bounding box center [497, 231] width 994 height 463
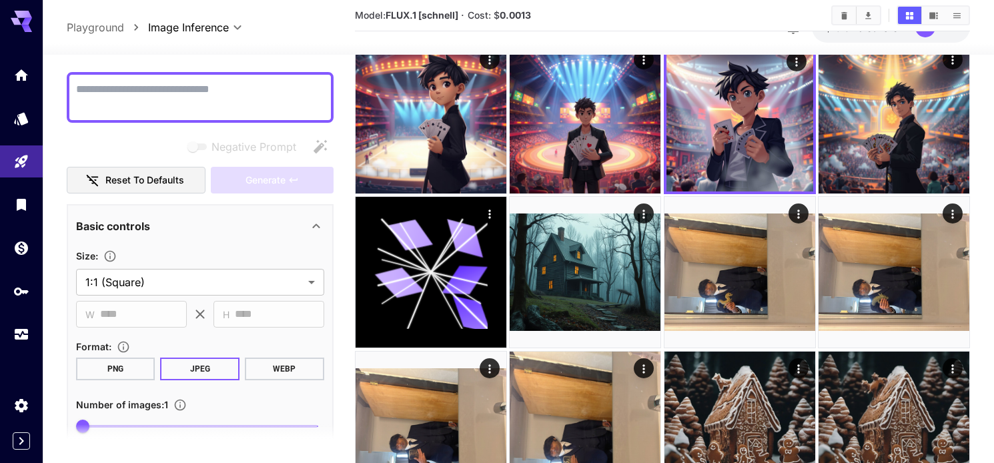
scroll to position [88, 0]
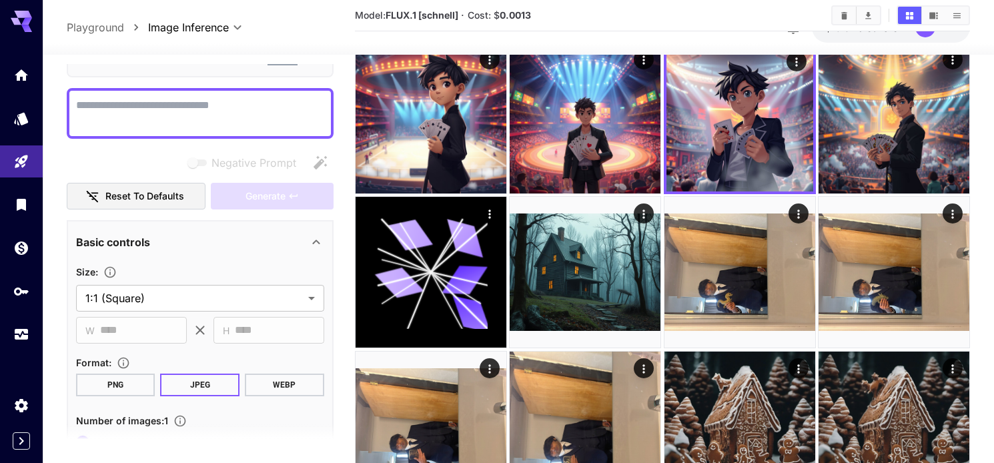
click at [174, 122] on textarea "Negative Prompt" at bounding box center [200, 113] width 248 height 32
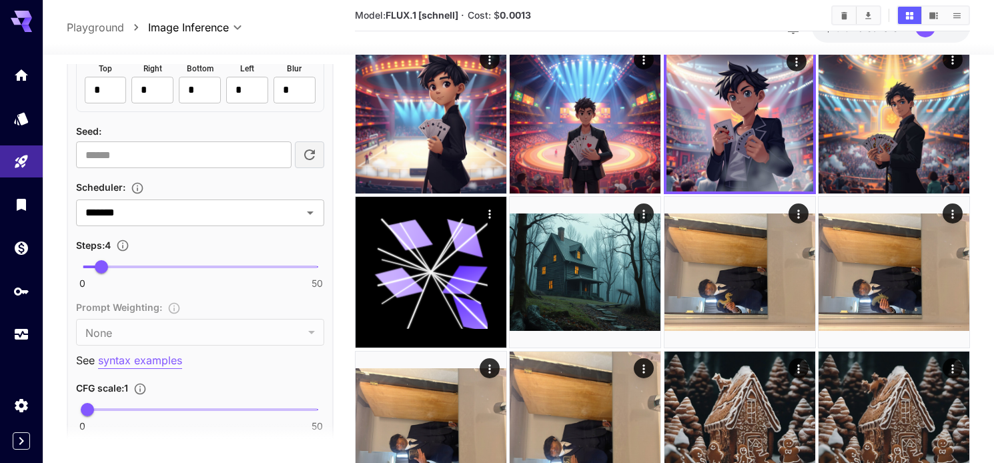
scroll to position [872, 0]
type textarea "**********"
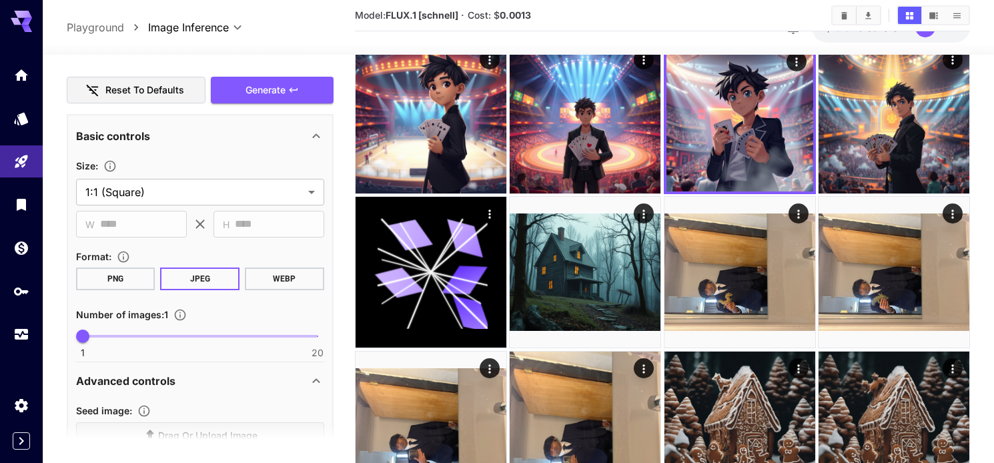
scroll to position [0, 0]
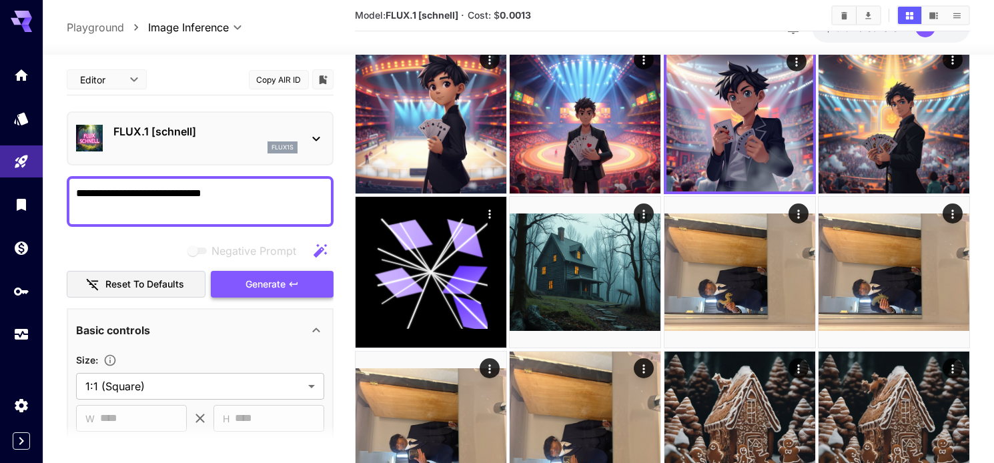
click at [266, 284] on span "Generate" at bounding box center [266, 284] width 40 height 17
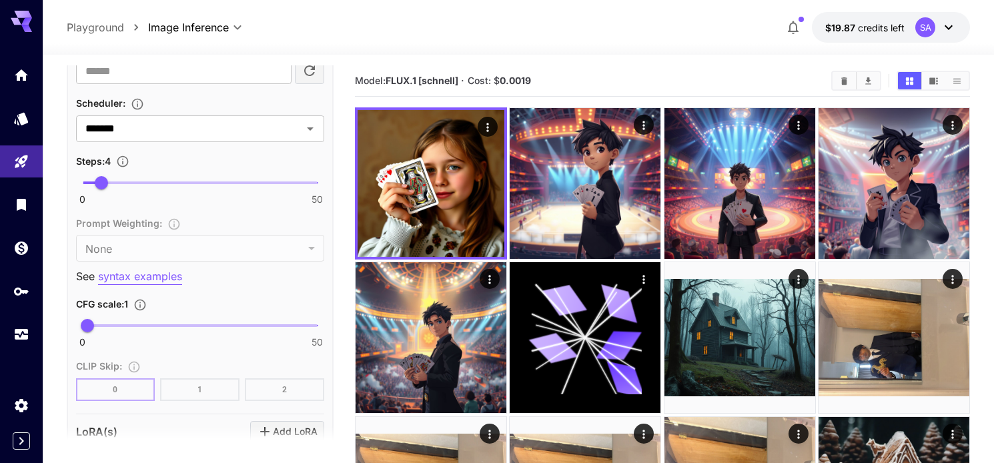
scroll to position [956, 0]
drag, startPoint x: 89, startPoint y: 326, endPoint x: 233, endPoint y: 327, distance: 143.5
click at [233, 327] on span "32.2" at bounding box center [233, 324] width 13 height 13
type input "**"
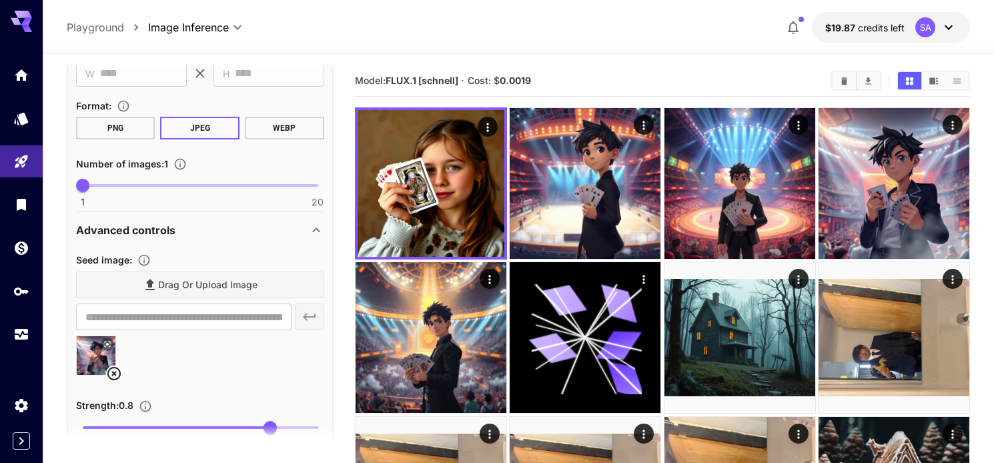
scroll to position [0, 0]
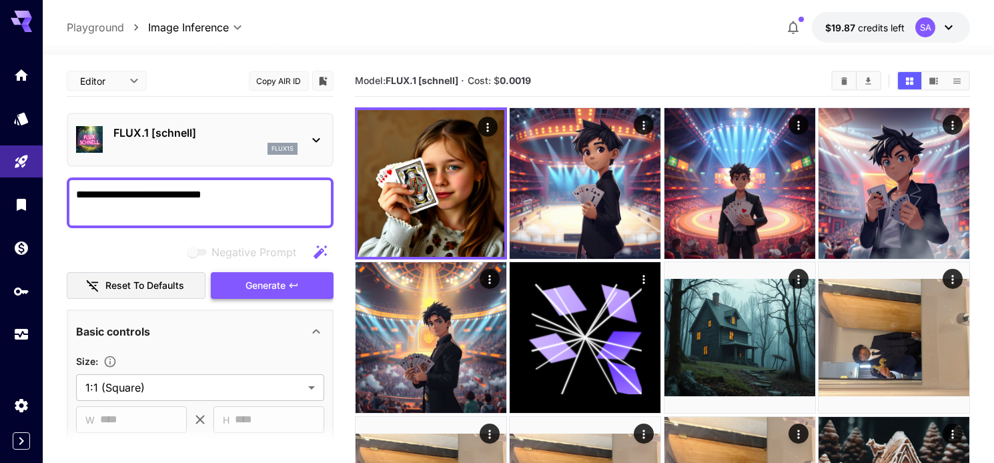
click at [236, 282] on button "Generate" at bounding box center [272, 285] width 123 height 27
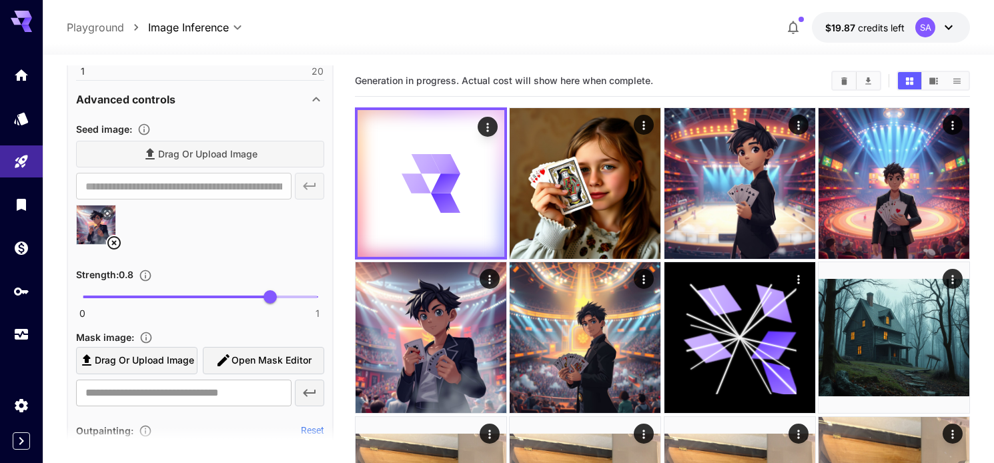
scroll to position [480, 0]
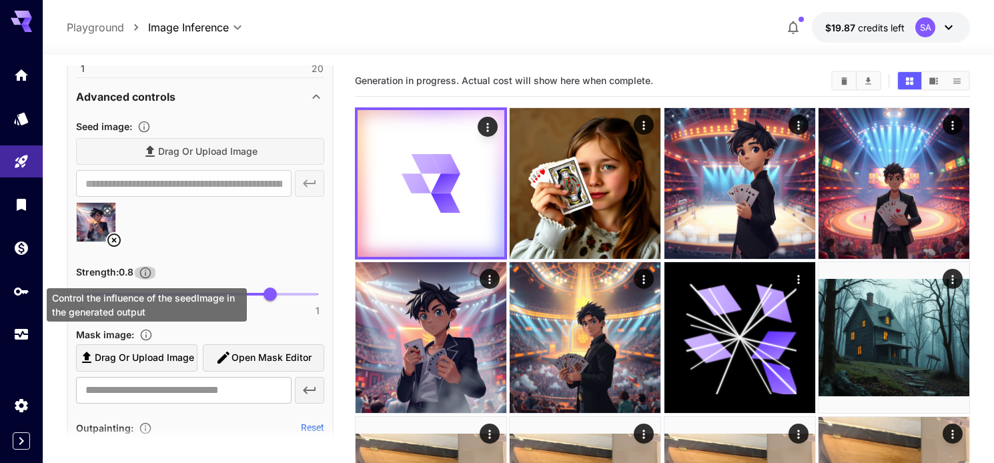
click at [144, 273] on icon "Control the influence of the seedImage in the generated output" at bounding box center [145, 272] width 13 height 13
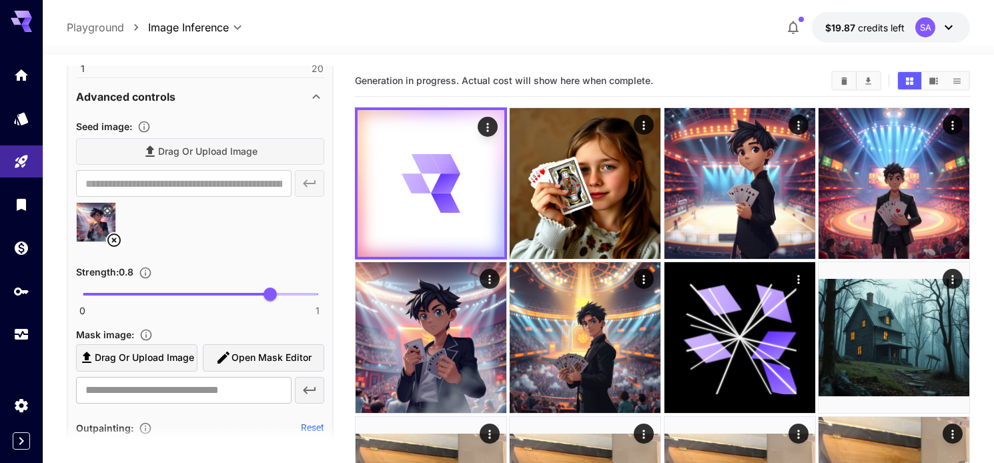
click at [286, 266] on div "Strength : 0.8" at bounding box center [200, 272] width 248 height 16
click at [286, 297] on span "0 1 0.86" at bounding box center [200, 294] width 235 height 20
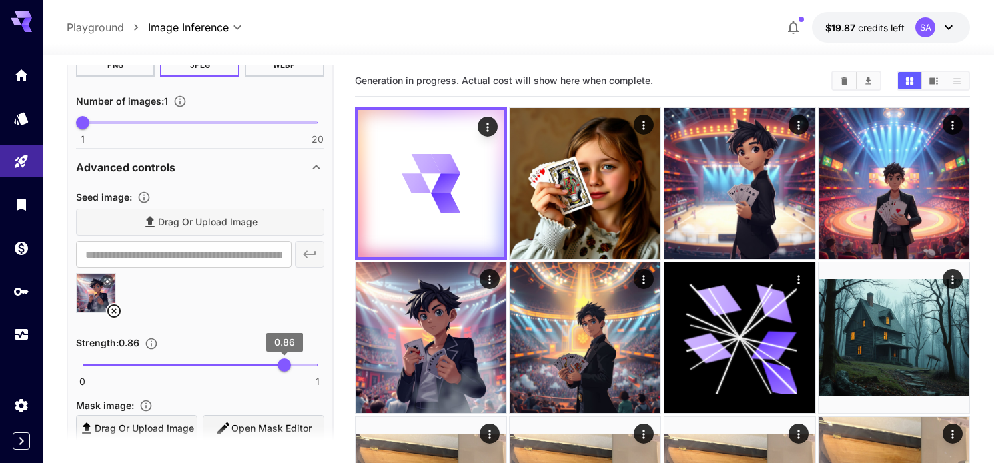
scroll to position [410, 0]
type input "***"
drag, startPoint x: 285, startPoint y: 364, endPoint x: 272, endPoint y: 365, distance: 13.4
click at [272, 366] on span "0.8" at bounding box center [270, 363] width 13 height 13
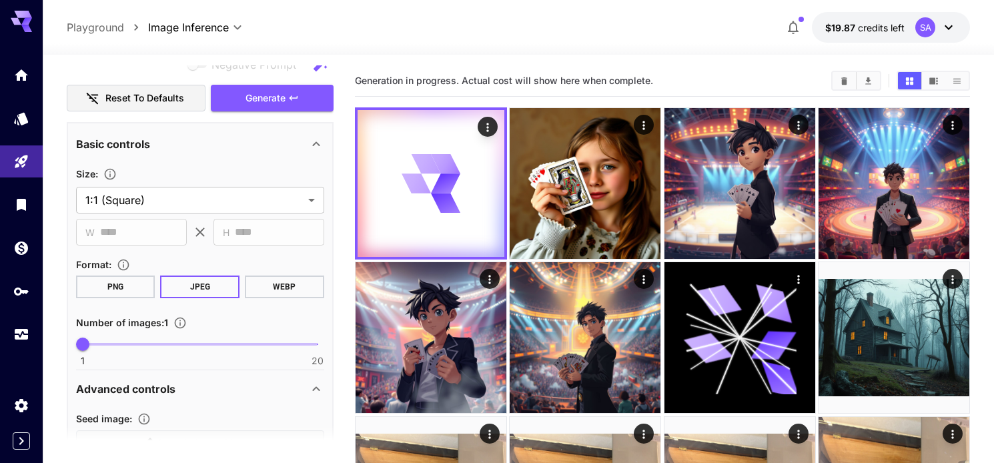
scroll to position [167, 0]
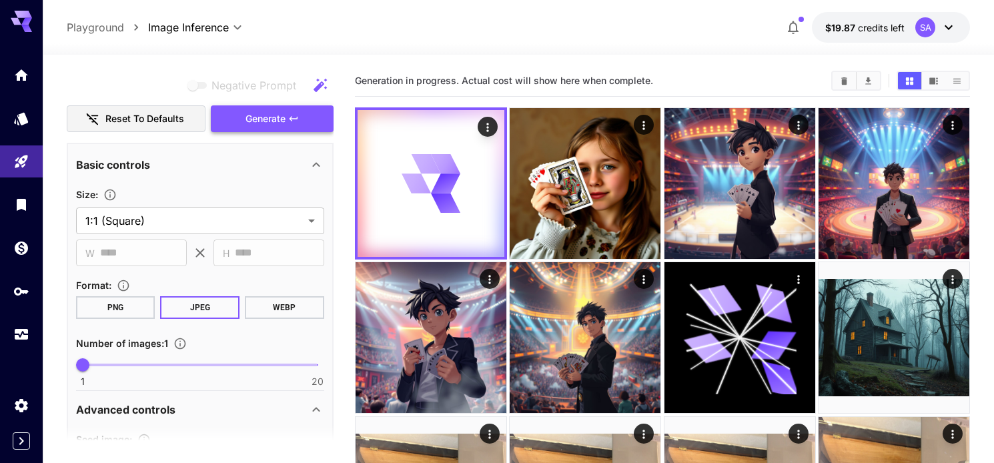
click at [278, 121] on span "Generate" at bounding box center [266, 119] width 40 height 17
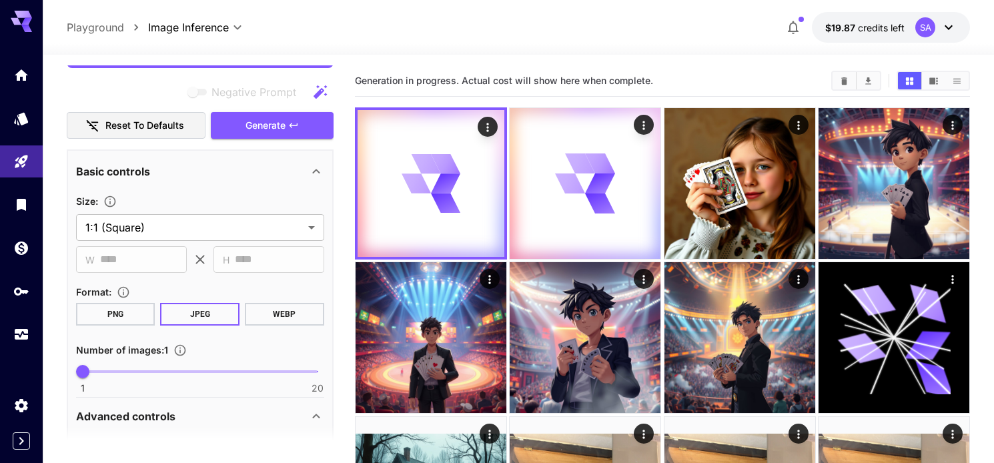
scroll to position [26, 0]
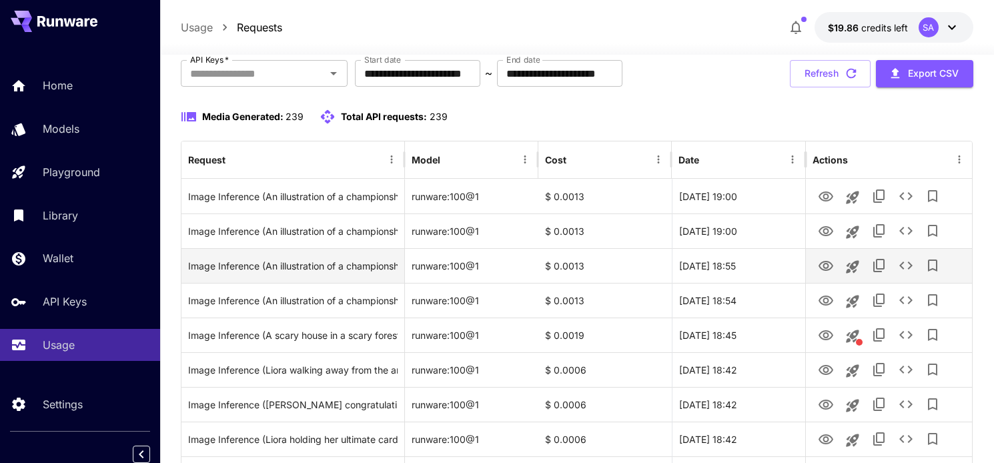
scroll to position [94, 0]
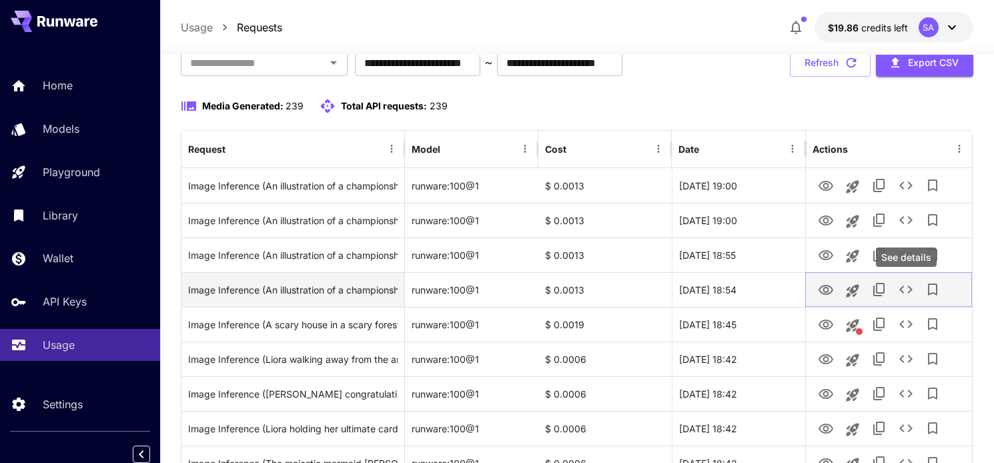
click at [906, 292] on icon "See details" at bounding box center [906, 290] width 16 height 16
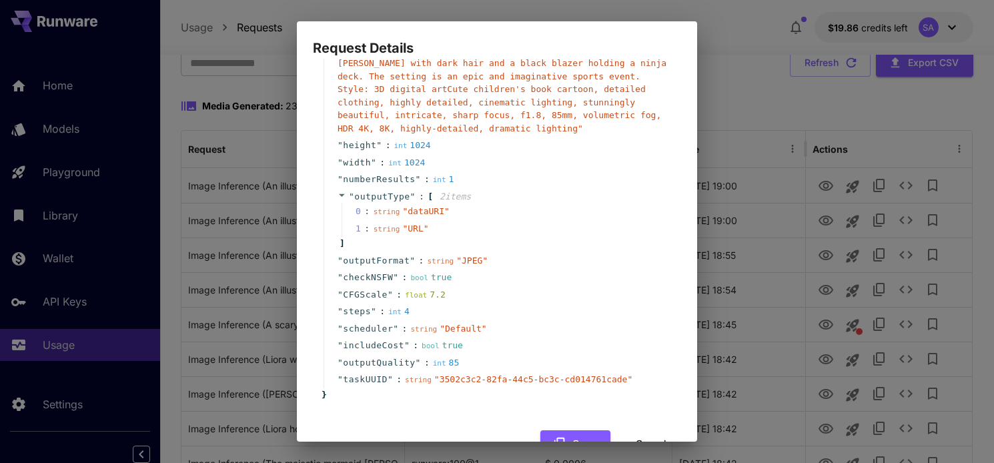
scroll to position [153, 0]
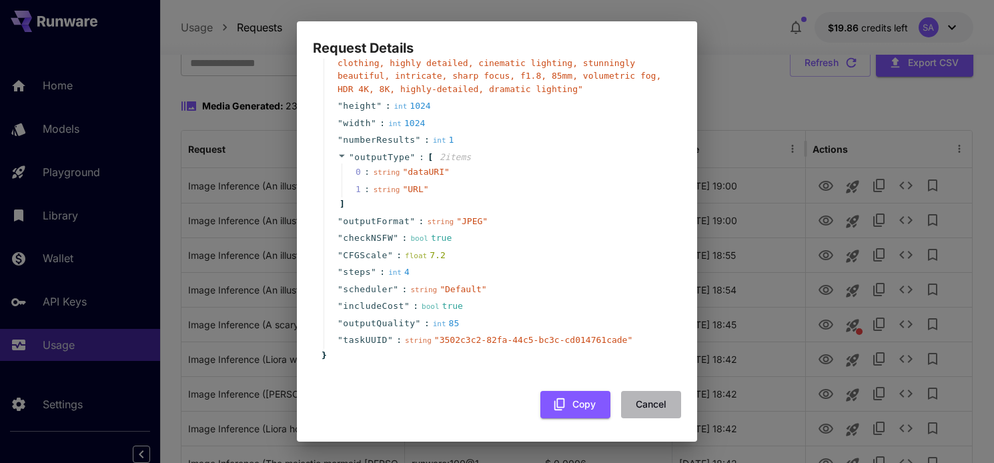
click at [647, 400] on button "Cancel" at bounding box center [651, 404] width 60 height 27
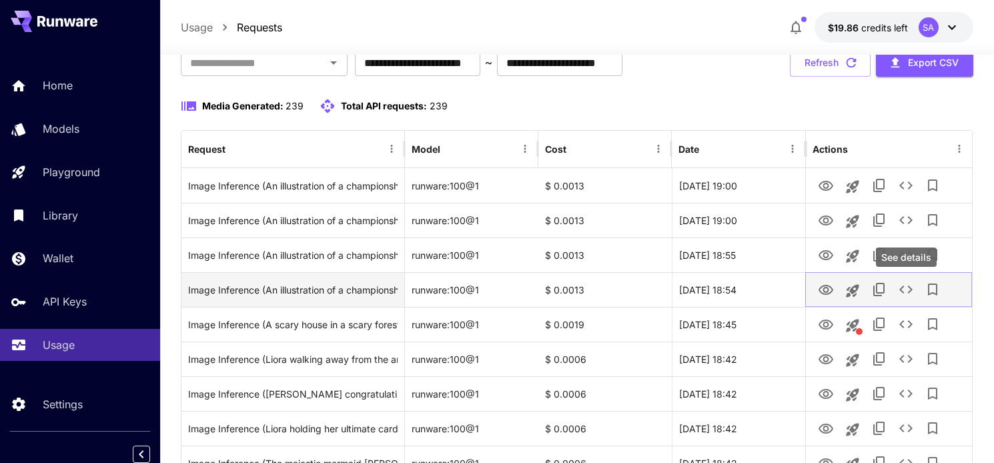
click at [908, 288] on icon "See details" at bounding box center [906, 290] width 16 height 16
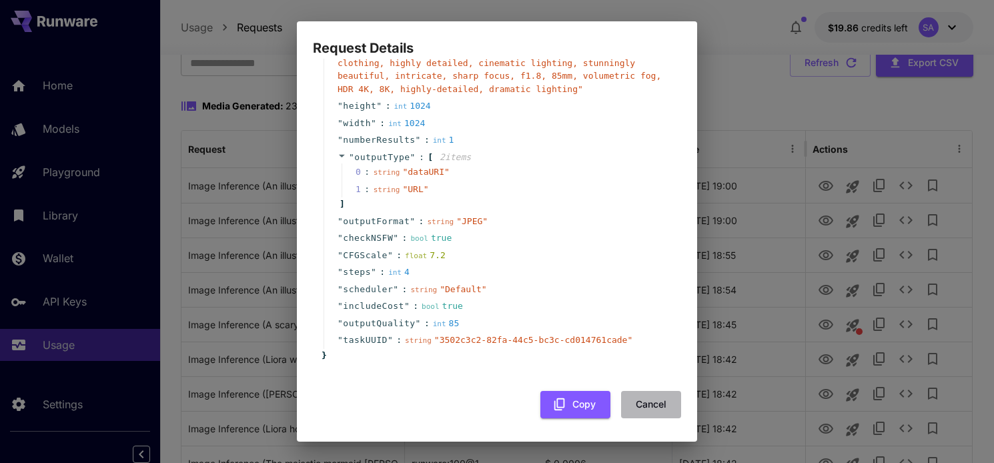
click at [643, 411] on button "Cancel" at bounding box center [651, 404] width 60 height 27
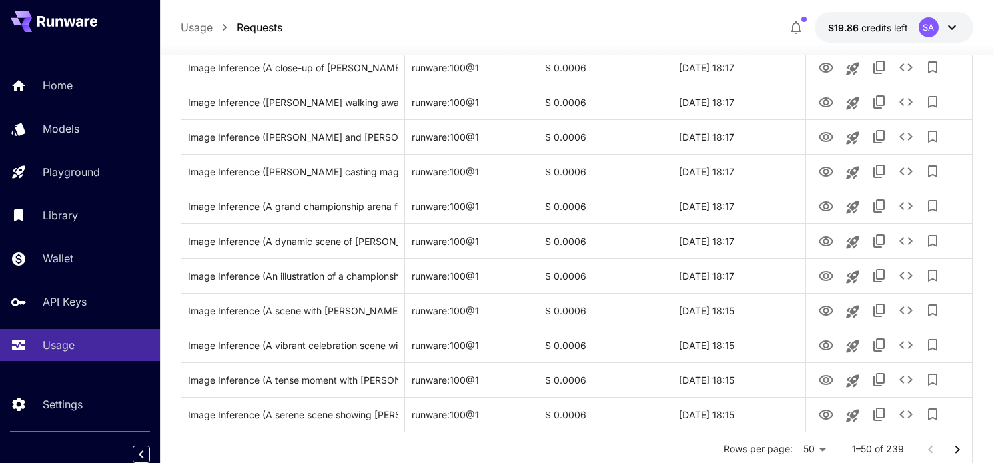
scroll to position [1610, 0]
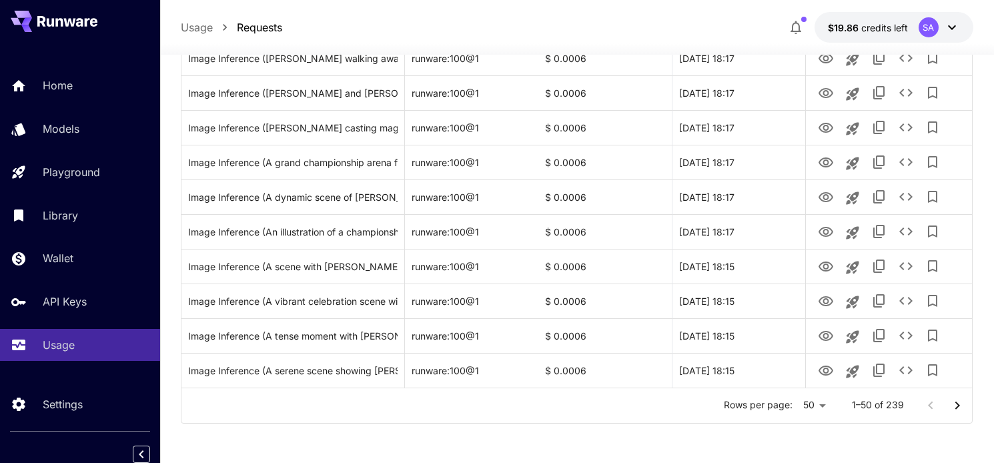
click at [954, 405] on icon "Go to next page" at bounding box center [958, 406] width 16 height 16
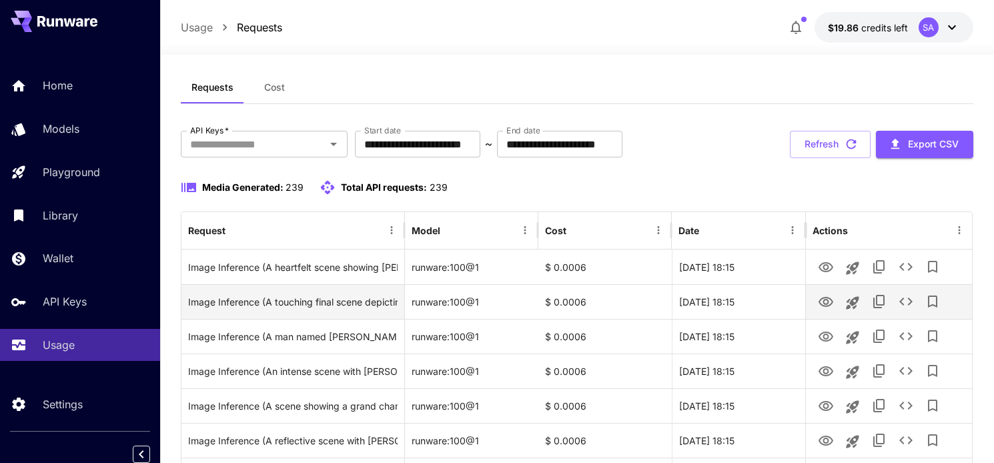
scroll to position [0, 0]
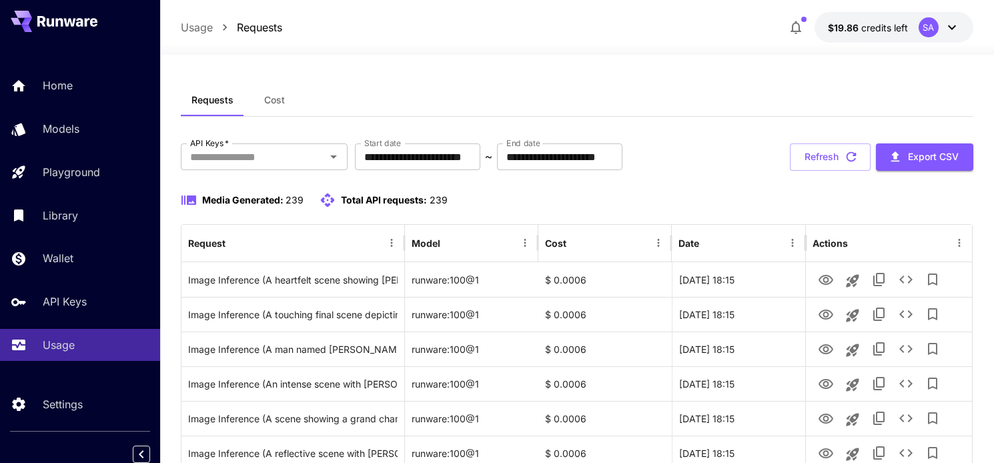
click at [272, 107] on button "Cost" at bounding box center [274, 100] width 60 height 32
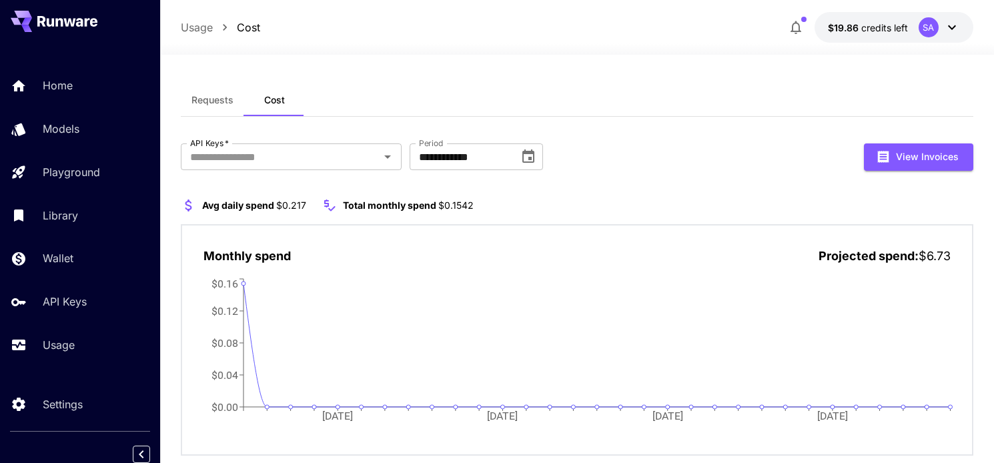
click at [228, 99] on span "Requests" at bounding box center [213, 100] width 42 height 12
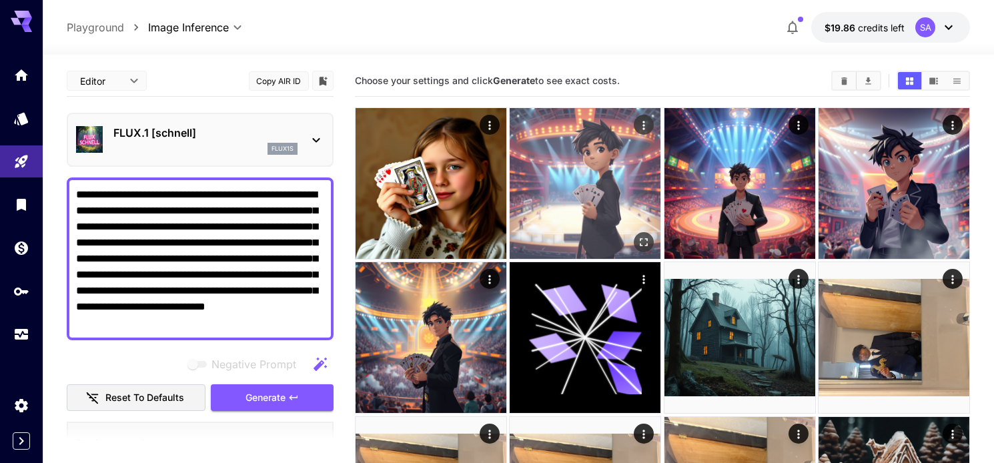
click at [641, 127] on icon "Actions" at bounding box center [643, 125] width 13 height 13
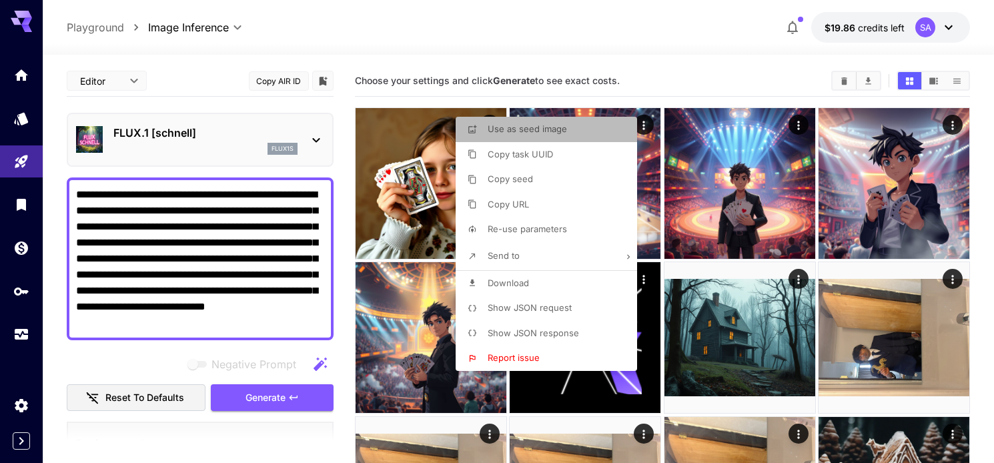
click at [524, 132] on span "Use as seed image" at bounding box center [527, 128] width 79 height 11
type input "**********"
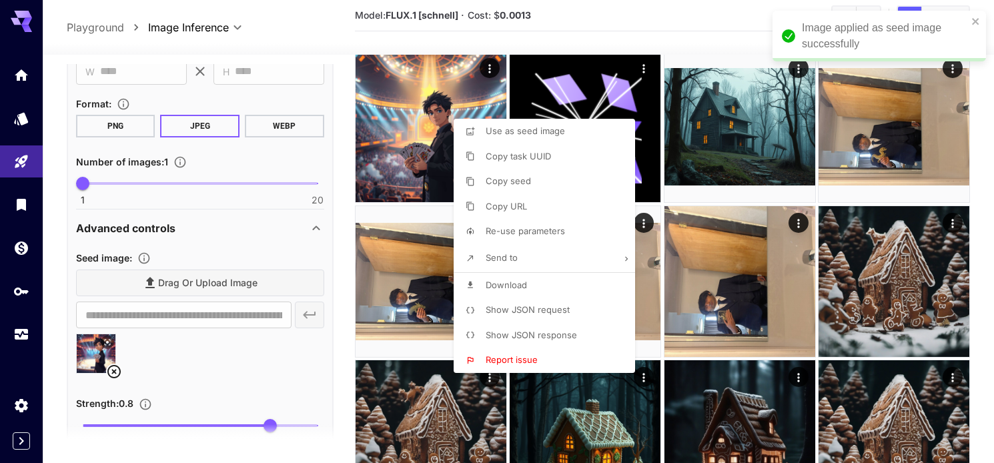
scroll to position [461, 0]
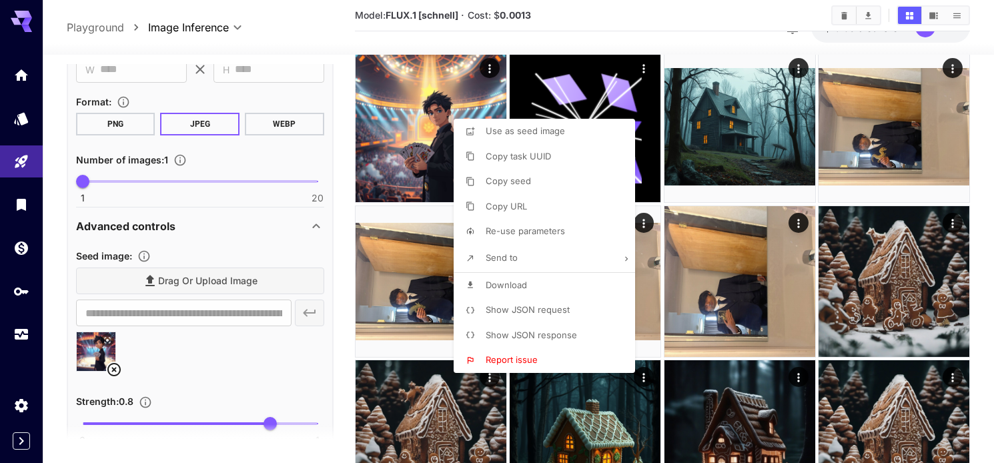
click at [340, 170] on div at bounding box center [497, 231] width 994 height 463
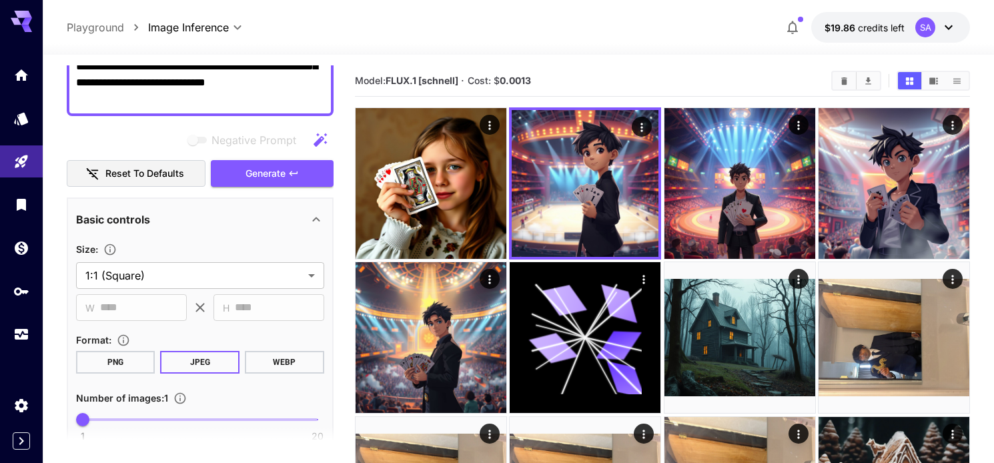
scroll to position [0, 0]
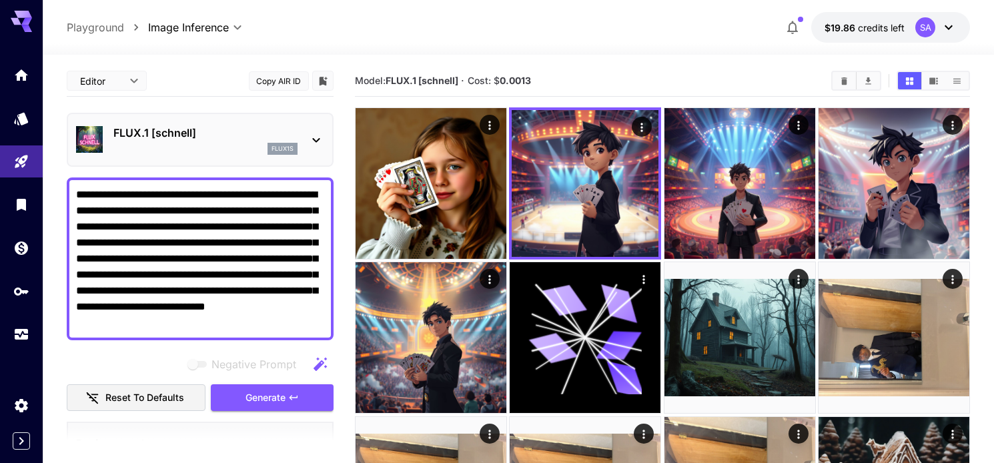
drag, startPoint x: 290, startPoint y: 322, endPoint x: 49, endPoint y: 179, distance: 280.4
click at [49, 178] on section "**********" at bounding box center [519, 409] width 952 height 709
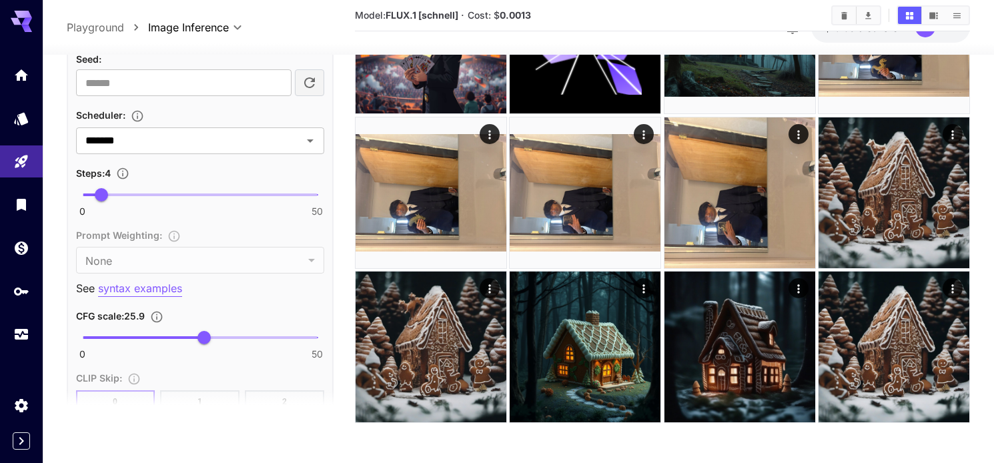
scroll to position [910, 0]
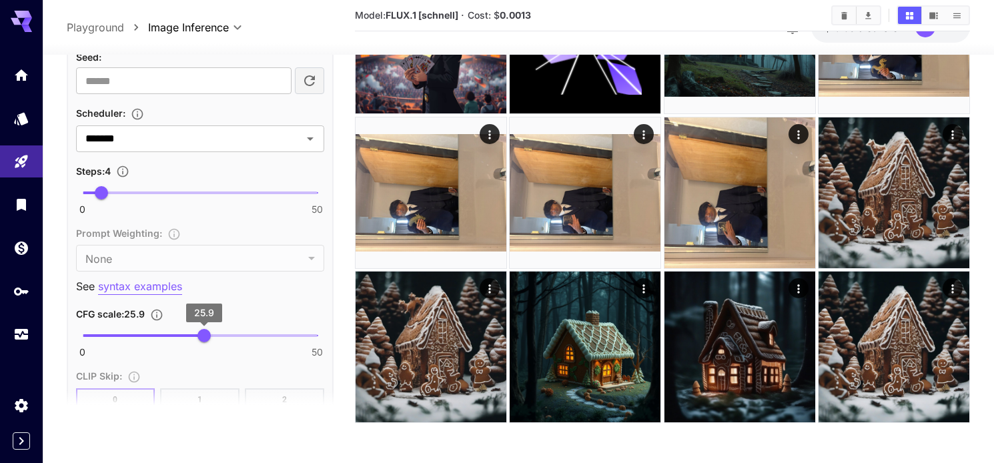
type textarea "**********"
type input "****"
drag, startPoint x: 209, startPoint y: 340, endPoint x: 230, endPoint y: 340, distance: 21.4
click at [230, 340] on span "31.4" at bounding box center [230, 335] width 13 height 13
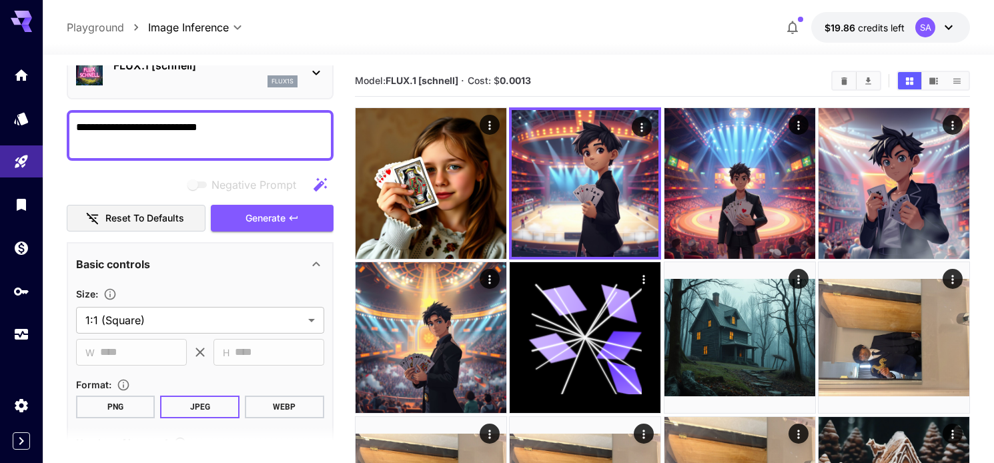
scroll to position [0, 0]
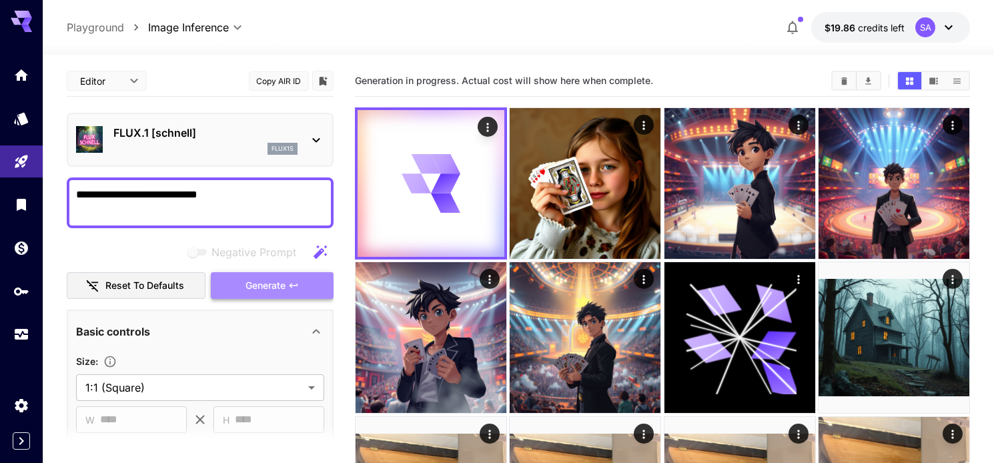
click at [261, 284] on span "Generate" at bounding box center [266, 286] width 40 height 17
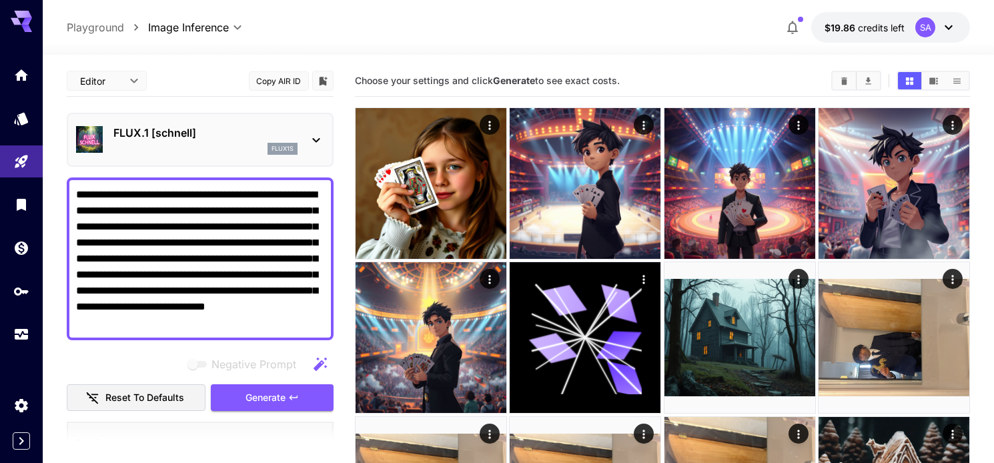
drag, startPoint x: 293, startPoint y: 326, endPoint x: 65, endPoint y: 190, distance: 265.8
click at [65, 190] on section "**********" at bounding box center [519, 409] width 952 height 709
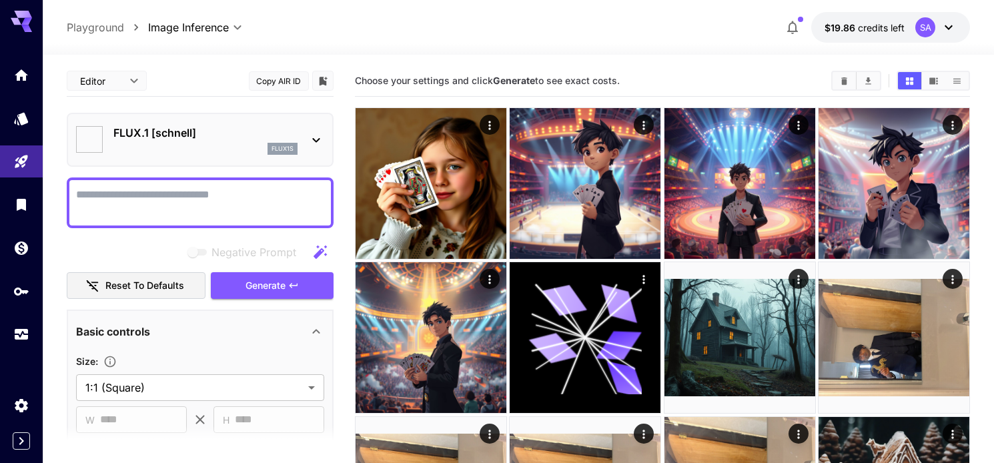
type input "*******"
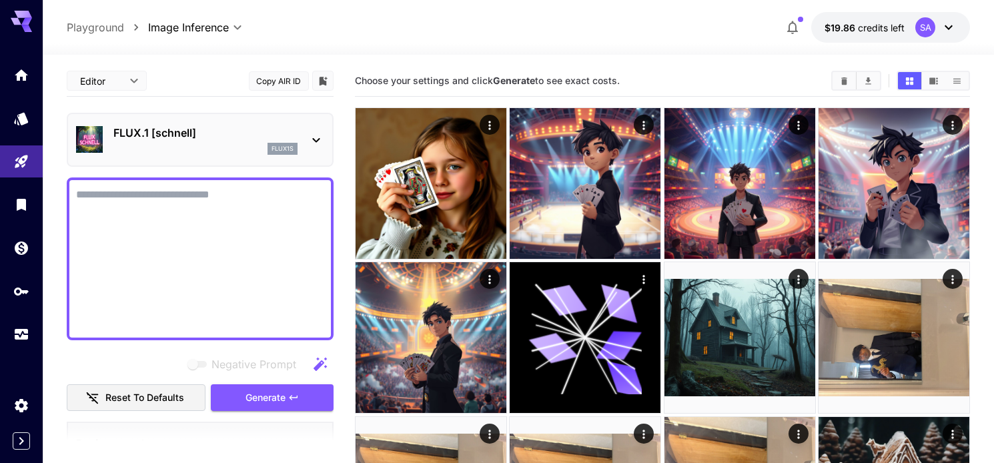
drag, startPoint x: 298, startPoint y: 326, endPoint x: 44, endPoint y: 182, distance: 292.6
click at [44, 182] on section "**********" at bounding box center [519, 409] width 952 height 709
type textarea "**********"
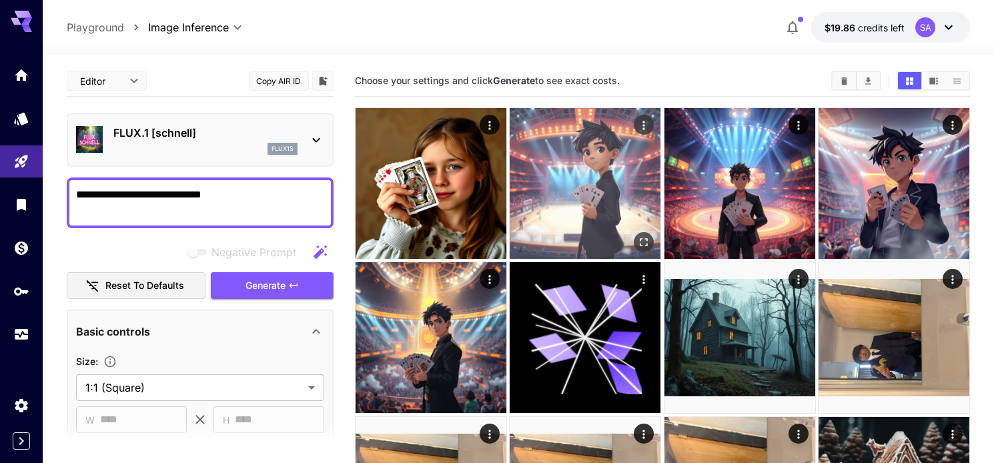
type textarea "**********"
click at [643, 124] on icon "Actions" at bounding box center [644, 125] width 2 height 9
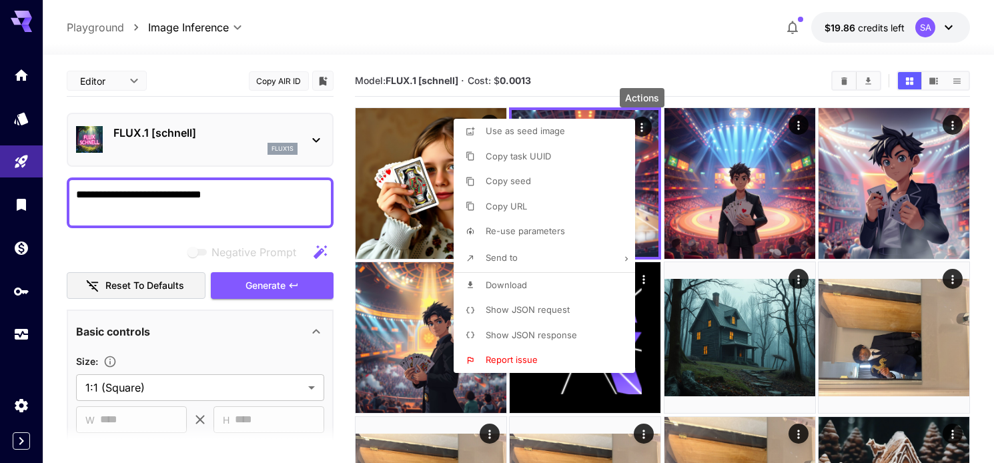
click at [511, 137] on p "Use as seed image" at bounding box center [525, 131] width 79 height 13
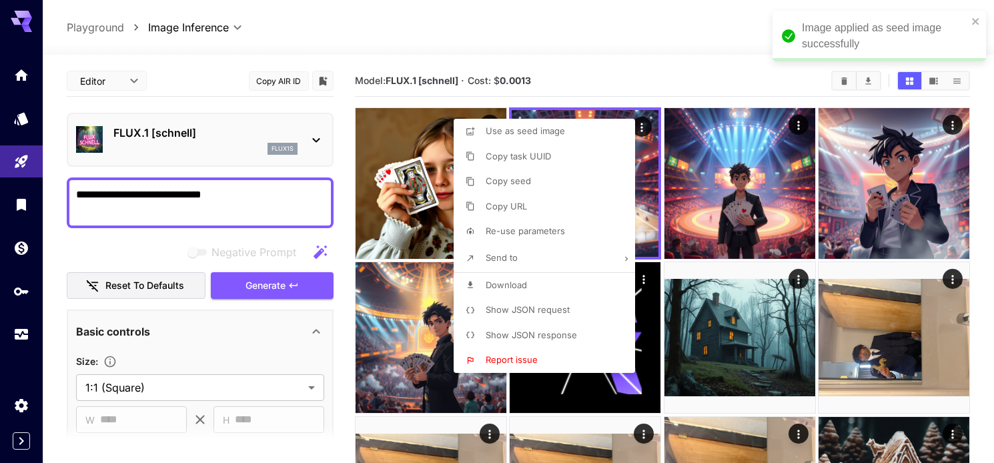
type input "**********"
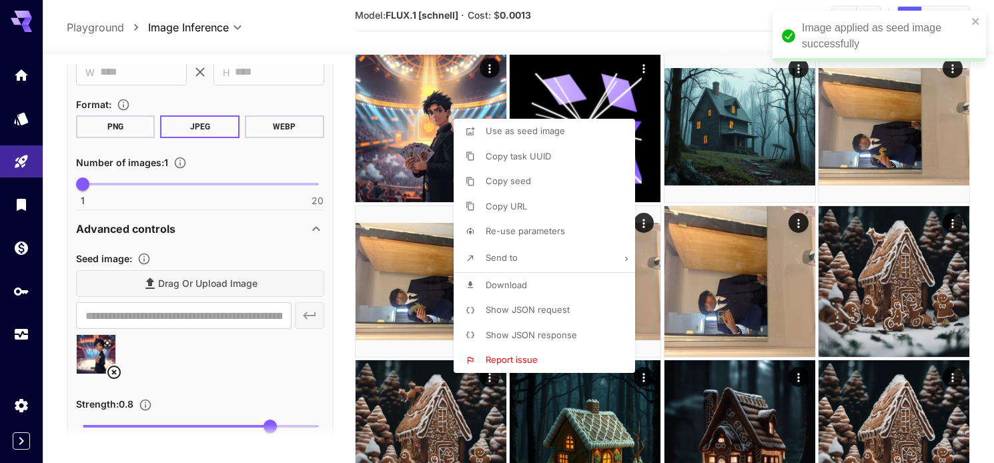
scroll to position [349, 0]
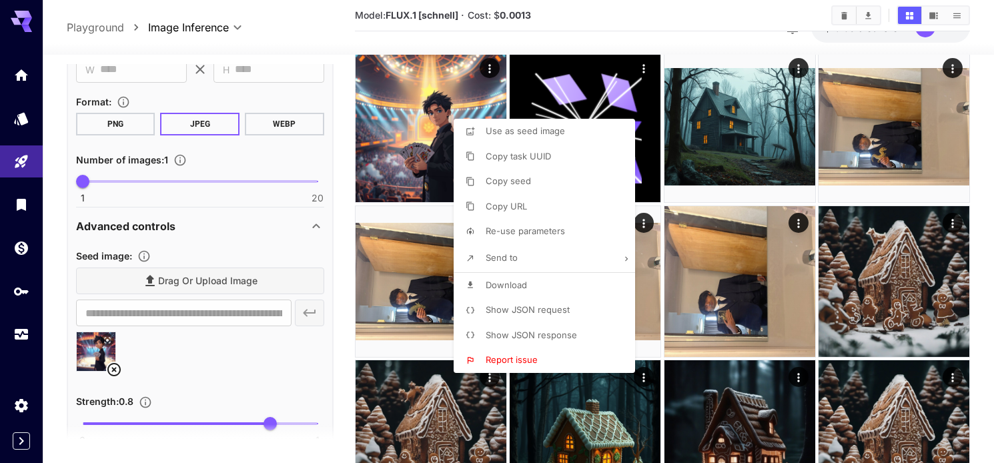
click at [341, 364] on div at bounding box center [497, 231] width 994 height 463
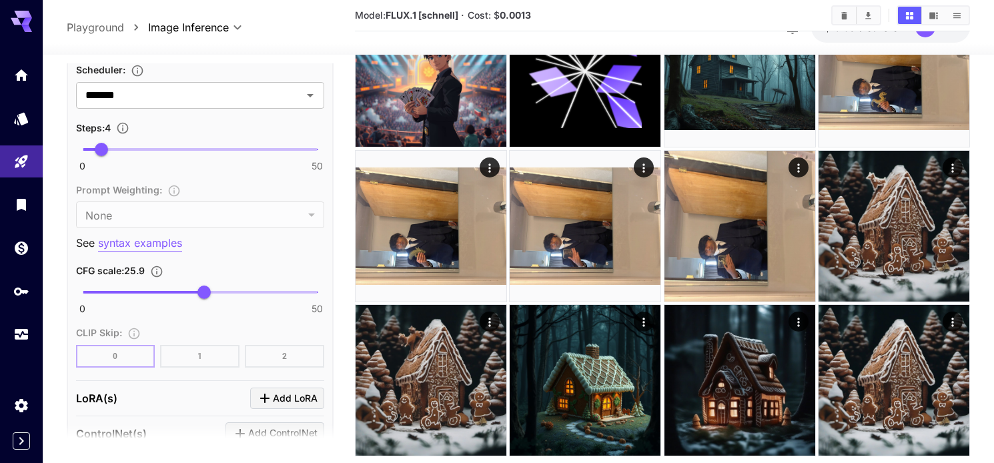
scroll to position [988, 0]
type input "****"
drag, startPoint x: 206, startPoint y: 290, endPoint x: 227, endPoint y: 289, distance: 21.4
click at [227, 290] on span "30.7" at bounding box center [226, 291] width 13 height 13
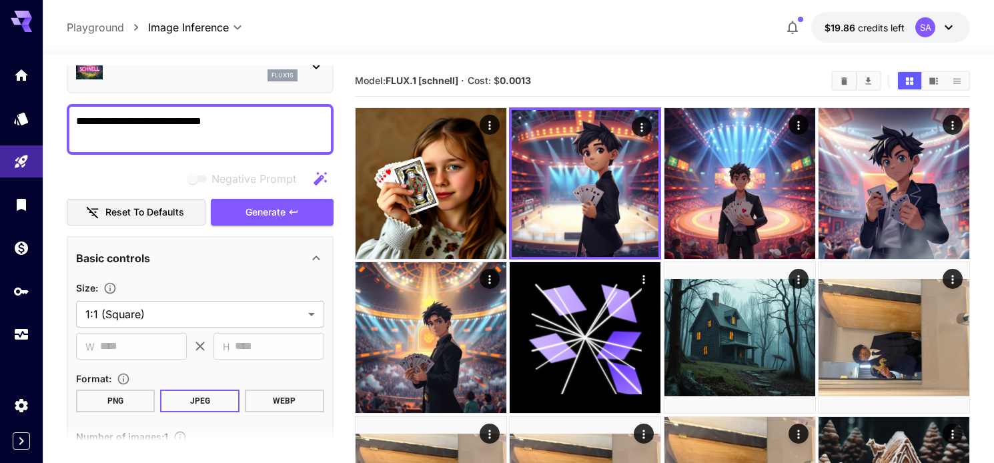
scroll to position [44, 0]
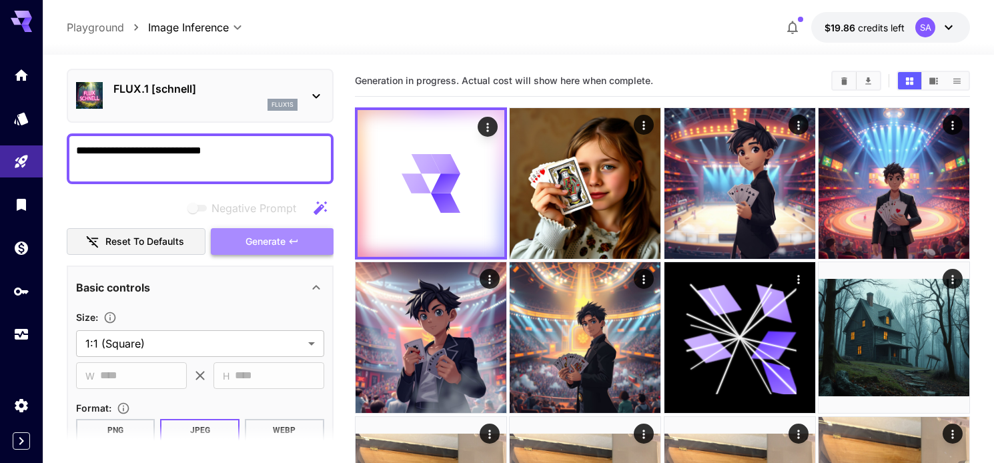
click at [249, 236] on span "Generate" at bounding box center [266, 242] width 40 height 17
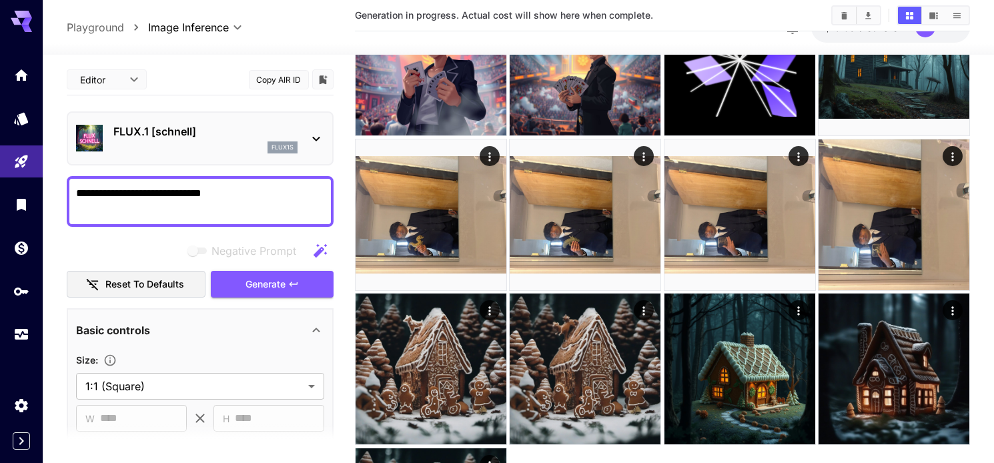
scroll to position [0, 0]
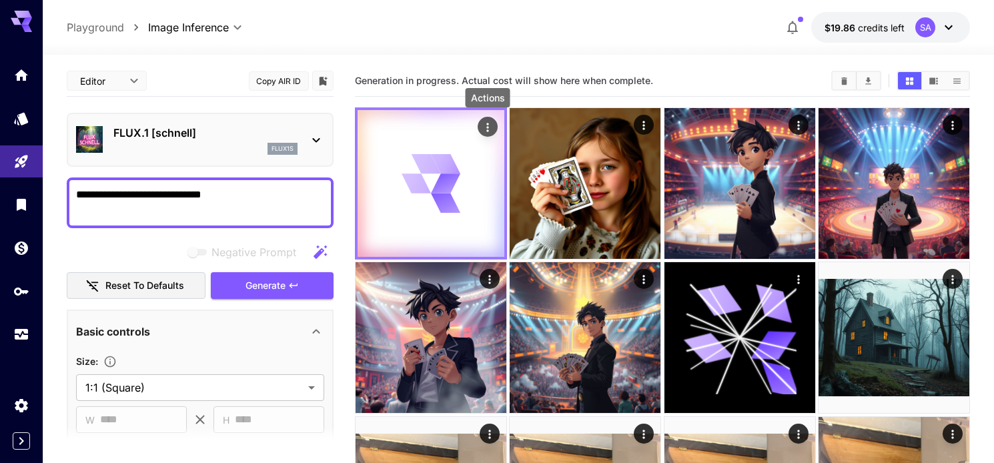
click at [494, 124] on button "Actions" at bounding box center [488, 127] width 20 height 20
click at [489, 127] on icon "Actions" at bounding box center [487, 127] width 13 height 13
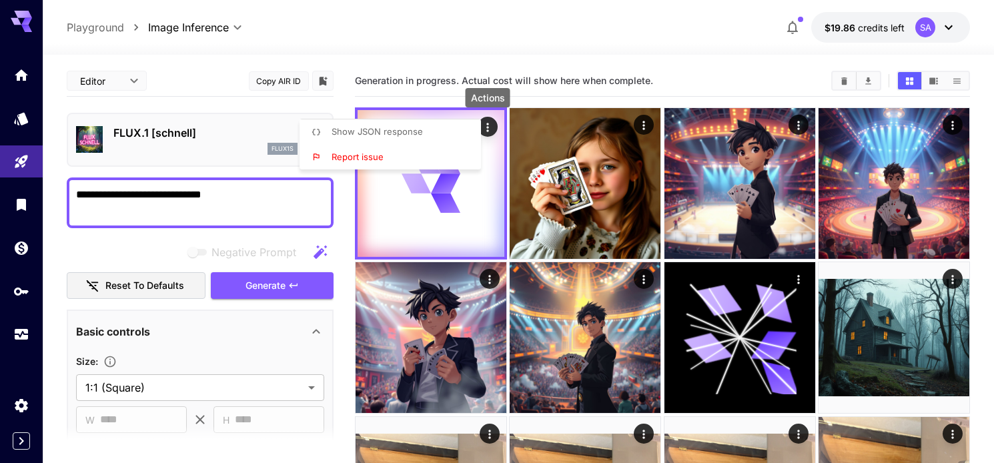
click at [410, 125] on p "Show JSON response" at bounding box center [377, 131] width 91 height 13
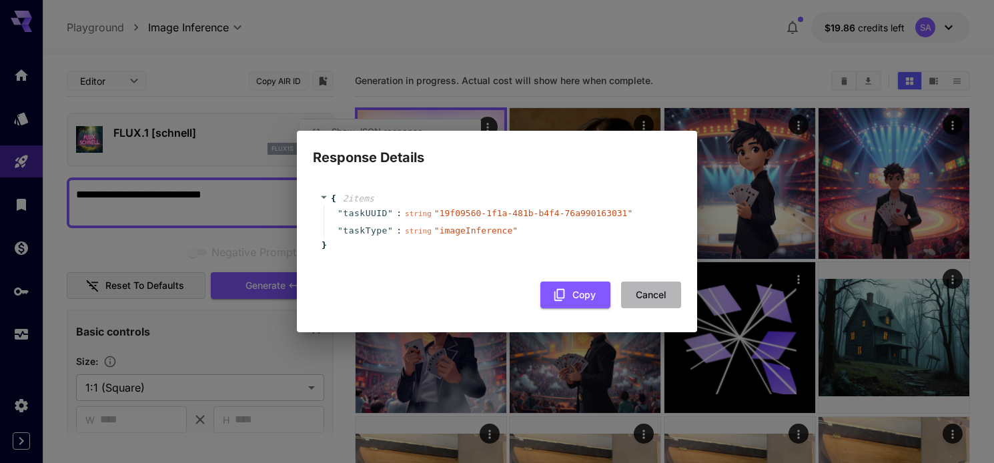
click at [644, 292] on button "Cancel" at bounding box center [651, 295] width 60 height 27
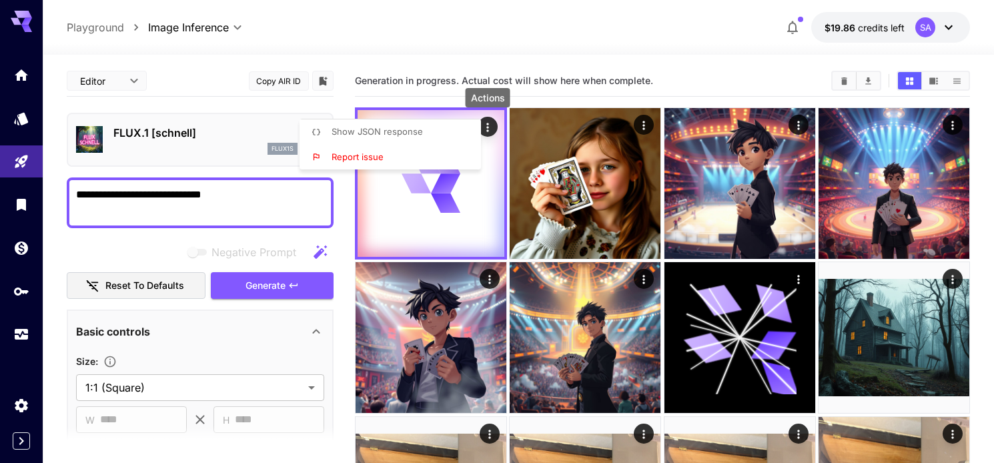
click at [489, 131] on div at bounding box center [497, 231] width 994 height 463
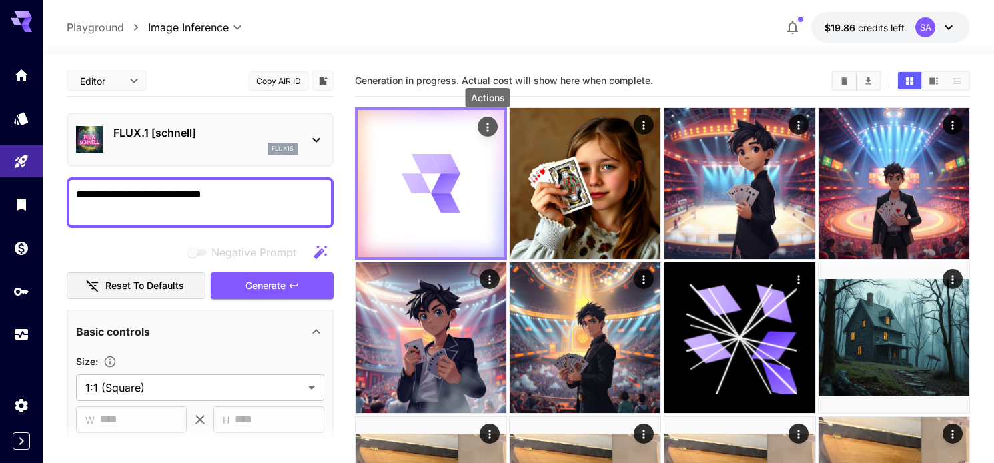
click at [489, 131] on icon "Actions" at bounding box center [488, 127] width 2 height 9
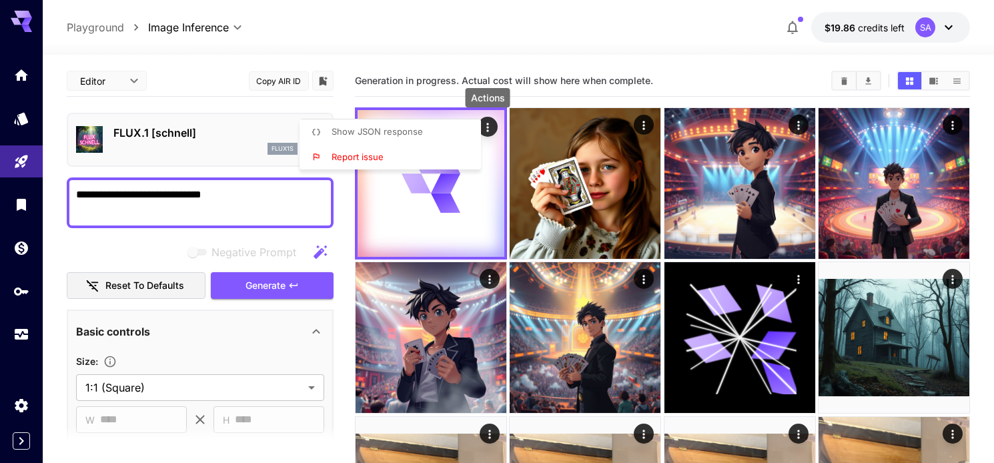
click at [413, 153] on li "Report issue" at bounding box center [395, 157] width 190 height 25
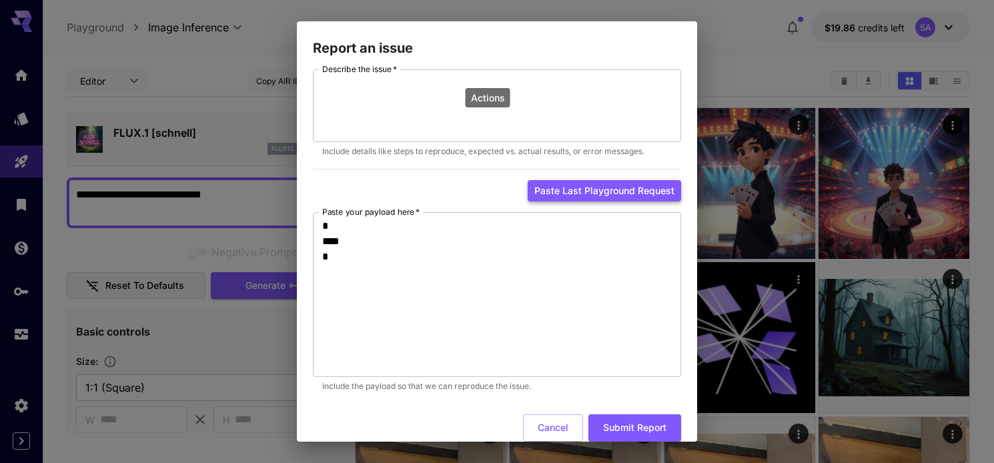
click at [543, 188] on button "Paste last playground request" at bounding box center [604, 191] width 153 height 22
type textarea "**********"
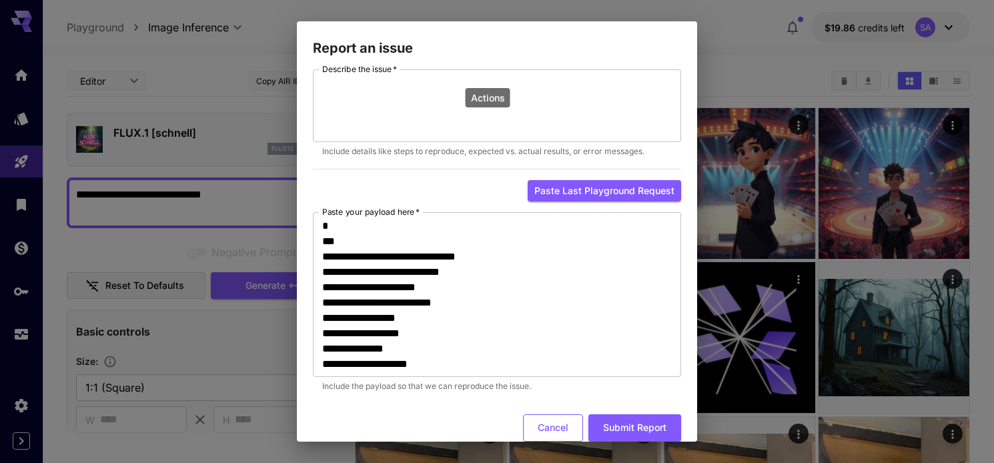
click at [552, 424] on button "Cancel" at bounding box center [553, 427] width 60 height 27
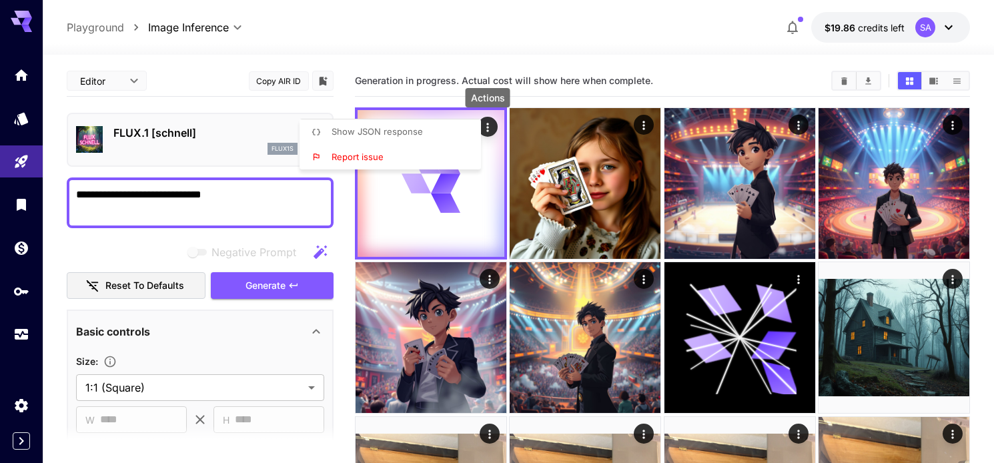
click at [591, 56] on div at bounding box center [497, 231] width 994 height 463
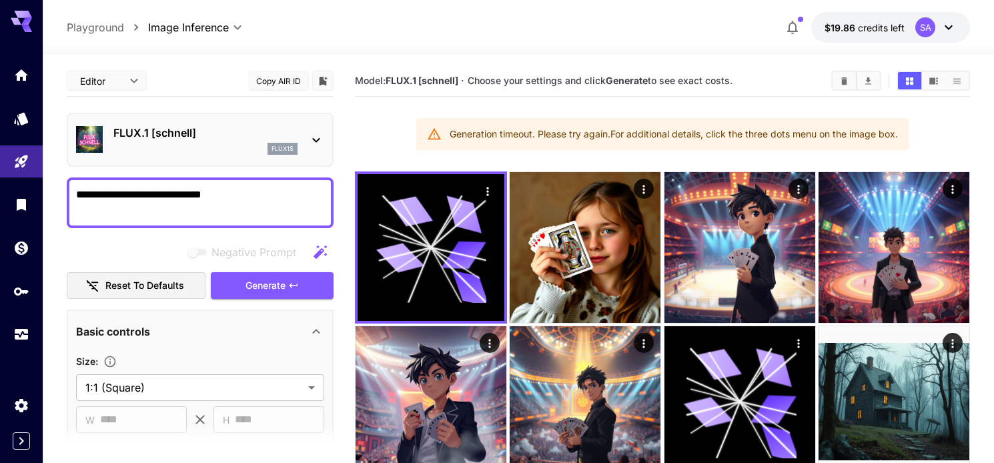
click at [233, 197] on textarea "**********" at bounding box center [200, 203] width 248 height 32
drag, startPoint x: 242, startPoint y: 197, endPoint x: 67, endPoint y: 196, distance: 174.2
click at [67, 196] on div "**********" at bounding box center [200, 203] width 267 height 51
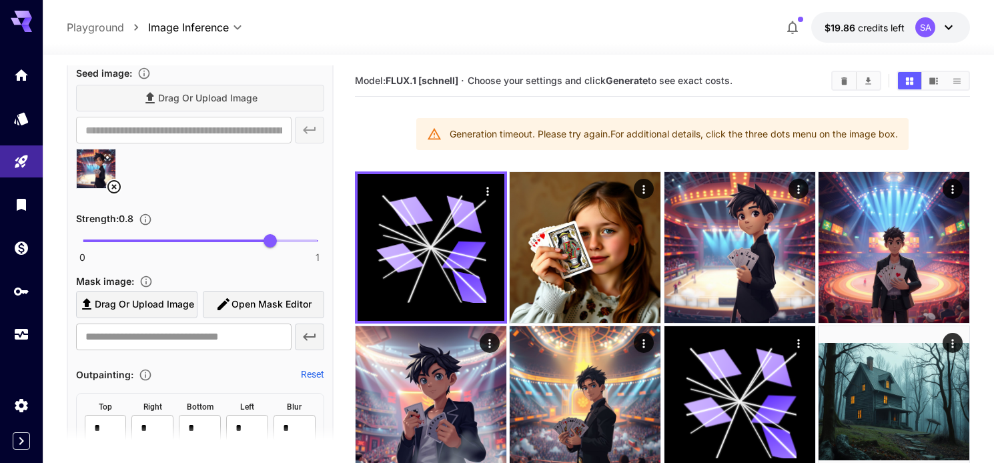
scroll to position [525, 0]
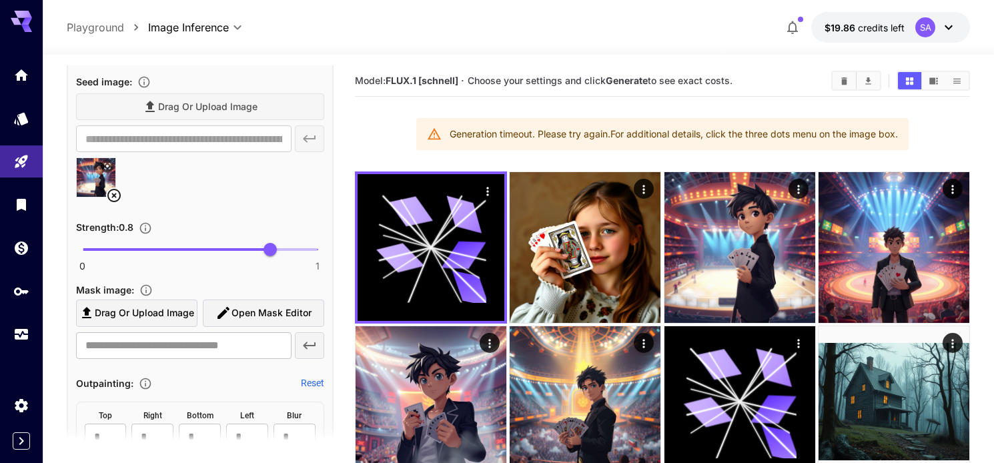
click at [117, 201] on icon at bounding box center [113, 195] width 13 height 13
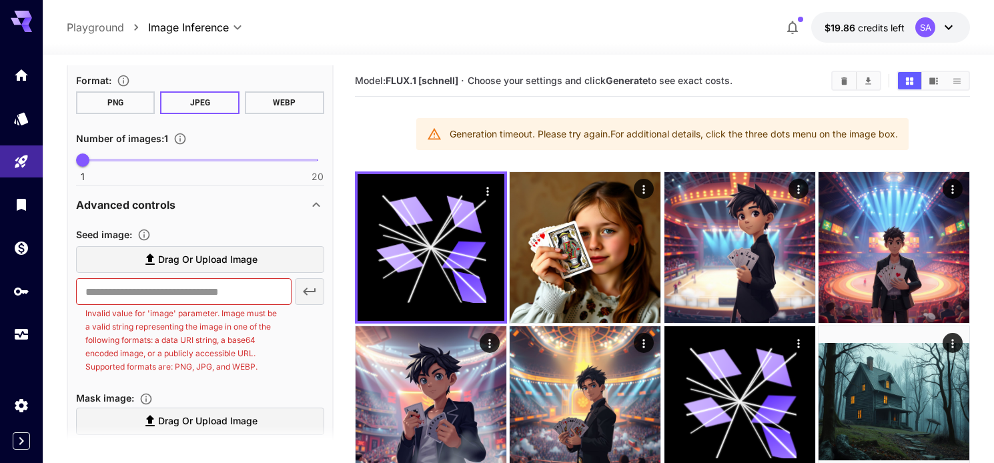
scroll to position [370, 0]
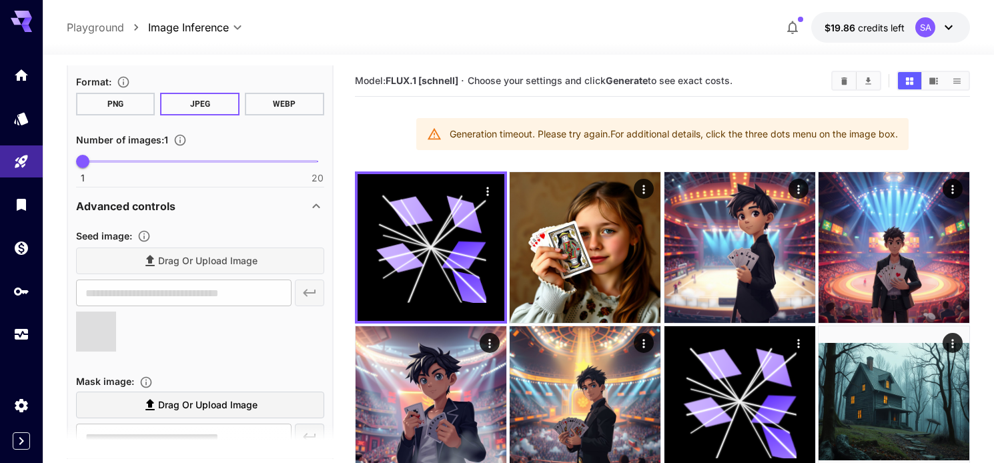
type input "**********"
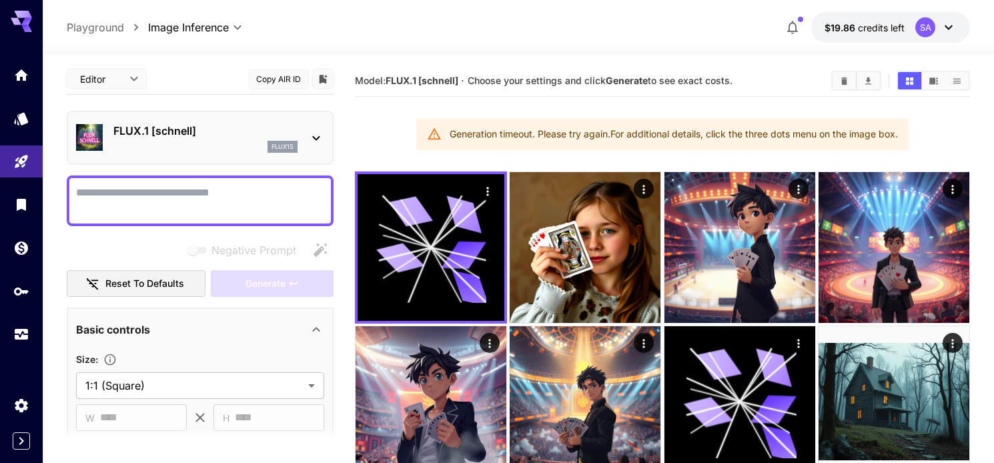
scroll to position [0, 0]
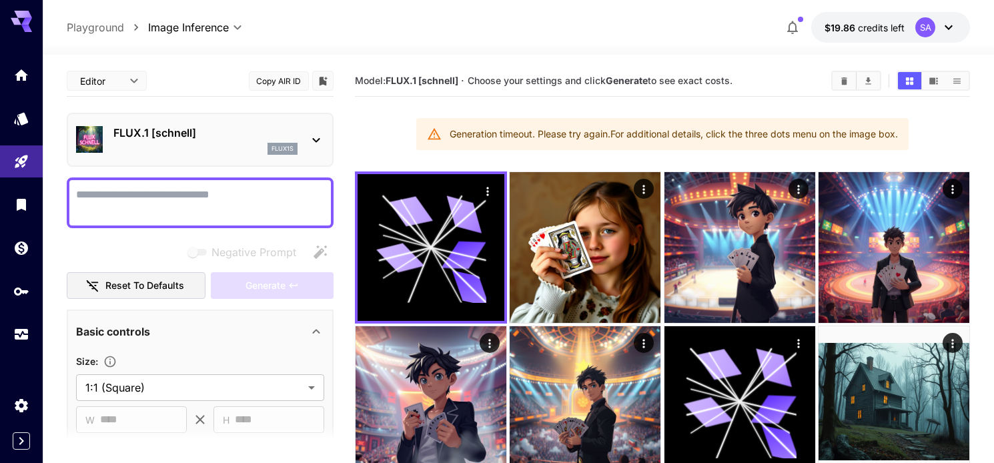
click at [132, 200] on textarea "Negative Prompt" at bounding box center [200, 203] width 248 height 32
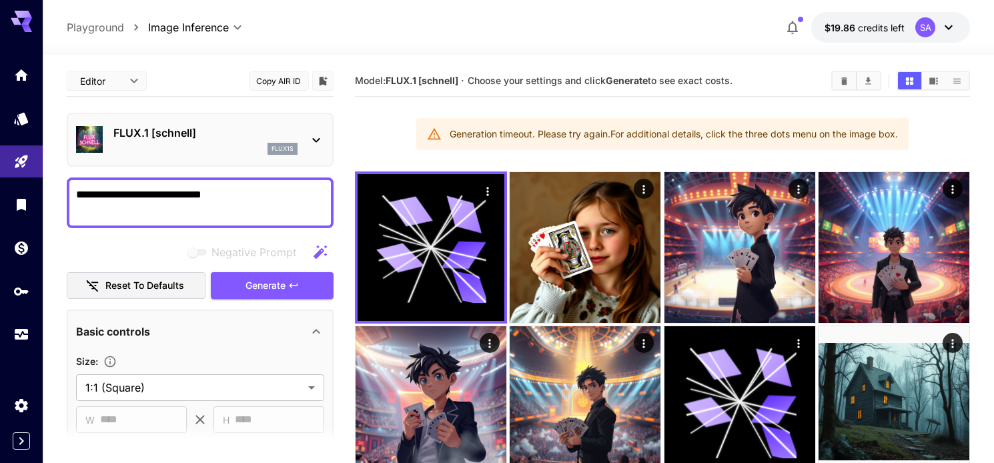
click at [168, 196] on textarea "**********" at bounding box center [200, 203] width 248 height 32
type textarea "**********"
click at [230, 286] on button "Generate" at bounding box center [272, 285] width 123 height 27
